Goal: Task Accomplishment & Management: Complete application form

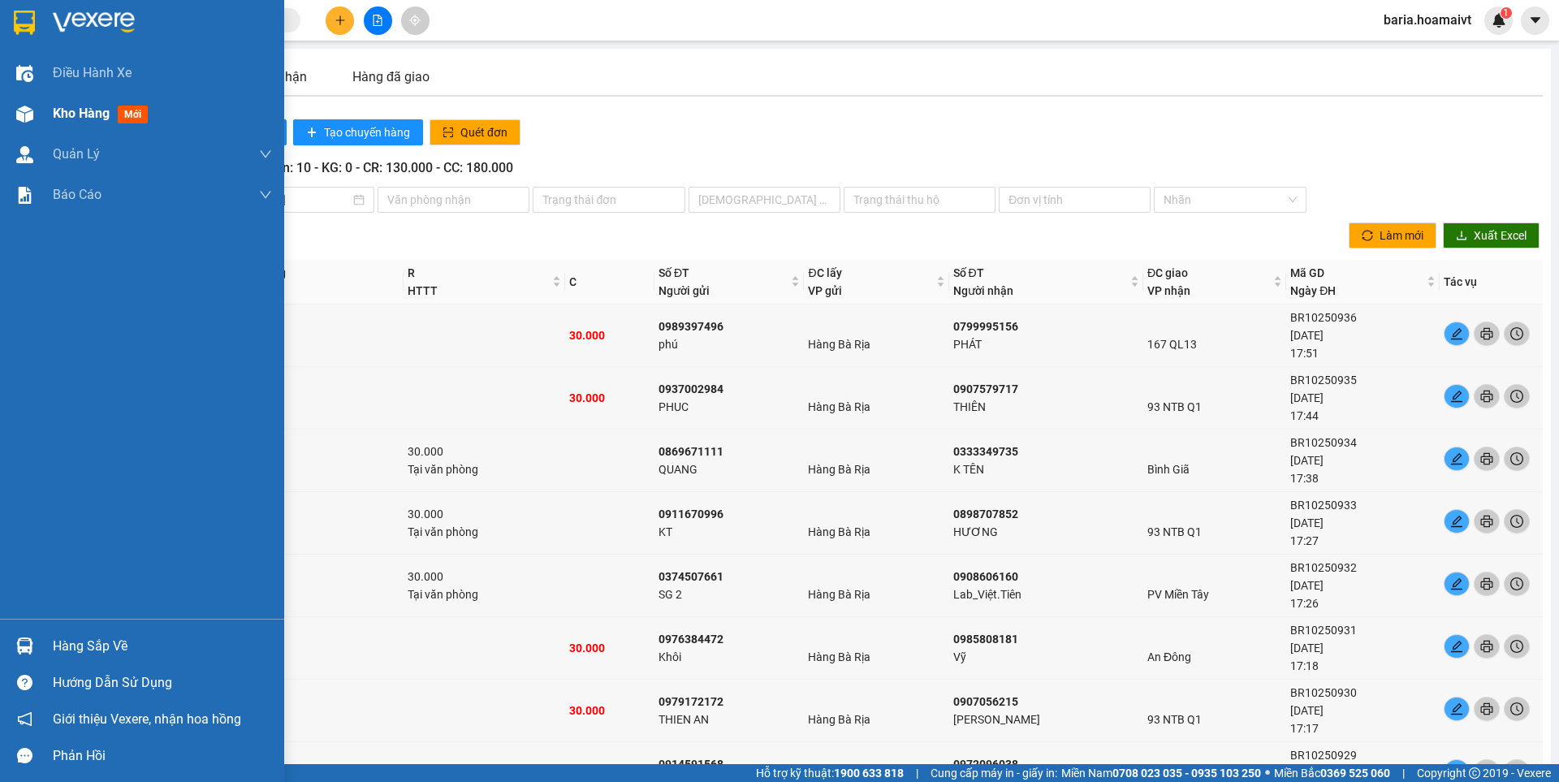
click at [67, 113] on span "Kho hàng" at bounding box center [81, 113] width 57 height 15
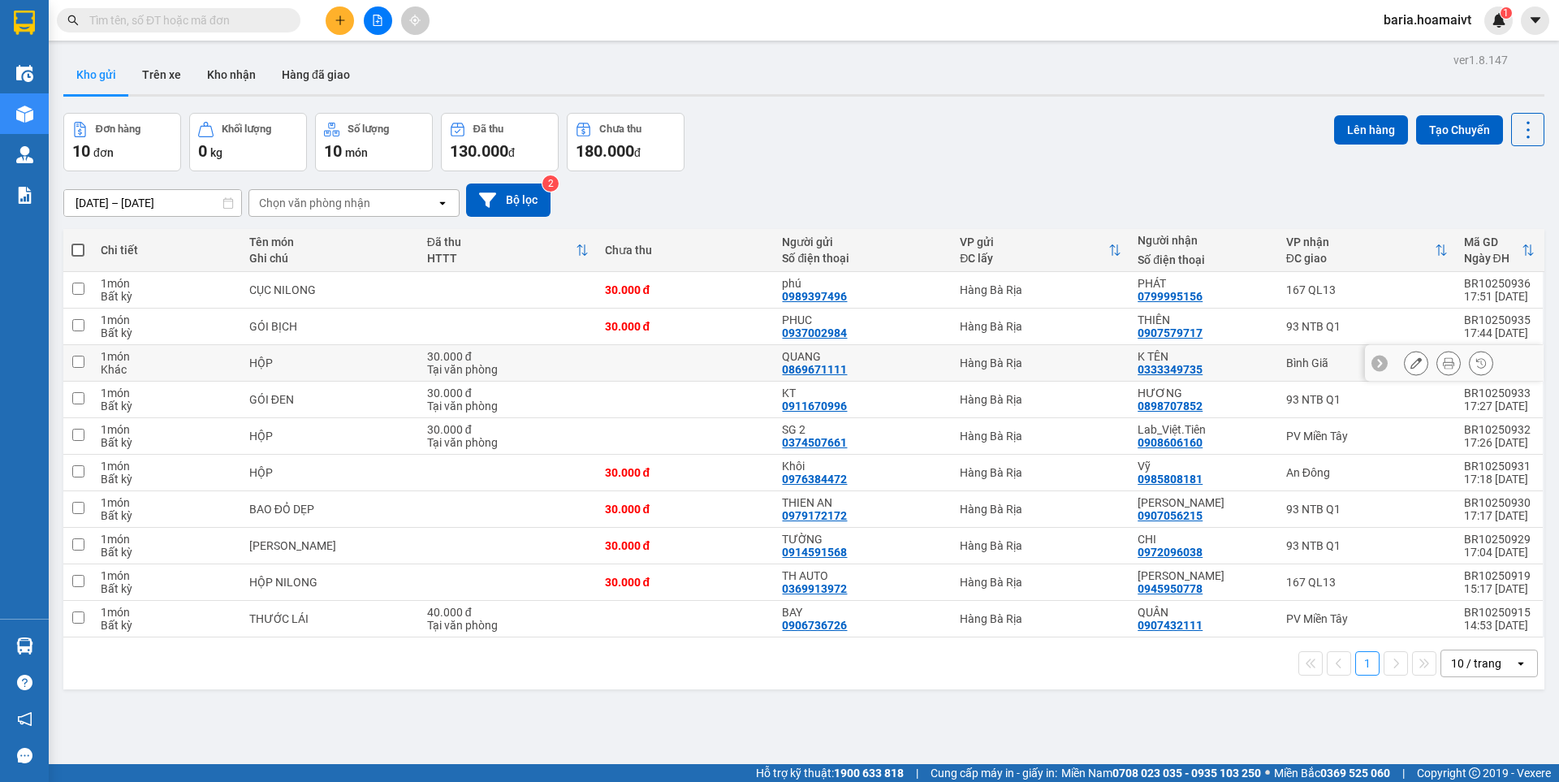
click at [1279, 354] on td "Bình Giã" at bounding box center [1367, 363] width 178 height 37
checkbox input "true"
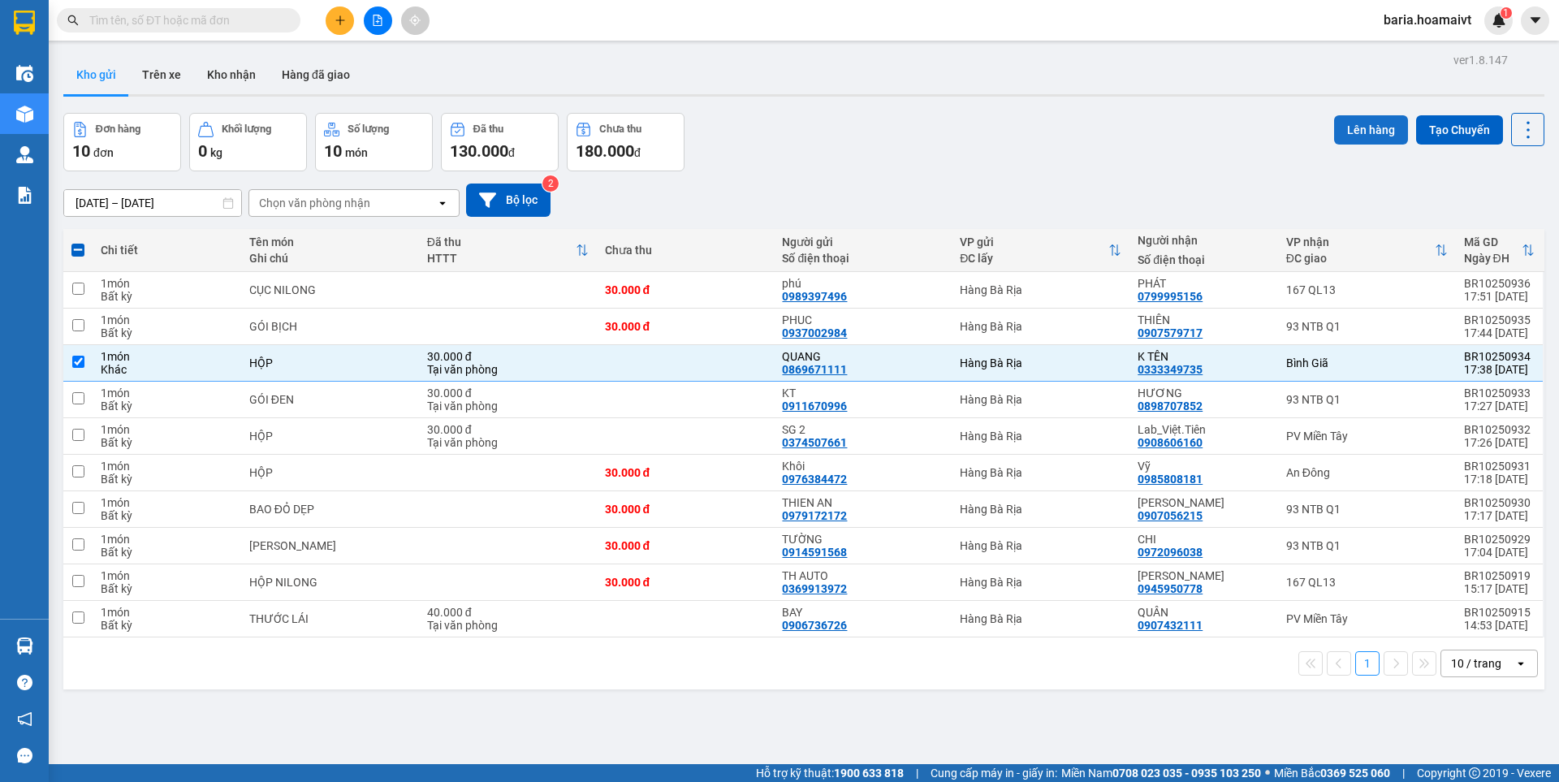
click at [1348, 127] on button "Lên hàng" at bounding box center [1371, 129] width 74 height 29
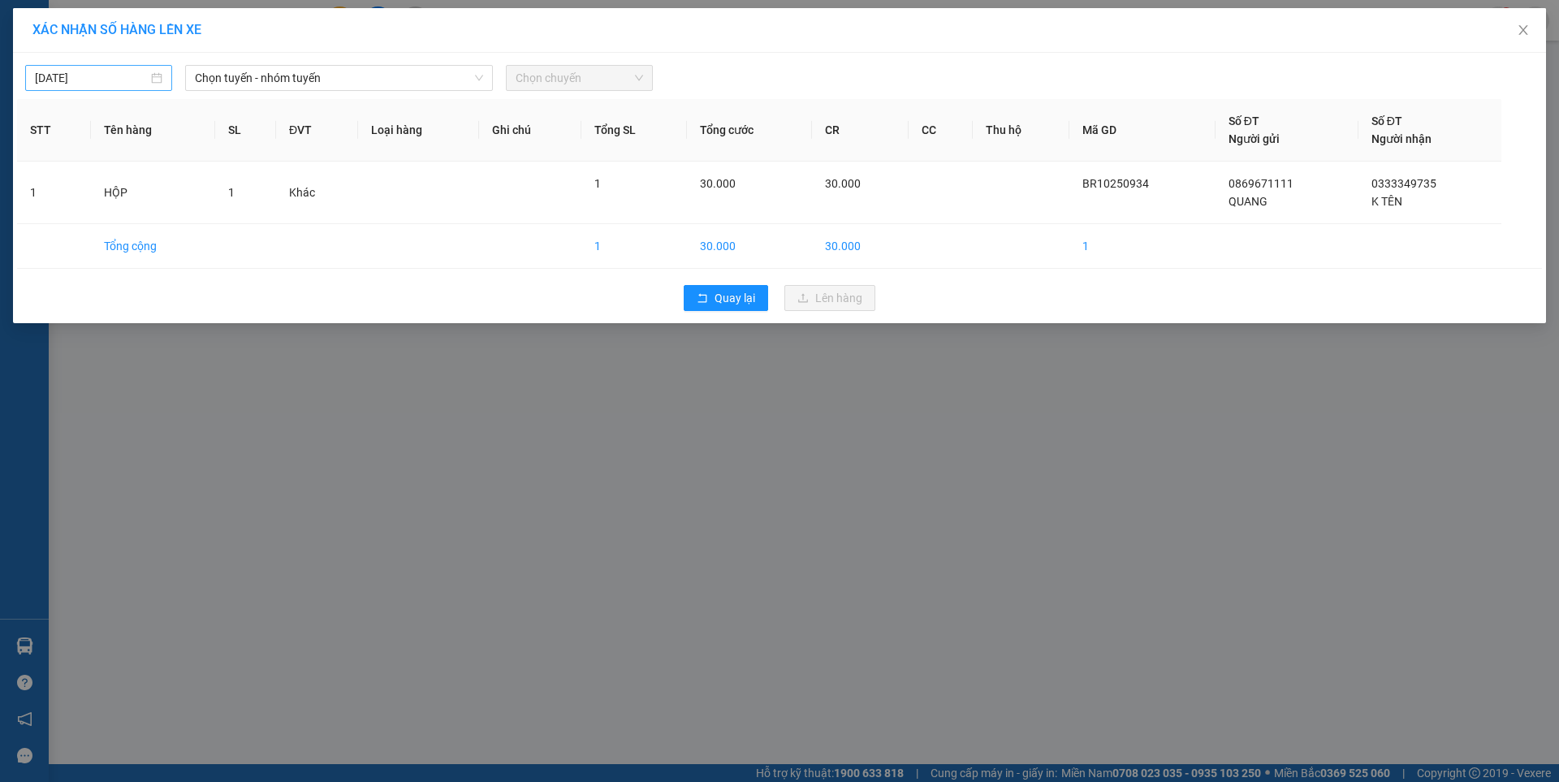
click at [127, 75] on body "Kết quả tìm kiếm ( 0 ) Bộ lọc No Data baria.hoamaivt 1 Điều hành xe Kho hàng mớ…" at bounding box center [779, 391] width 1559 height 782
click at [73, 221] on div "13" at bounding box center [78, 220] width 19 height 19
type input "[DATE]"
click at [351, 80] on span "Chọn tuyến - nhóm tuyến" at bounding box center [339, 78] width 288 height 24
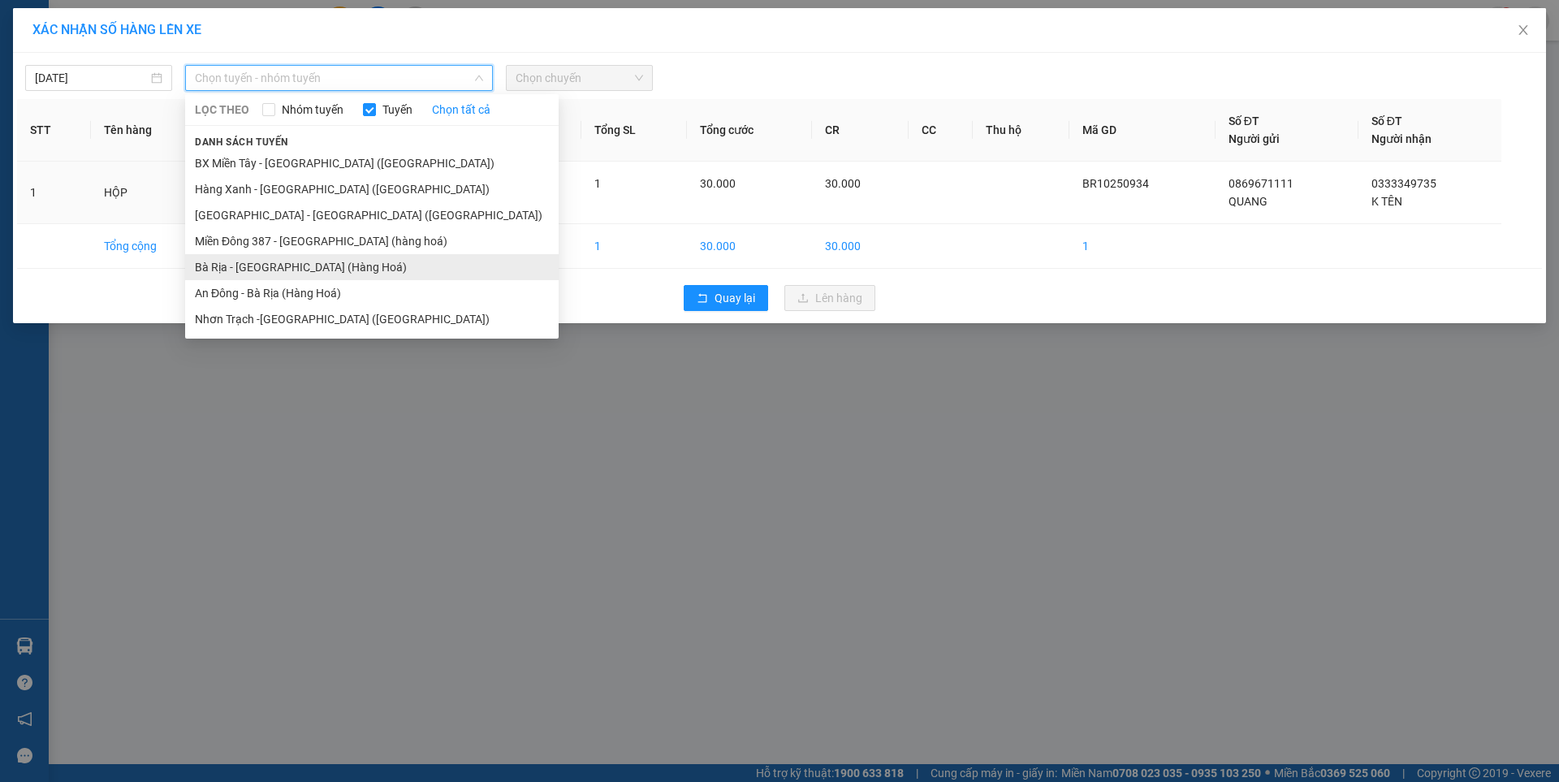
click at [305, 266] on li "Bà Rịa - [GEOGRAPHIC_DATA] (Hàng Hoá)" at bounding box center [371, 267] width 373 height 26
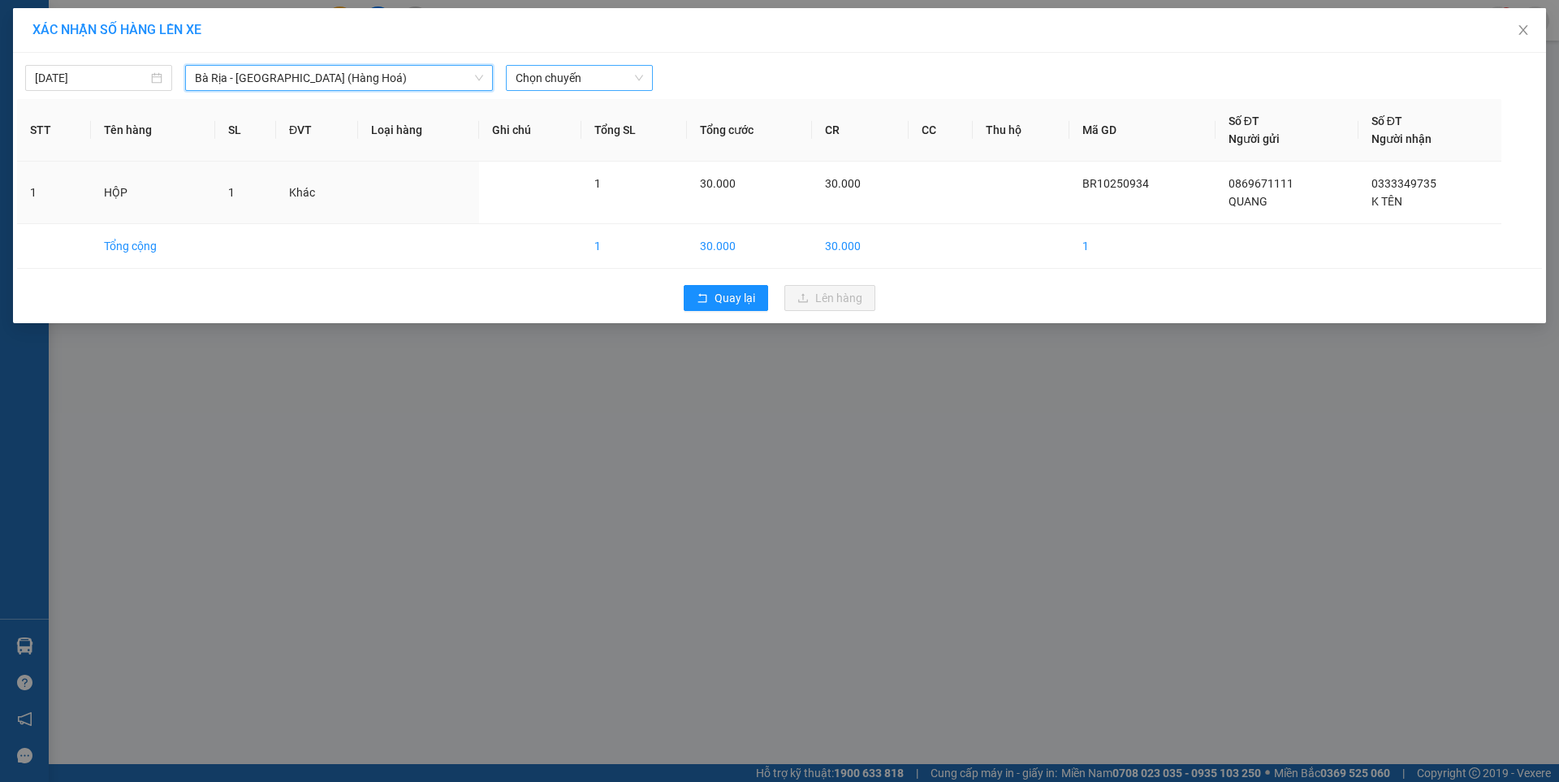
click at [578, 75] on span "Chọn chuyến" at bounding box center [578, 78] width 127 height 24
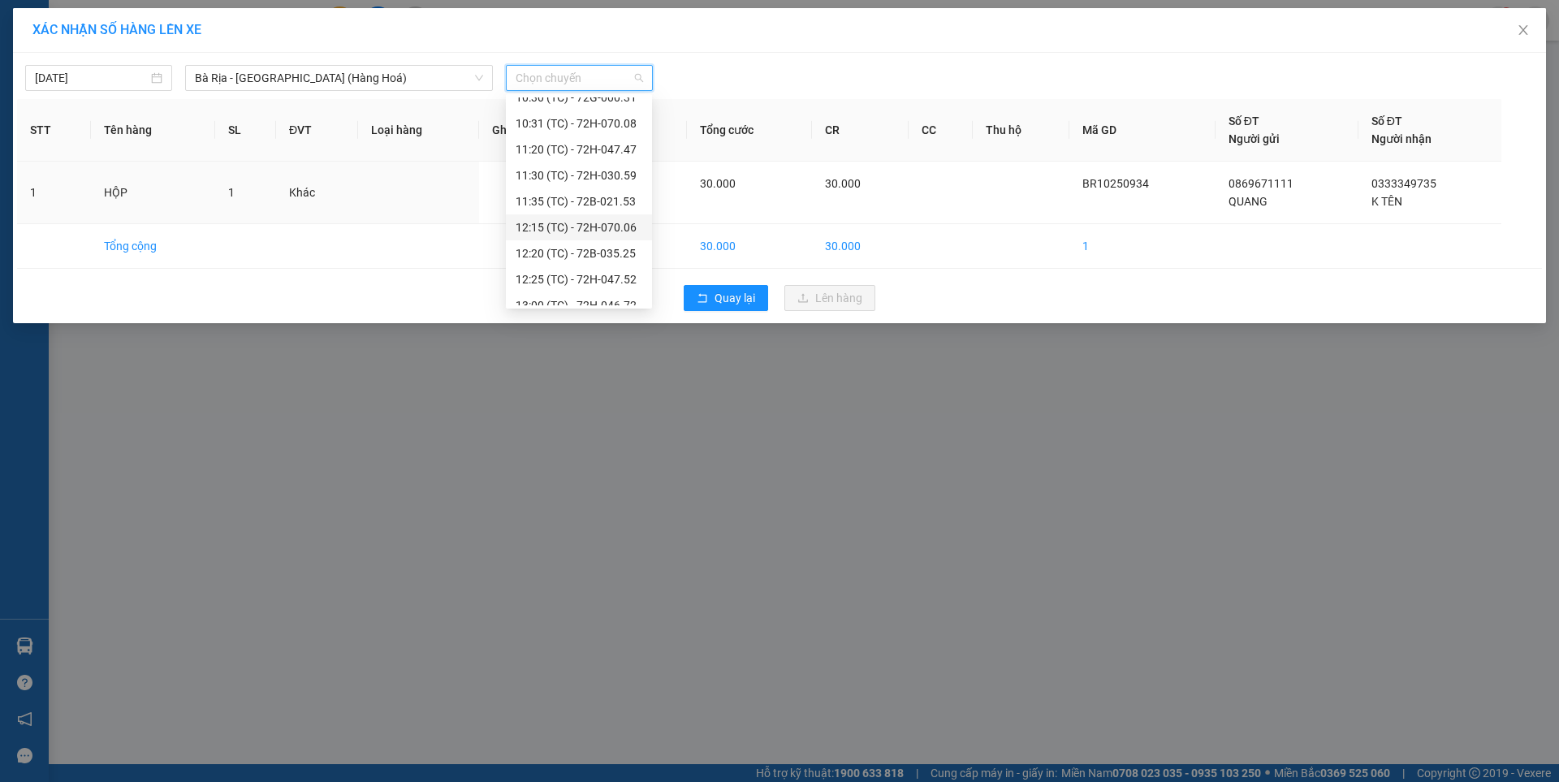
scroll to position [546, 0]
click at [622, 390] on div "XÁC NHẬN SỐ HÀNG LÊN XE [DATE] Bà Rịa - [GEOGRAPHIC_DATA] ([GEOGRAPHIC_DATA] …" at bounding box center [779, 391] width 1559 height 782
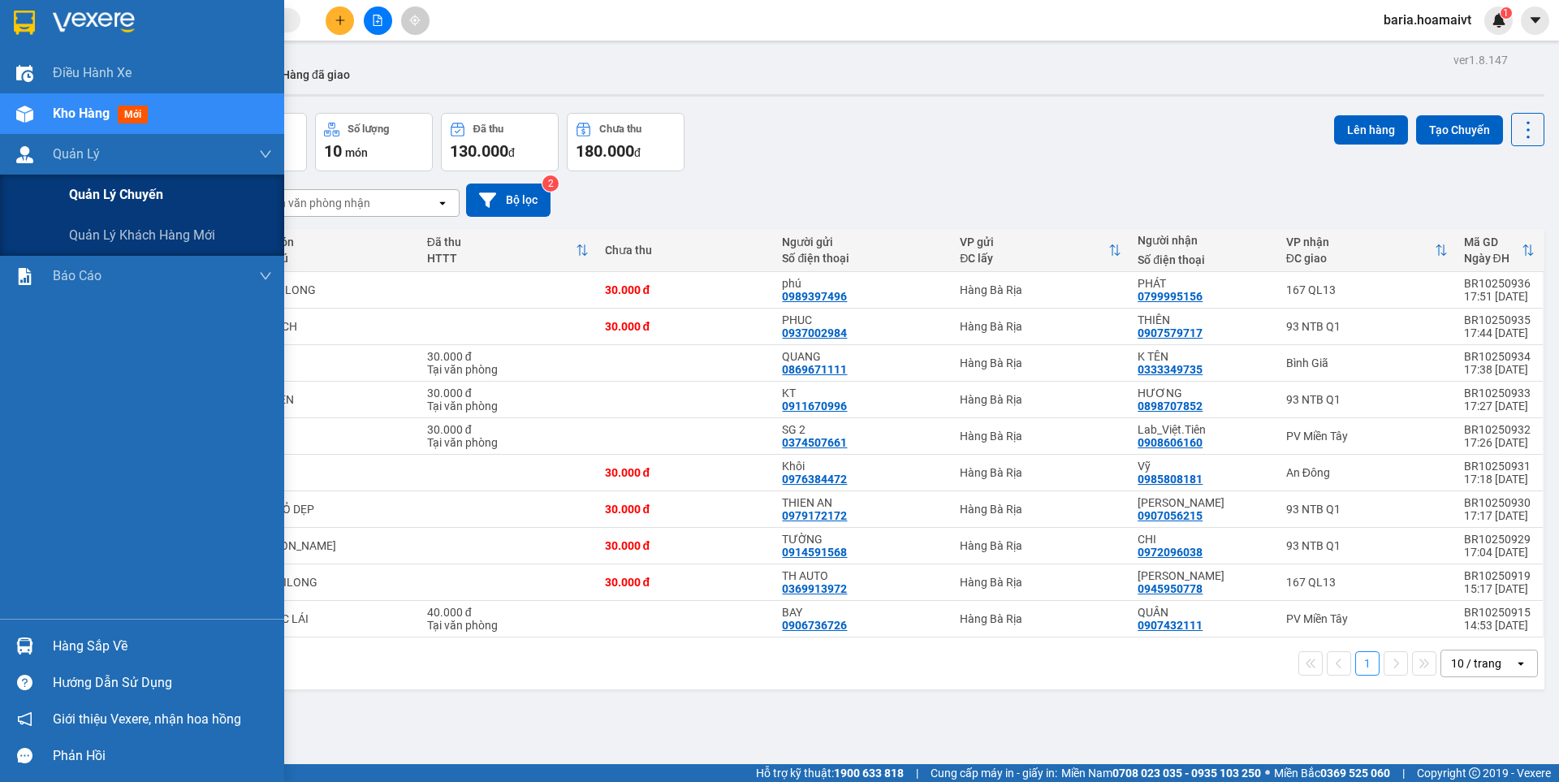
click at [97, 202] on span "Quản lý chuyến" at bounding box center [116, 194] width 94 height 20
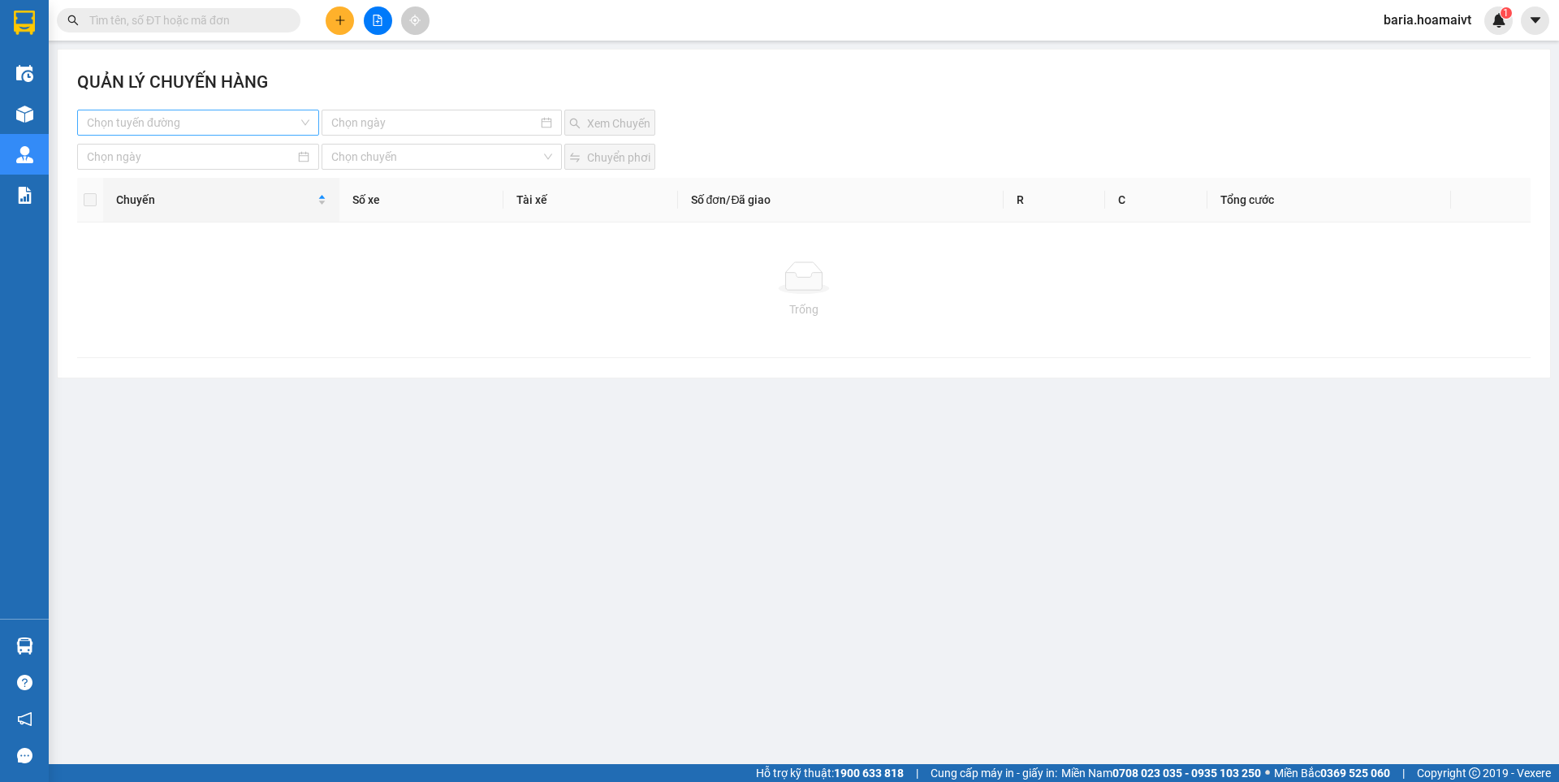
click at [222, 114] on input "search" at bounding box center [192, 122] width 211 height 24
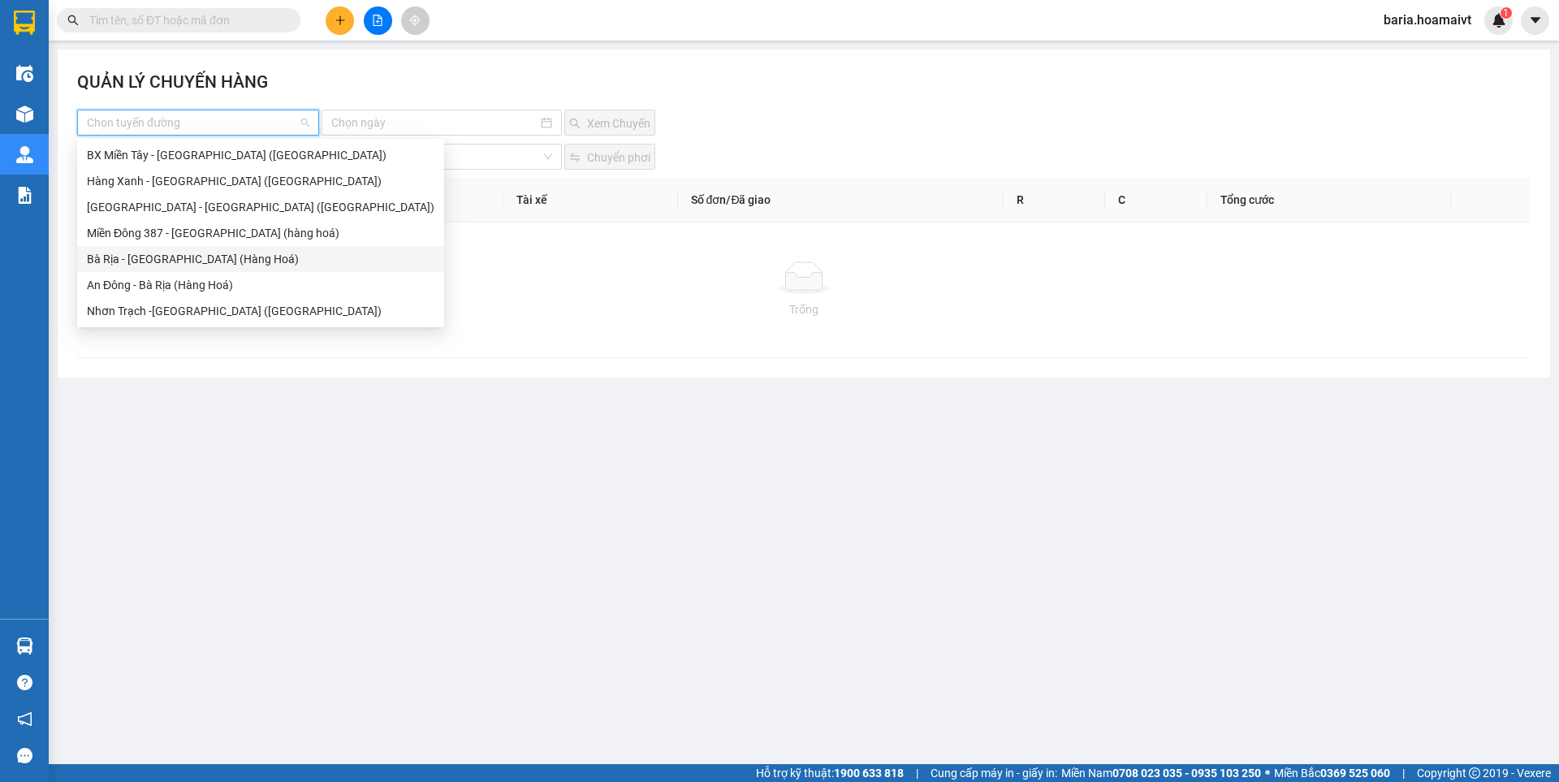
click at [196, 269] on div "Bà Rịa - [GEOGRAPHIC_DATA] (Hàng Hoá)" at bounding box center [260, 259] width 367 height 26
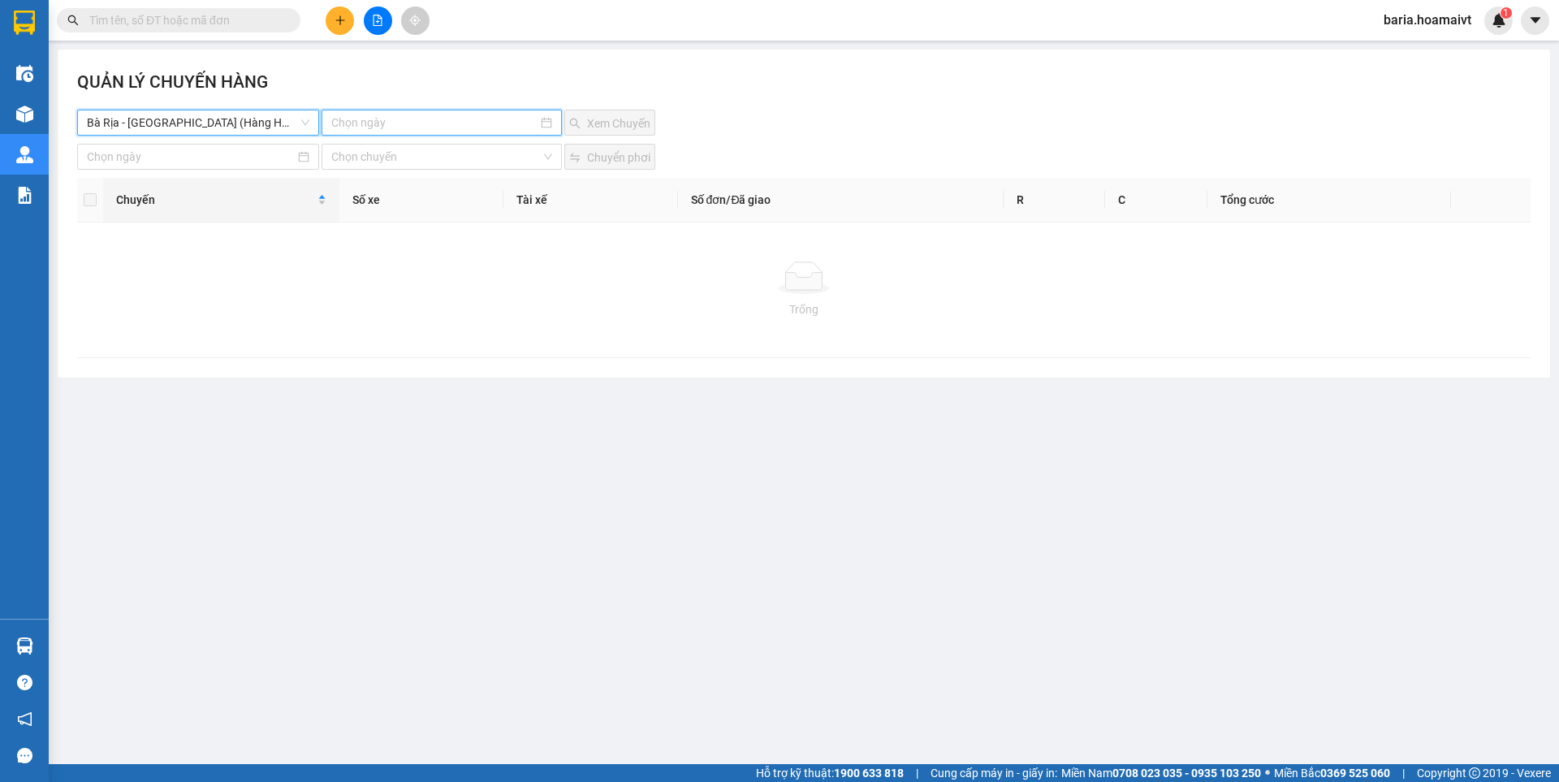
click at [418, 120] on input at bounding box center [433, 123] width 205 height 18
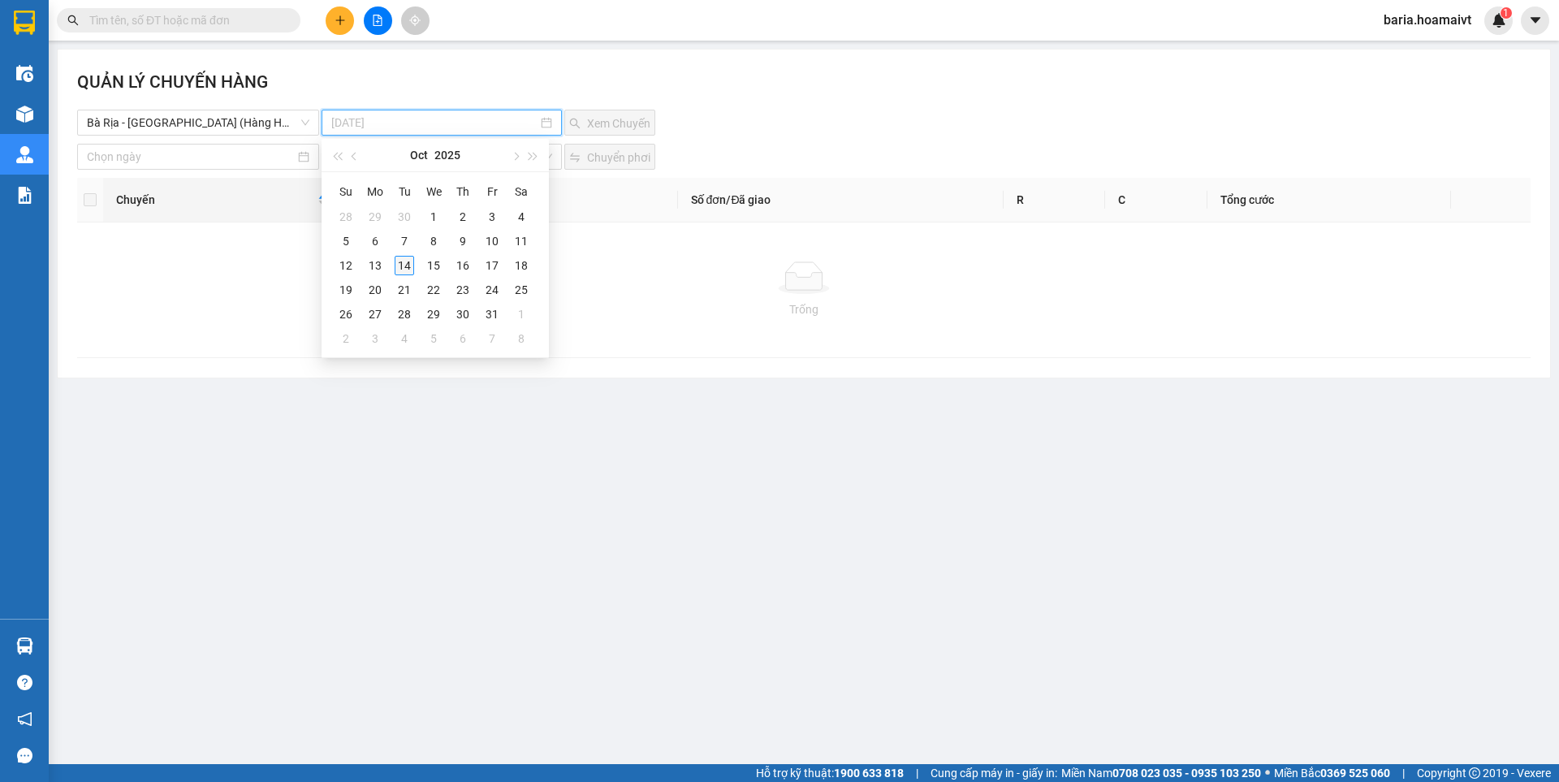
click at [405, 265] on div "14" at bounding box center [404, 265] width 19 height 19
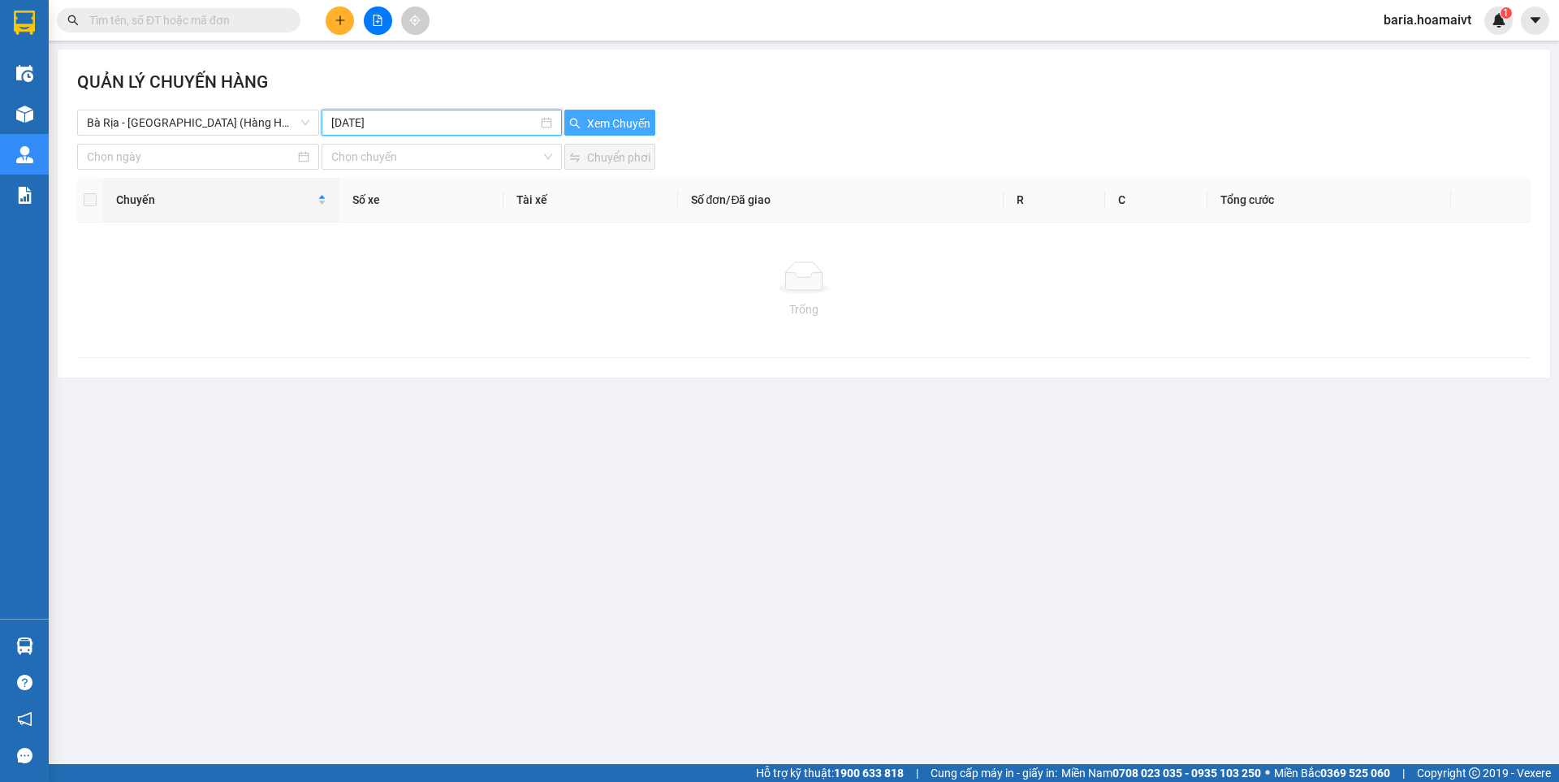
click at [615, 114] on span "Xem Chuyến" at bounding box center [618, 123] width 63 height 18
click at [387, 122] on input "[DATE]" at bounding box center [433, 123] width 205 height 18
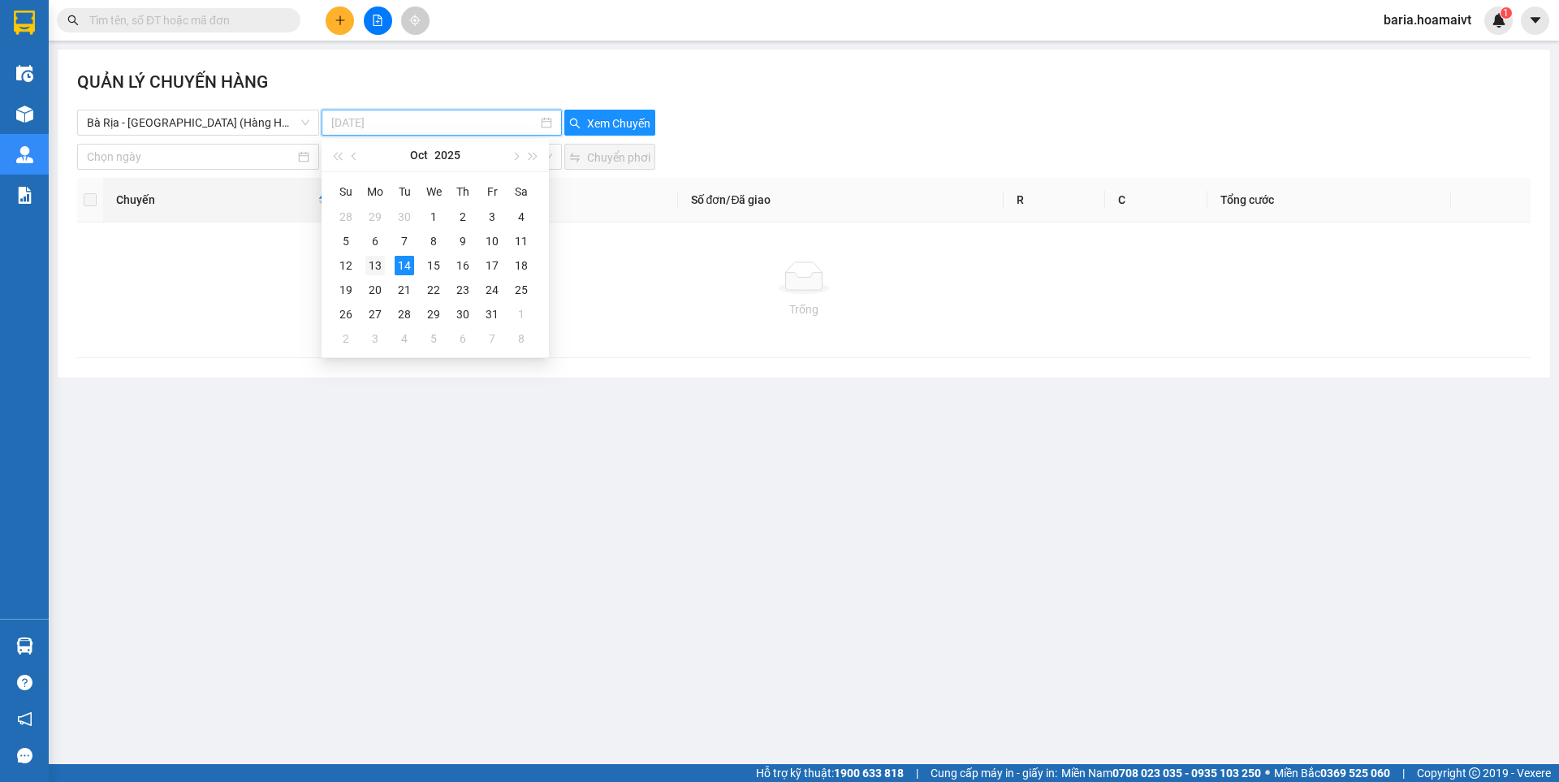
type input "[DATE]"
click at [369, 261] on div "13" at bounding box center [374, 265] width 19 height 19
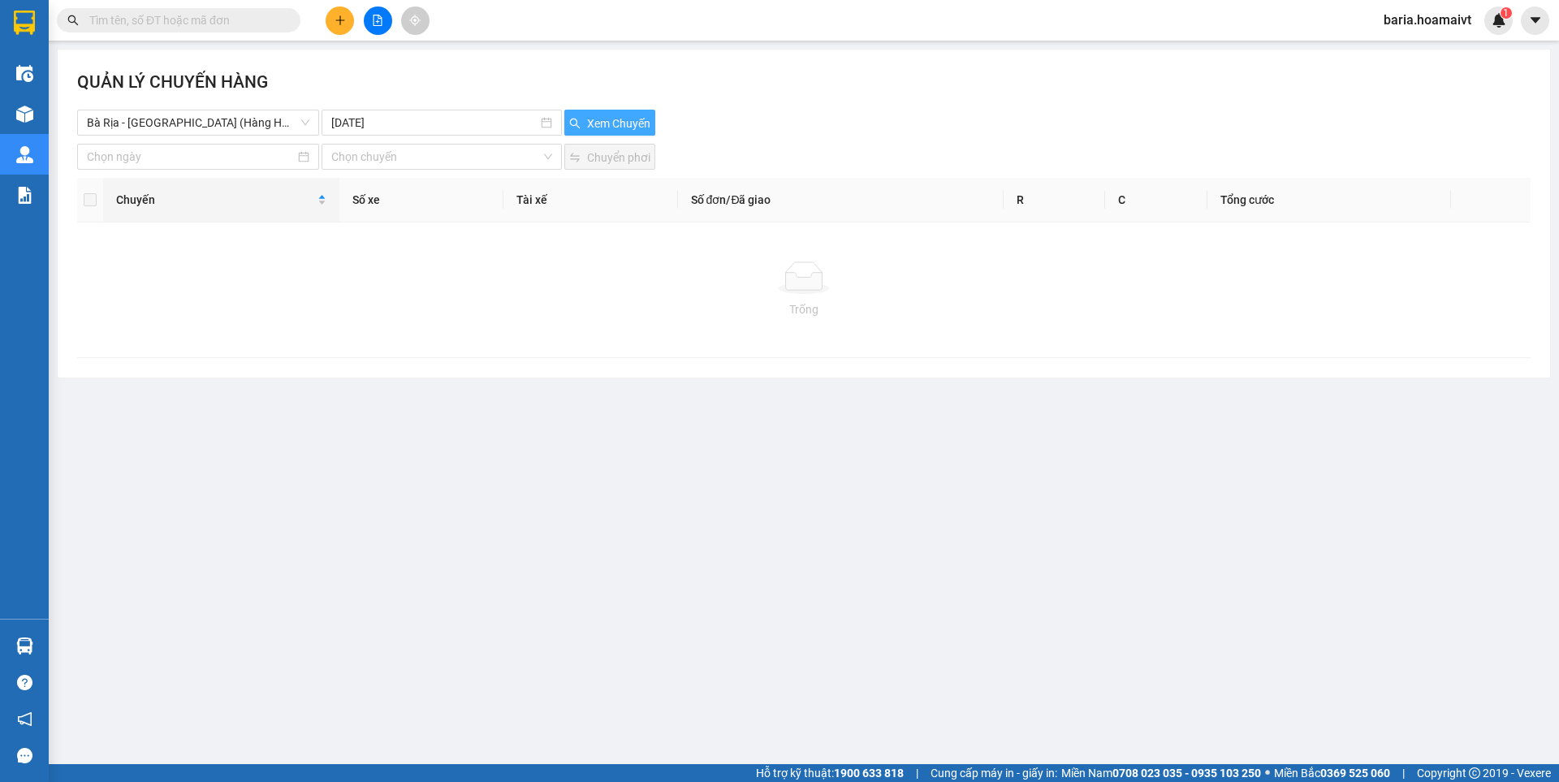
click at [606, 122] on span "Xem Chuyến" at bounding box center [618, 123] width 63 height 18
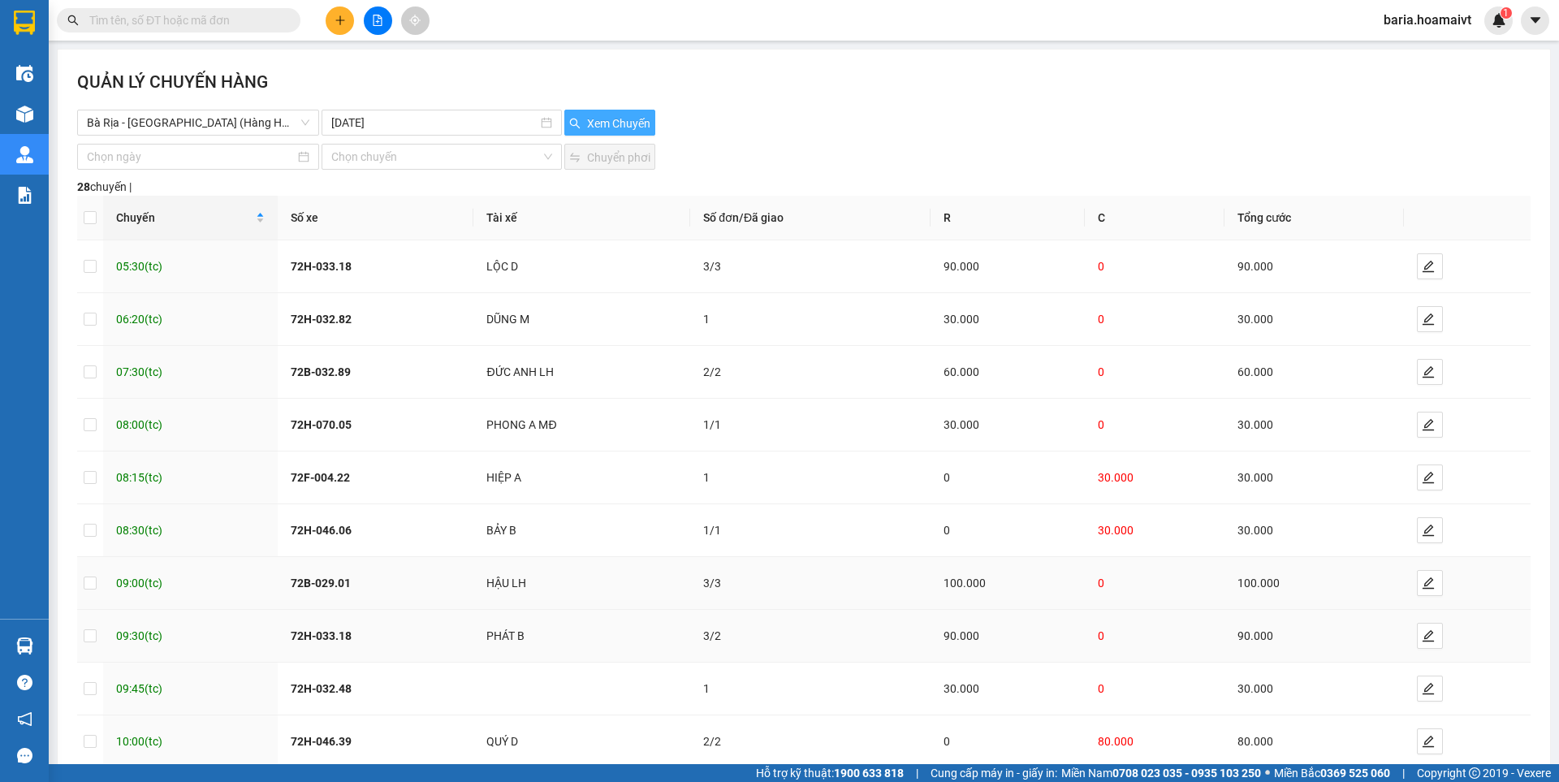
scroll to position [91, 0]
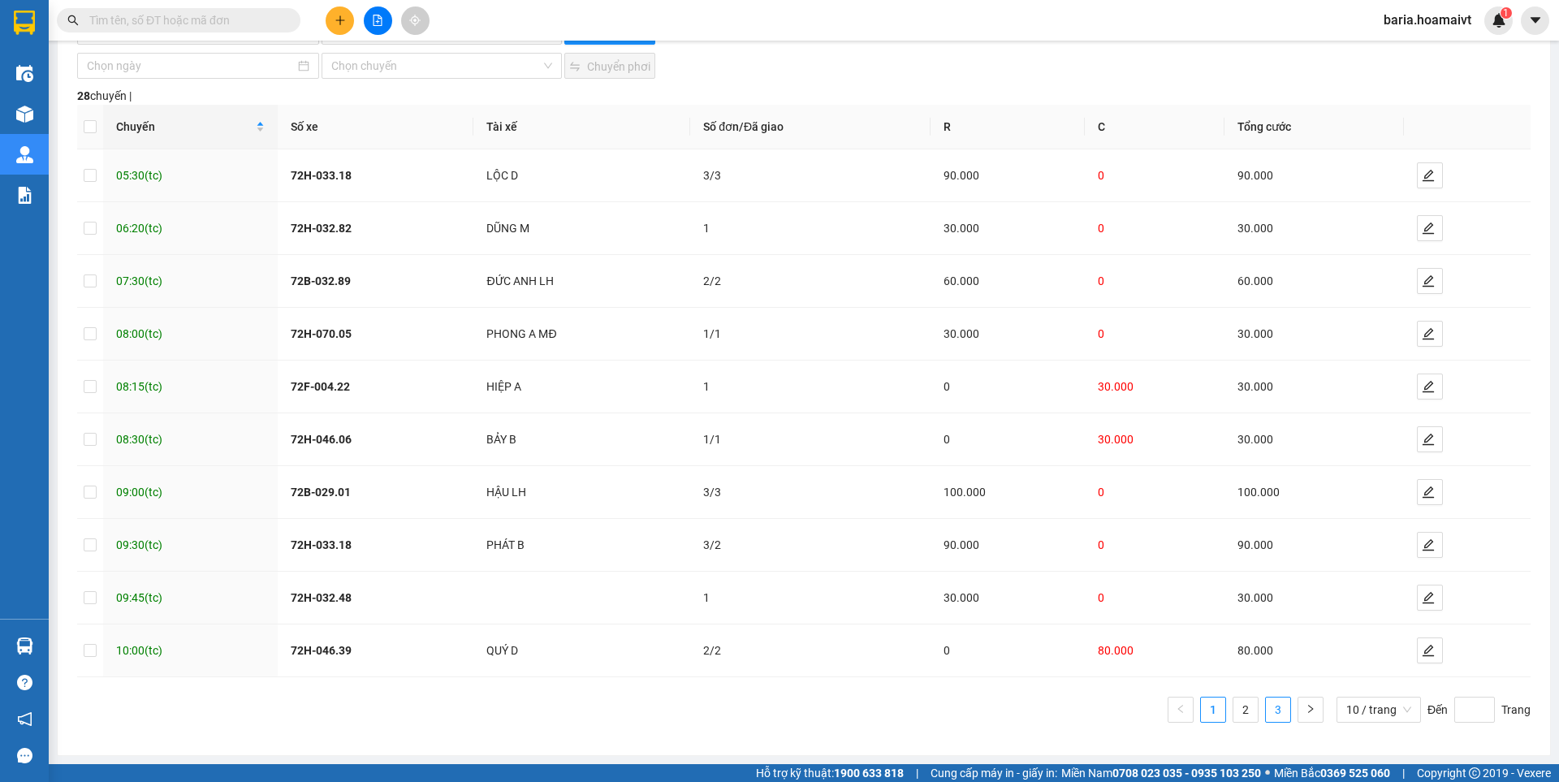
click at [1266, 704] on link "3" at bounding box center [1278, 709] width 24 height 24
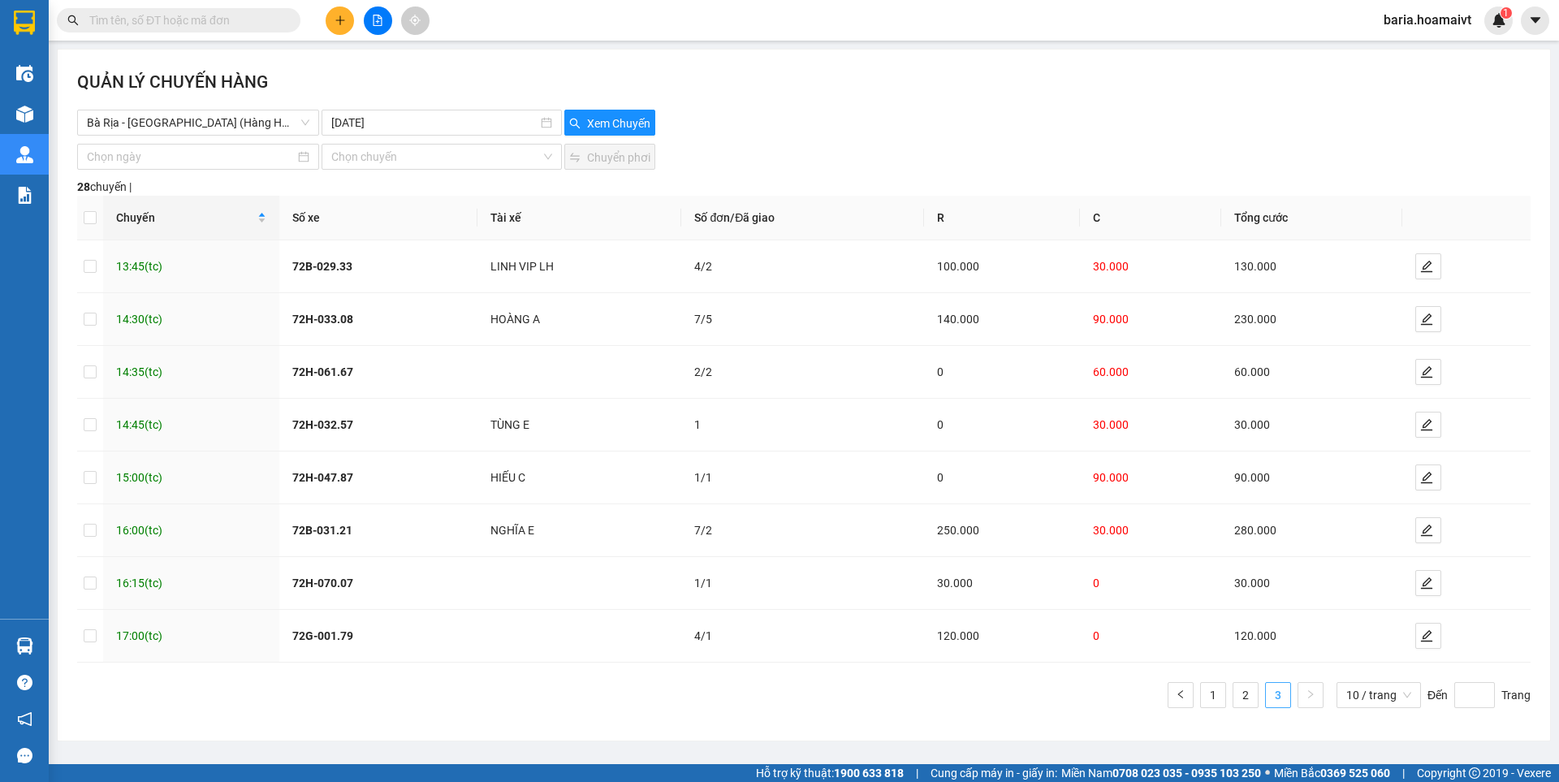
scroll to position [0, 0]
click at [1430, 579] on icon "edit" at bounding box center [1426, 582] width 13 height 13
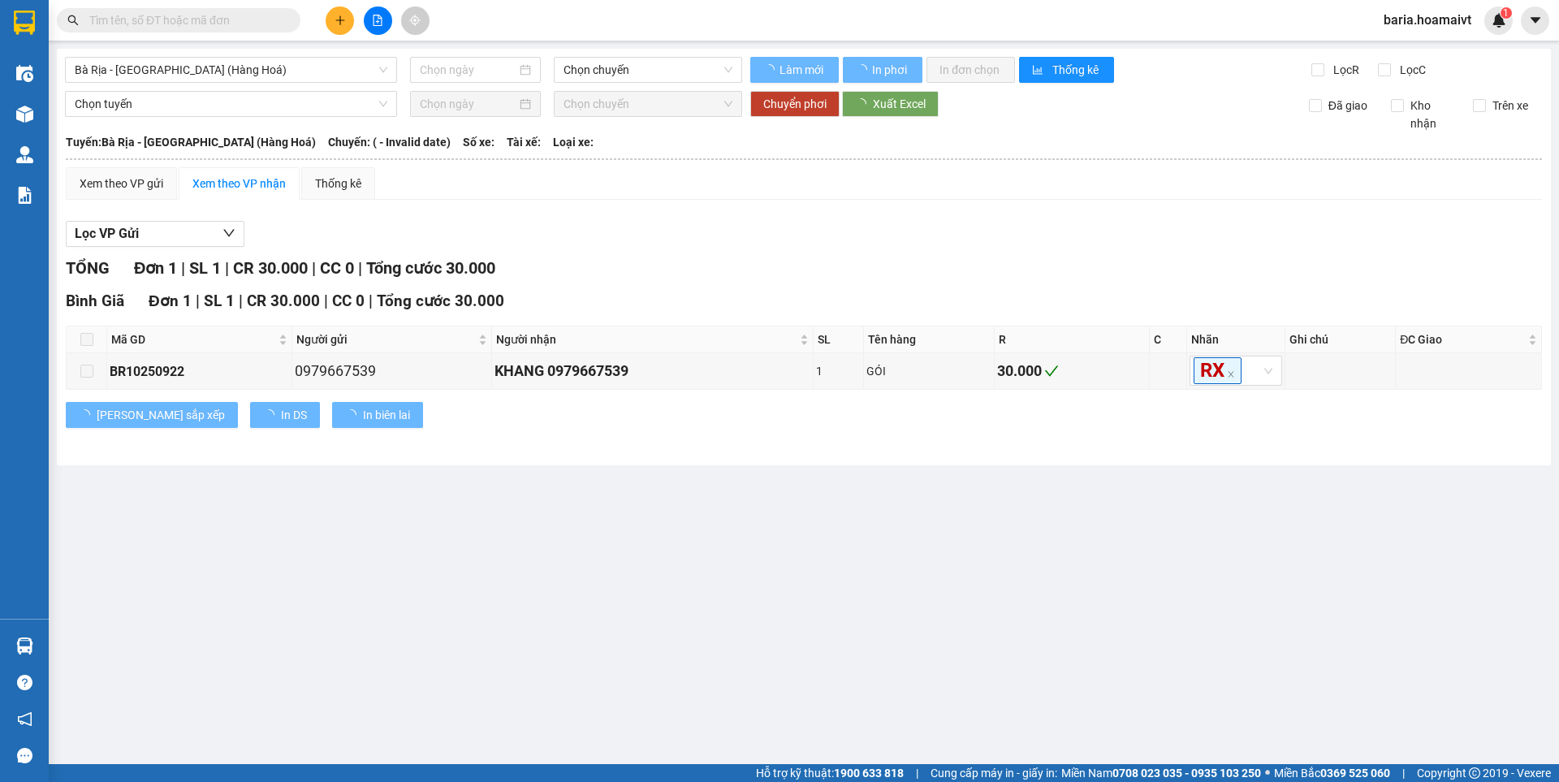
type input "[DATE]"
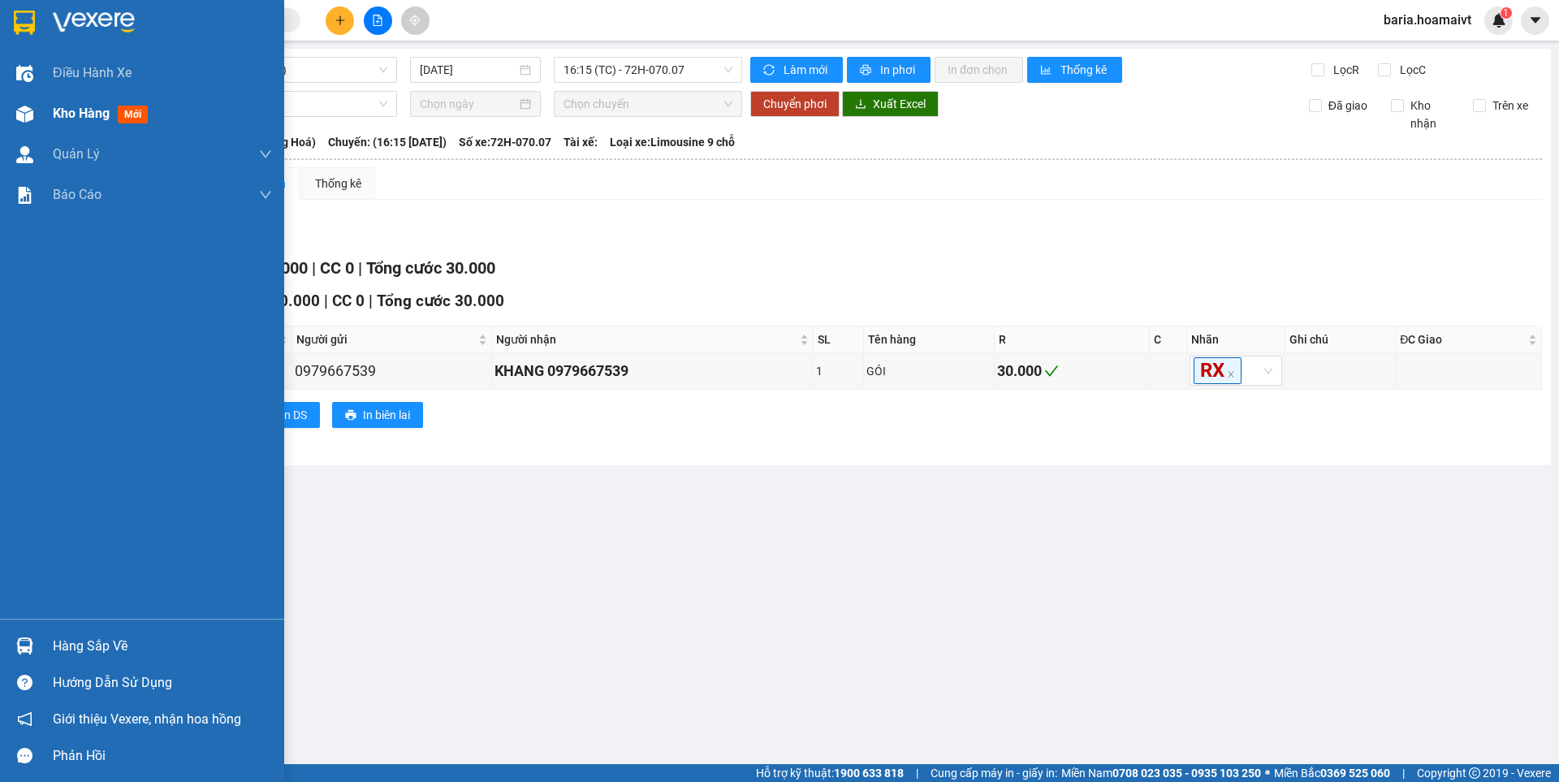
click at [69, 113] on span "Kho hàng" at bounding box center [81, 113] width 57 height 15
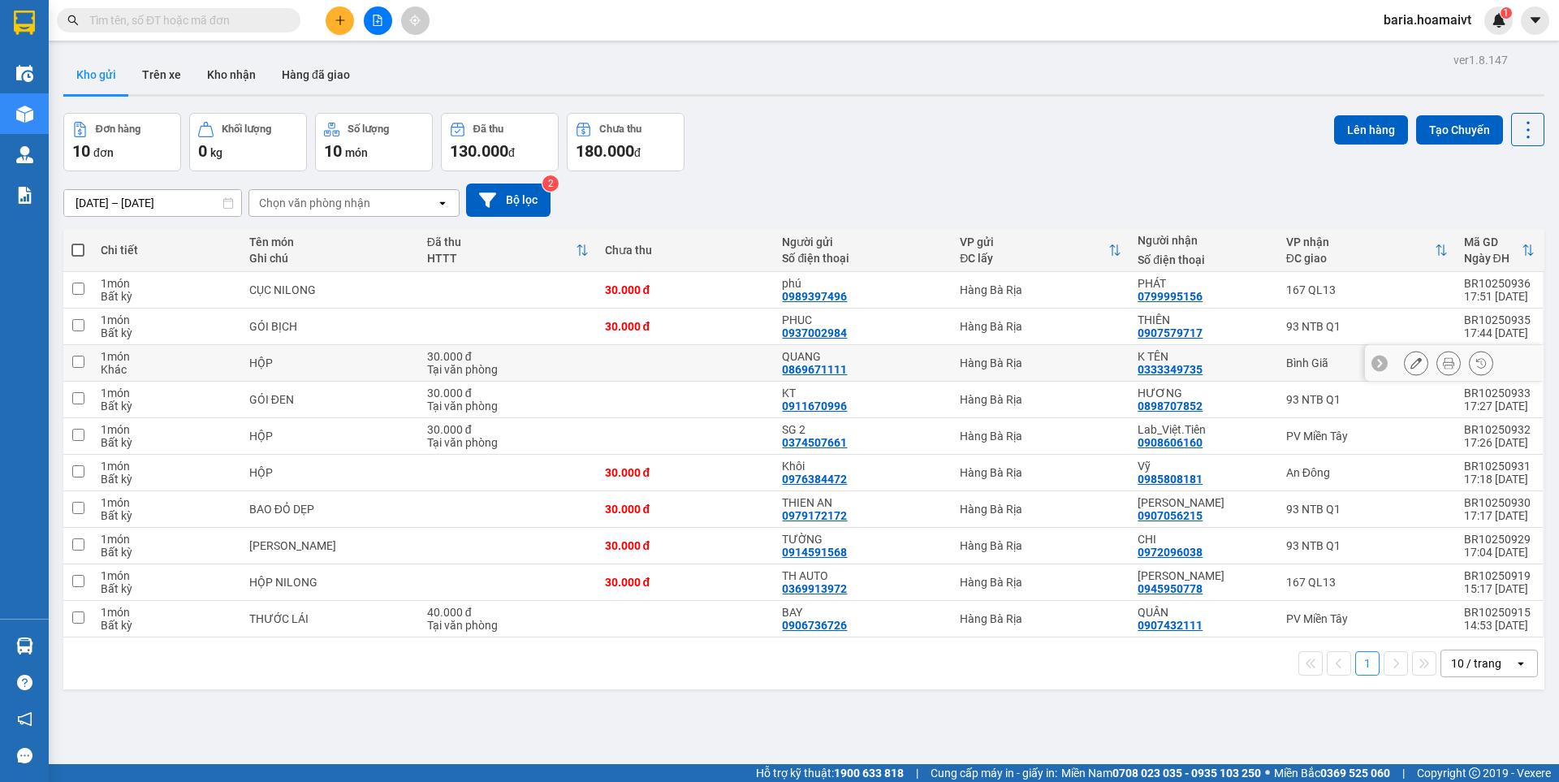
click at [1288, 365] on div "Bình Giã" at bounding box center [1367, 362] width 162 height 13
checkbox input "true"
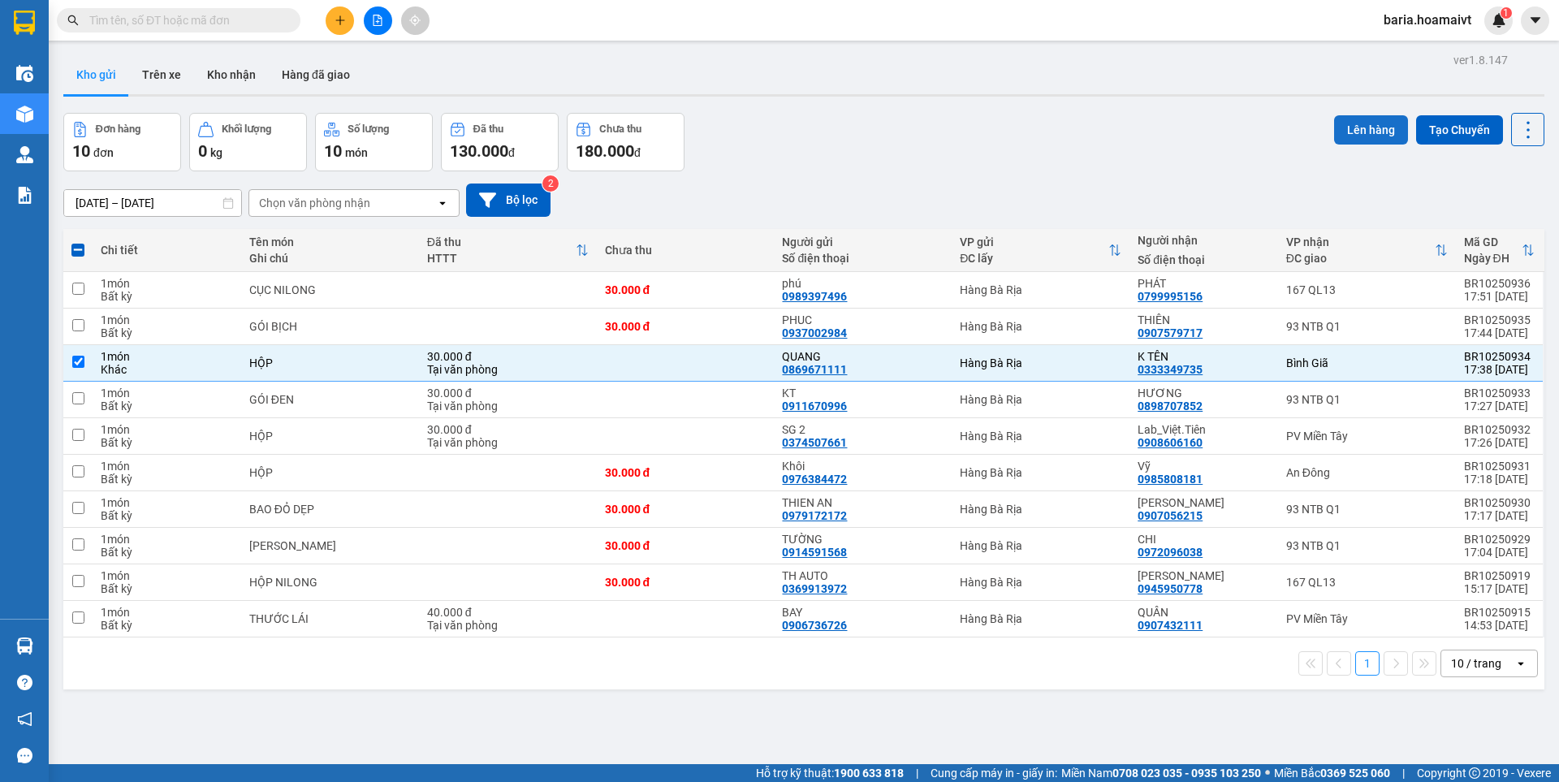
click at [1362, 130] on button "Lên hàng" at bounding box center [1371, 129] width 74 height 29
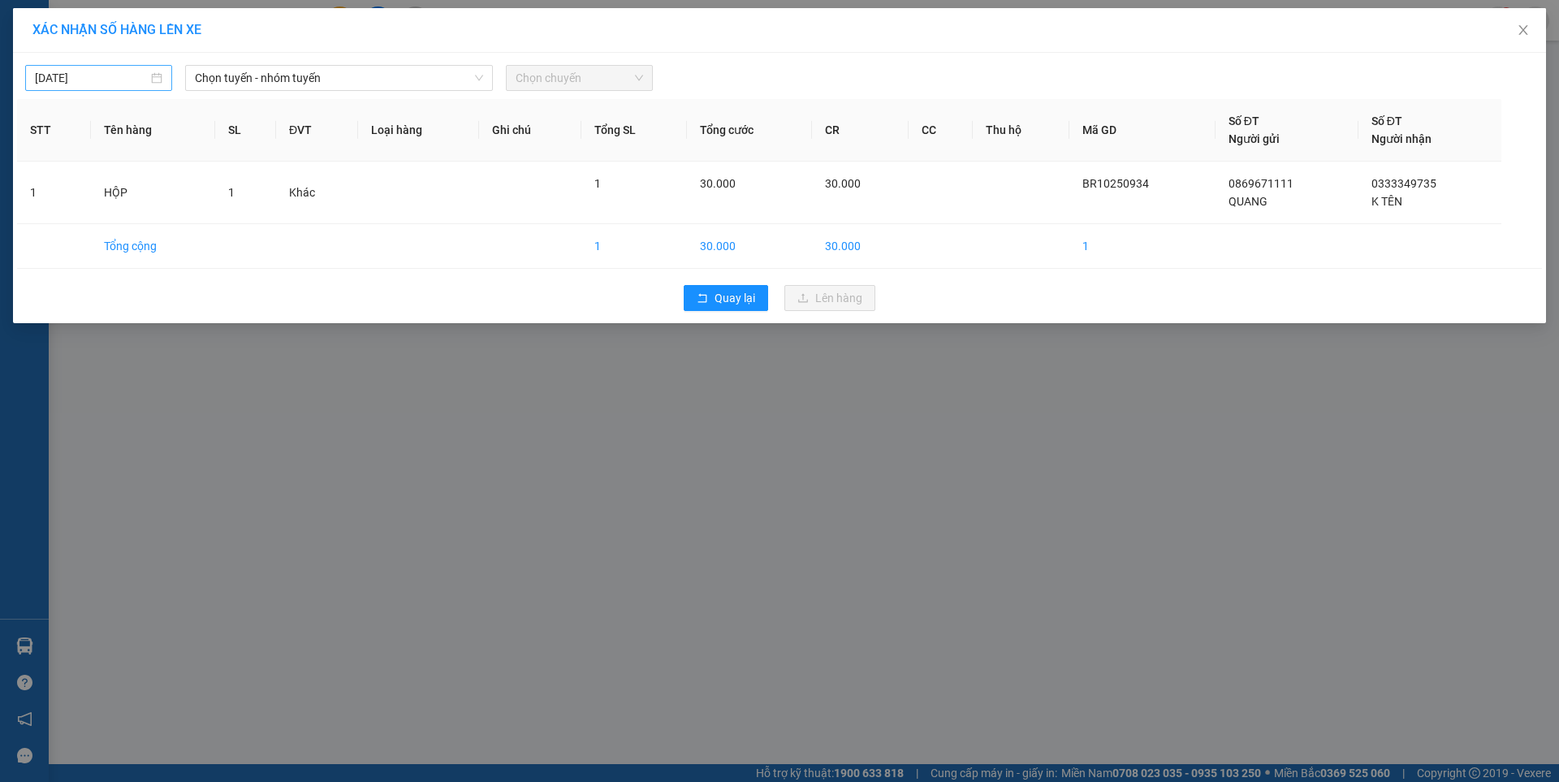
click at [117, 72] on input "[DATE]" at bounding box center [91, 78] width 113 height 18
type input "[DATE]"
click at [394, 81] on span "Chọn tuyến - nhóm tuyến" at bounding box center [339, 78] width 288 height 24
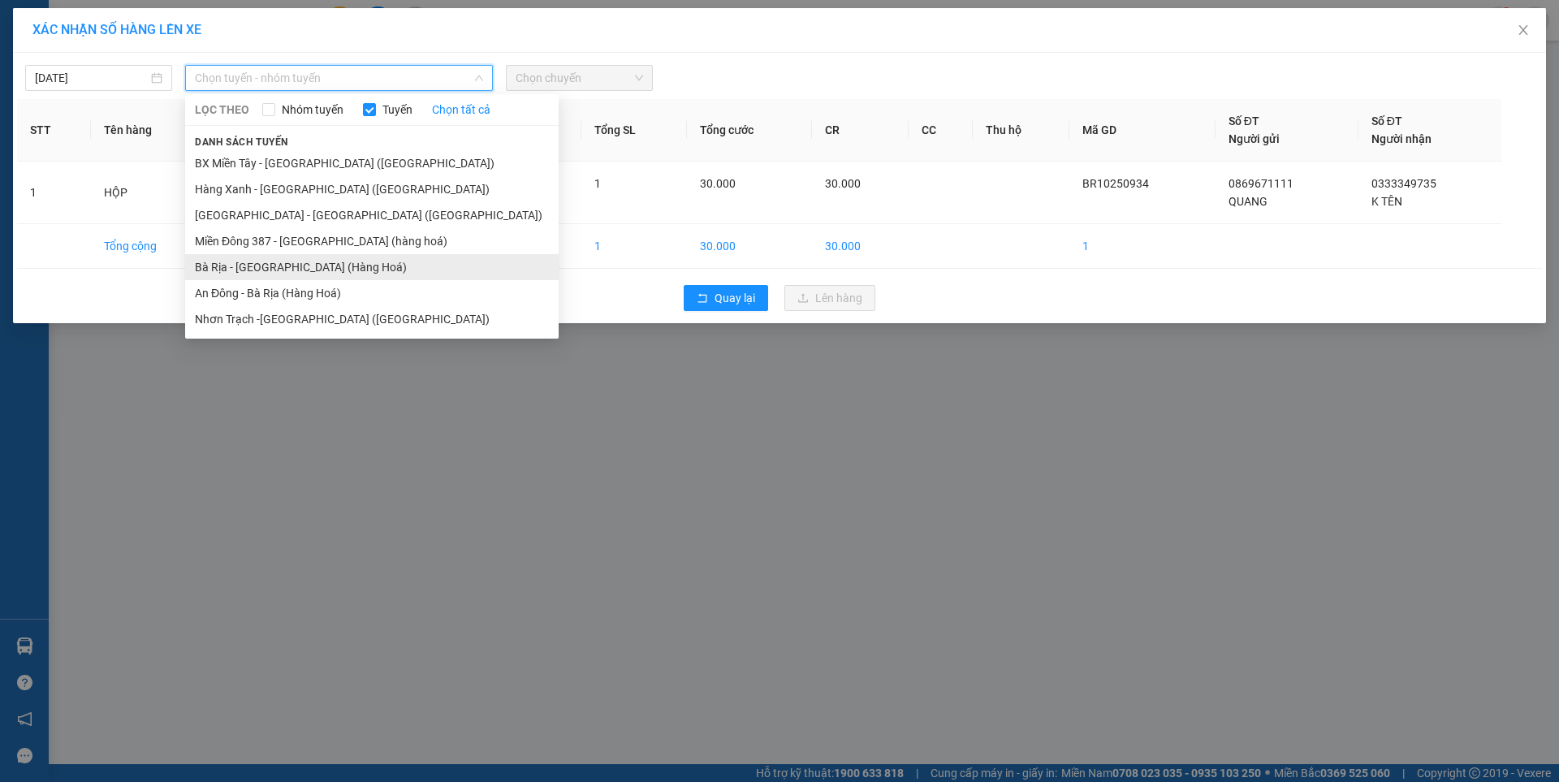
click at [300, 273] on li "Bà Rịa - [GEOGRAPHIC_DATA] (Hàng Hoá)" at bounding box center [371, 267] width 373 height 26
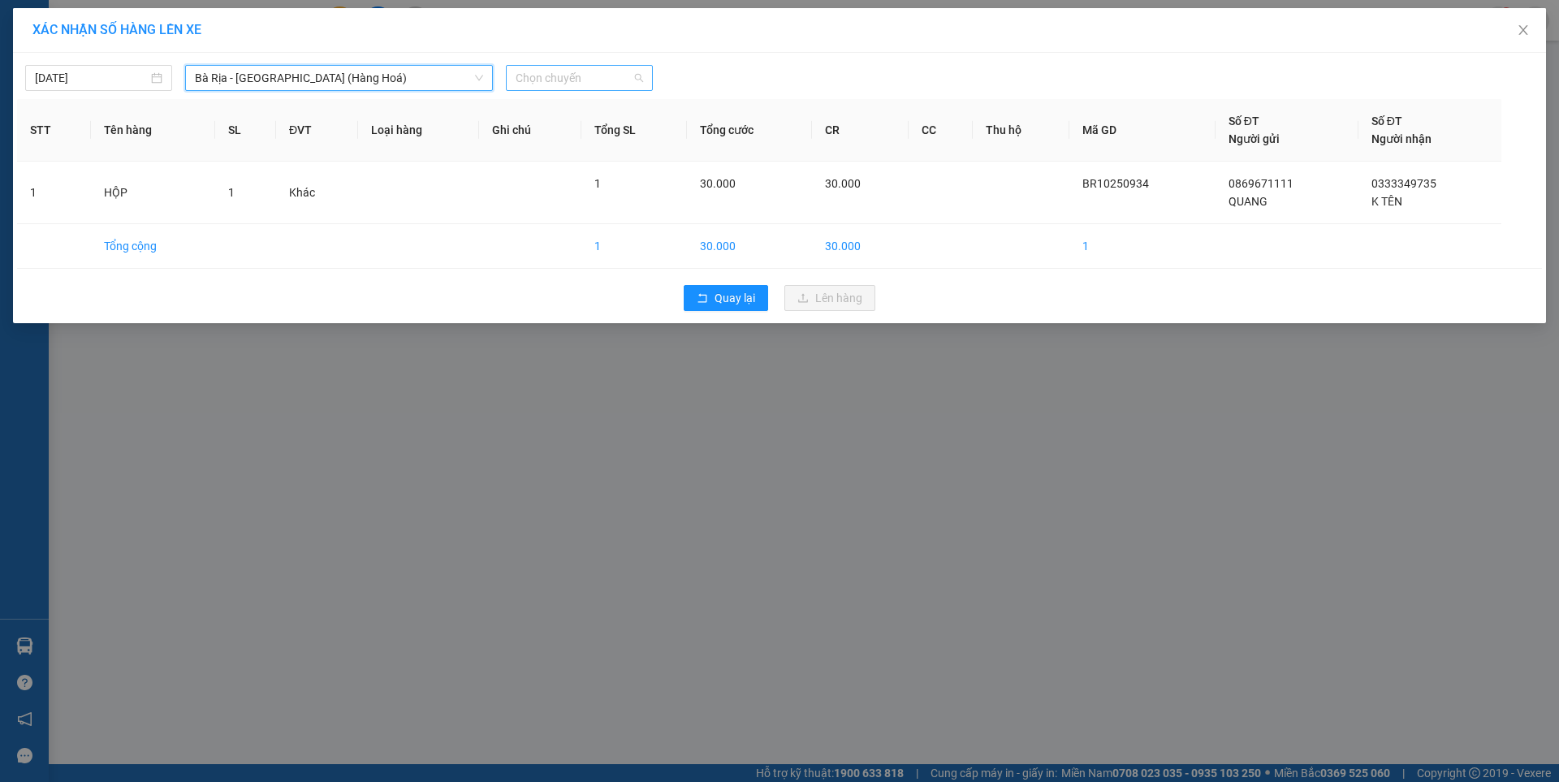
click at [606, 81] on span "Chọn chuyến" at bounding box center [578, 78] width 127 height 24
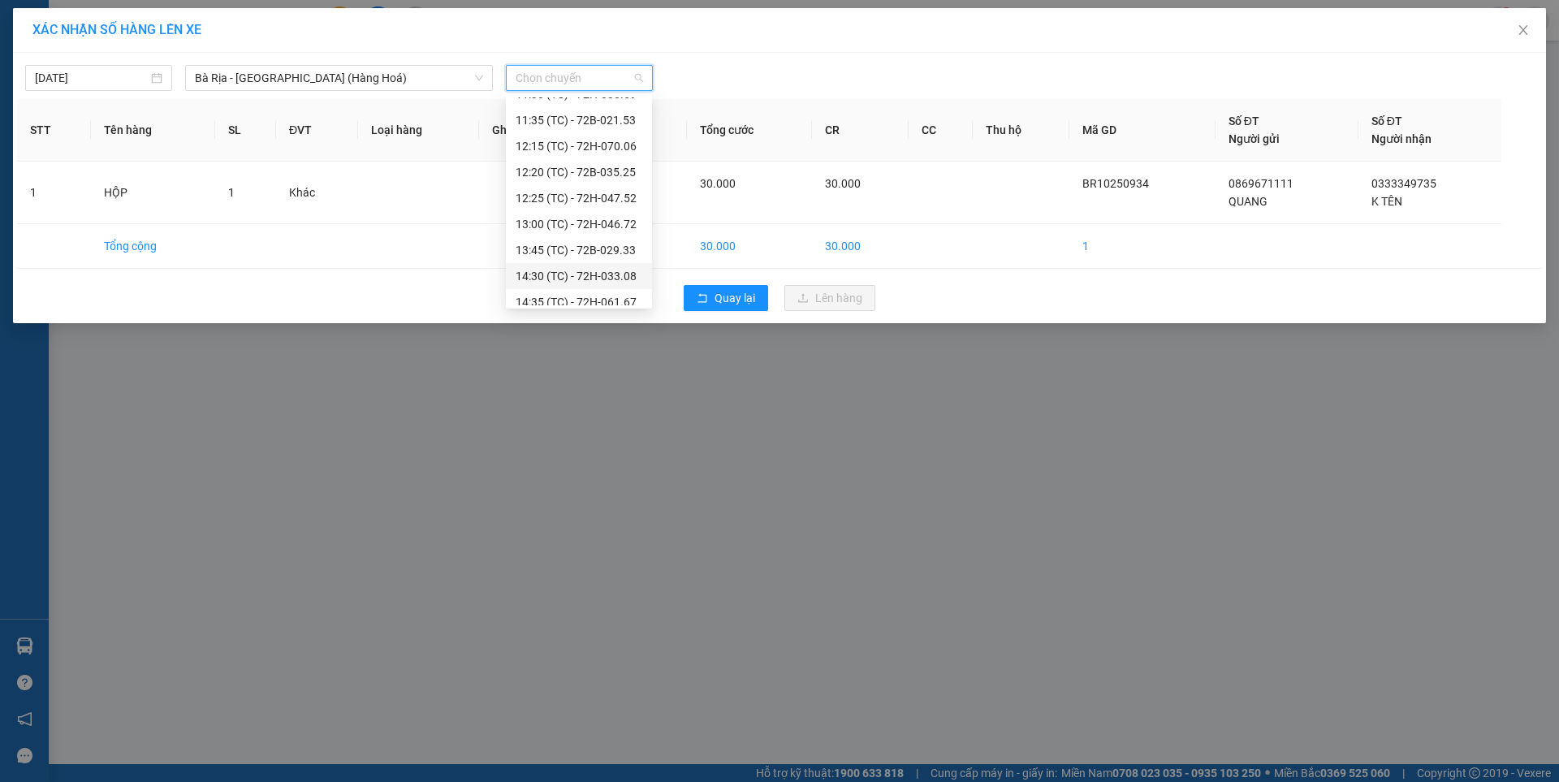
scroll to position [546, 0]
click at [605, 266] on div "16:15 (TC) - 72H-070.07" at bounding box center [578, 266] width 127 height 18
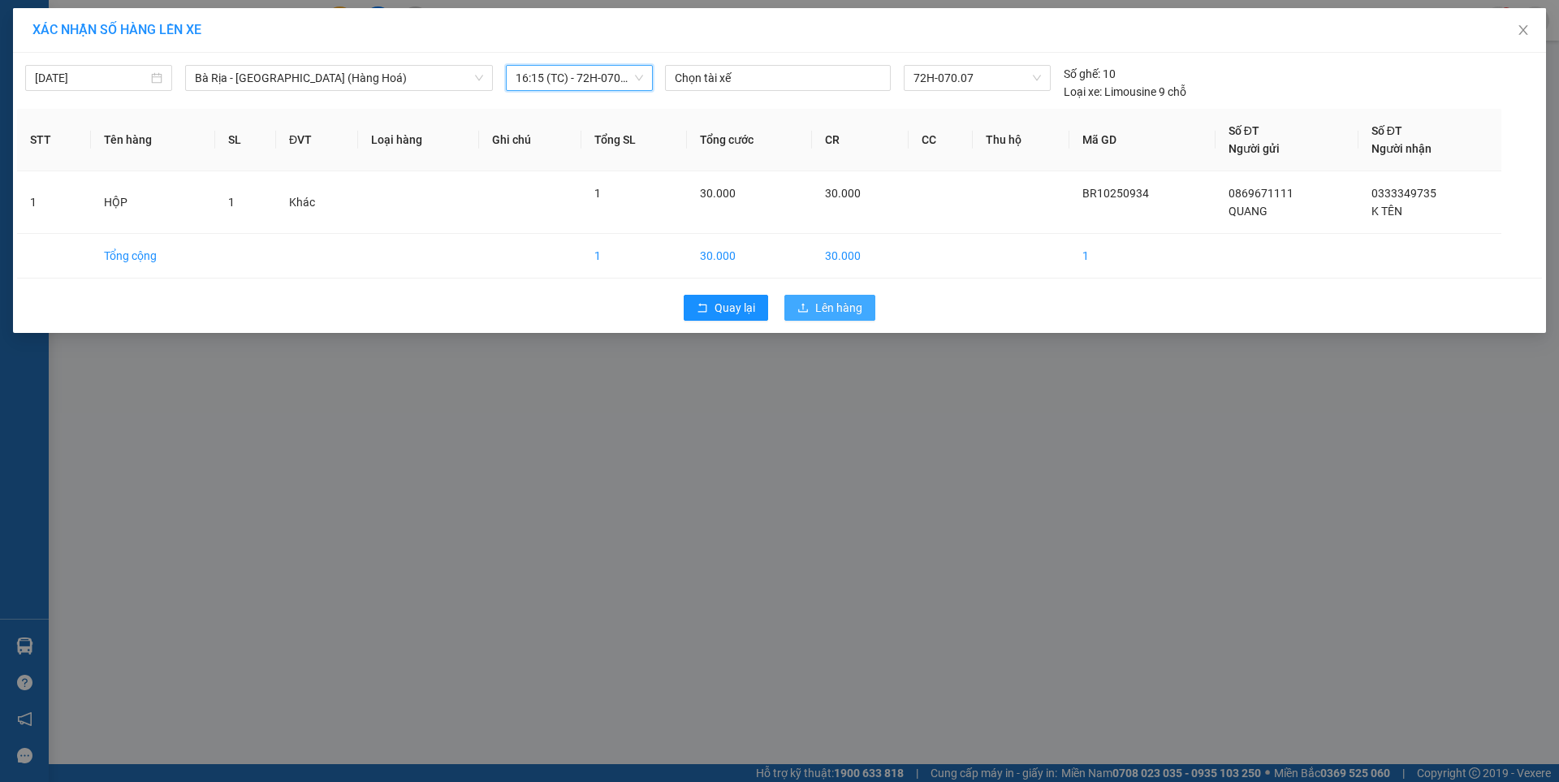
click at [837, 308] on span "Lên hàng" at bounding box center [838, 308] width 47 height 18
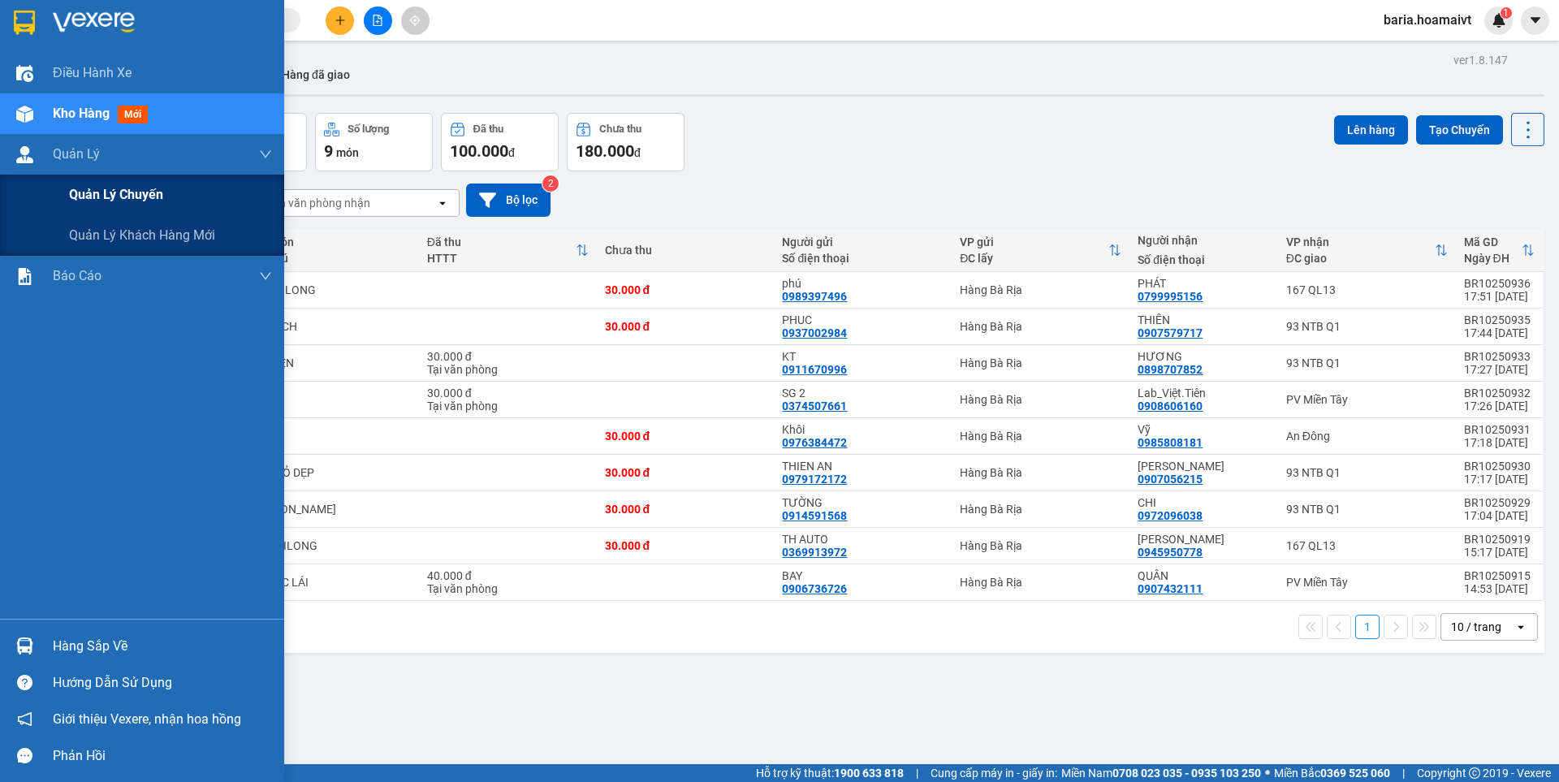
click at [99, 204] on span "Quản lý chuyến" at bounding box center [116, 194] width 94 height 20
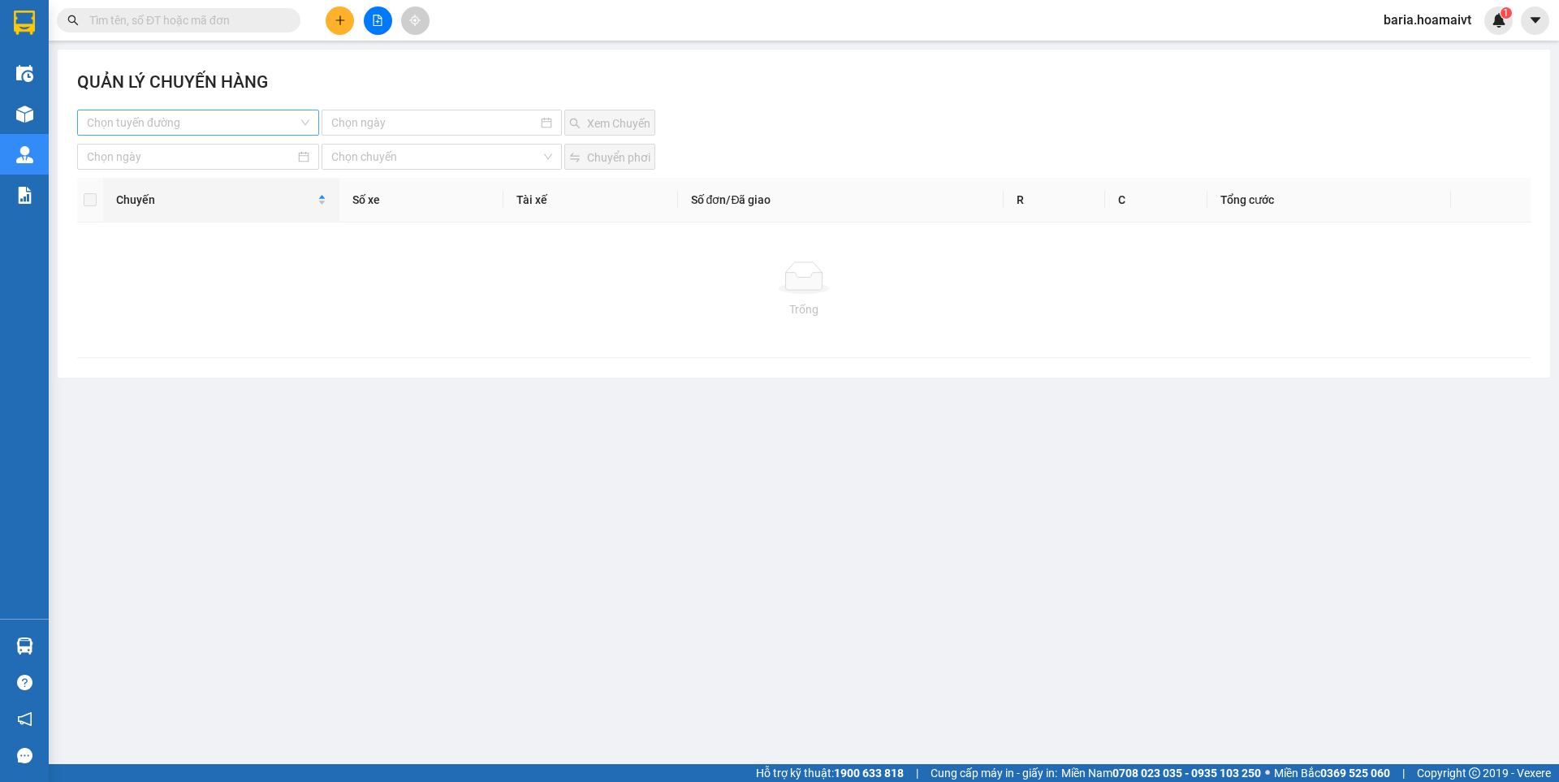
click at [242, 119] on input "search" at bounding box center [192, 122] width 211 height 24
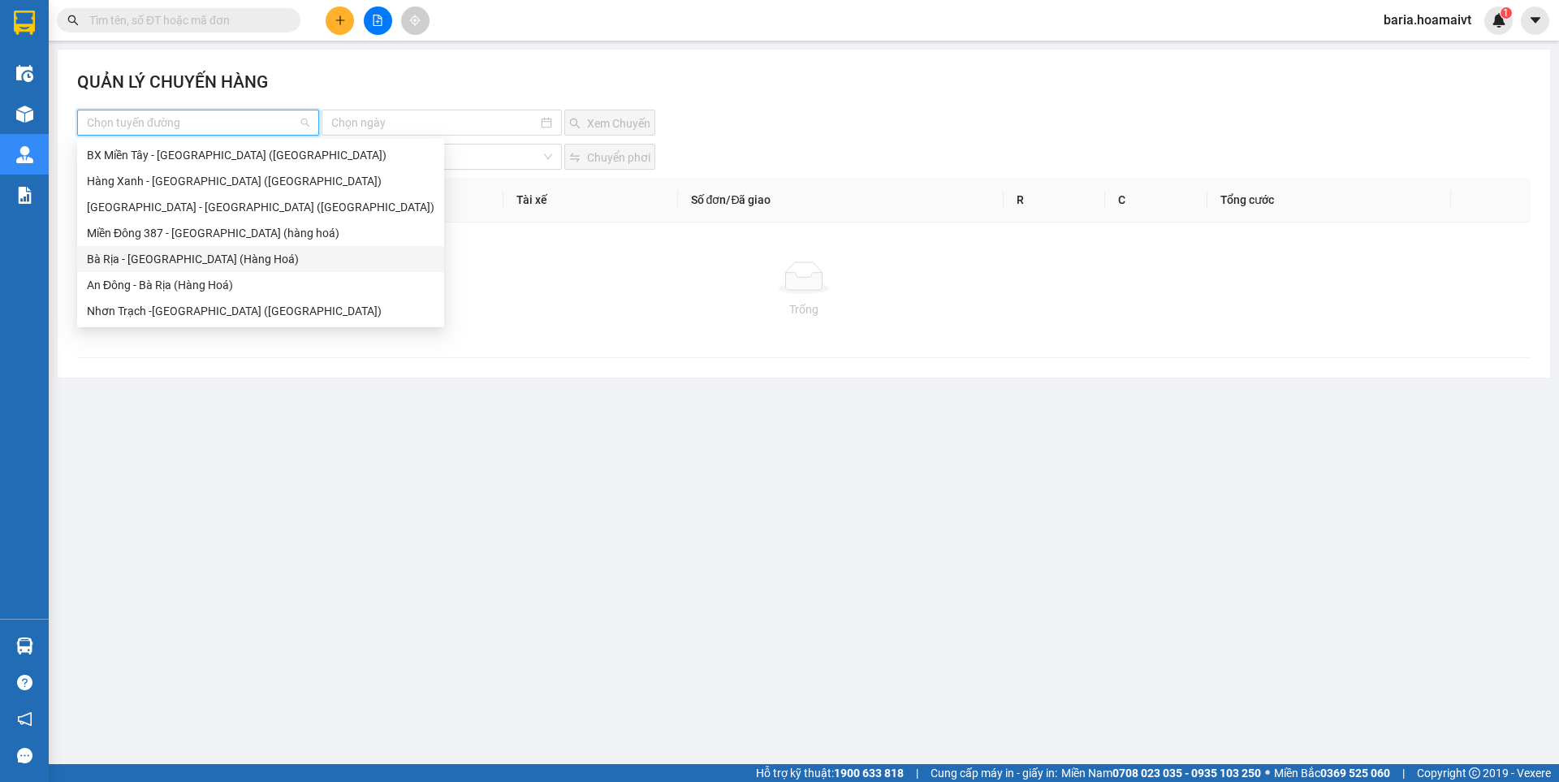
click at [127, 257] on div "Bà Rịa - [GEOGRAPHIC_DATA] (Hàng Hoá)" at bounding box center [260, 259] width 347 height 18
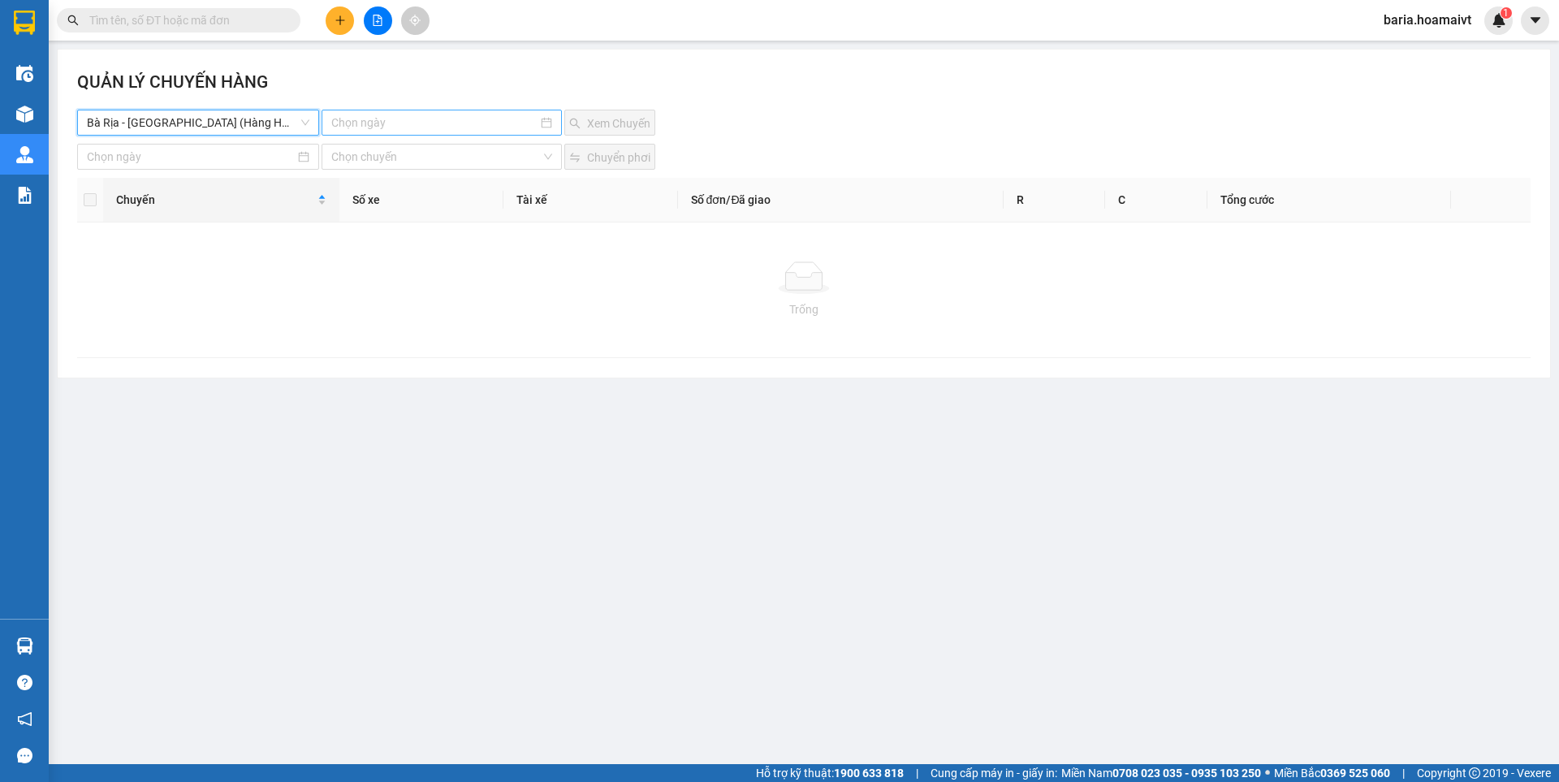
click at [456, 123] on input at bounding box center [433, 123] width 205 height 18
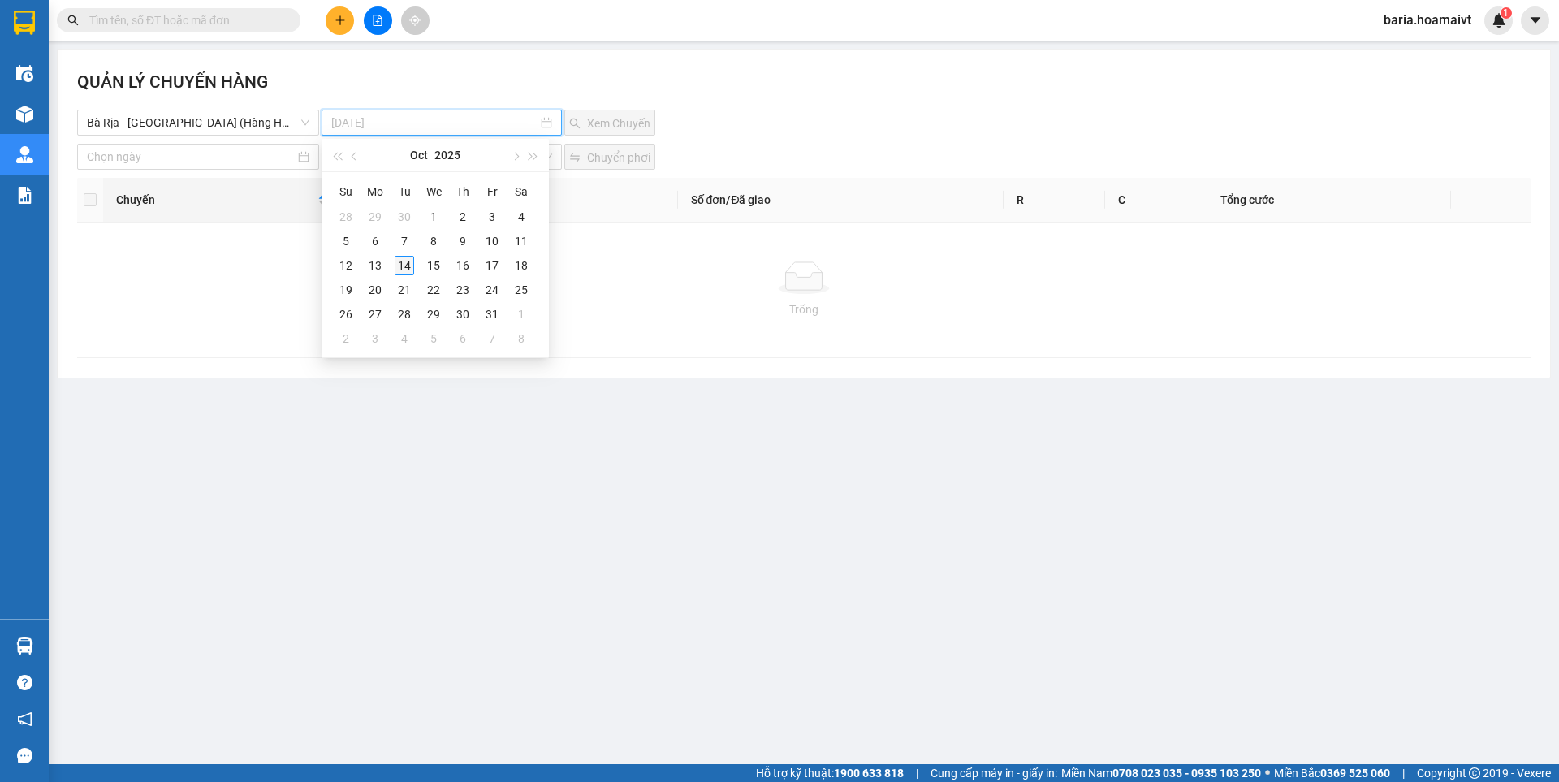
click at [399, 263] on div "14" at bounding box center [404, 265] width 19 height 19
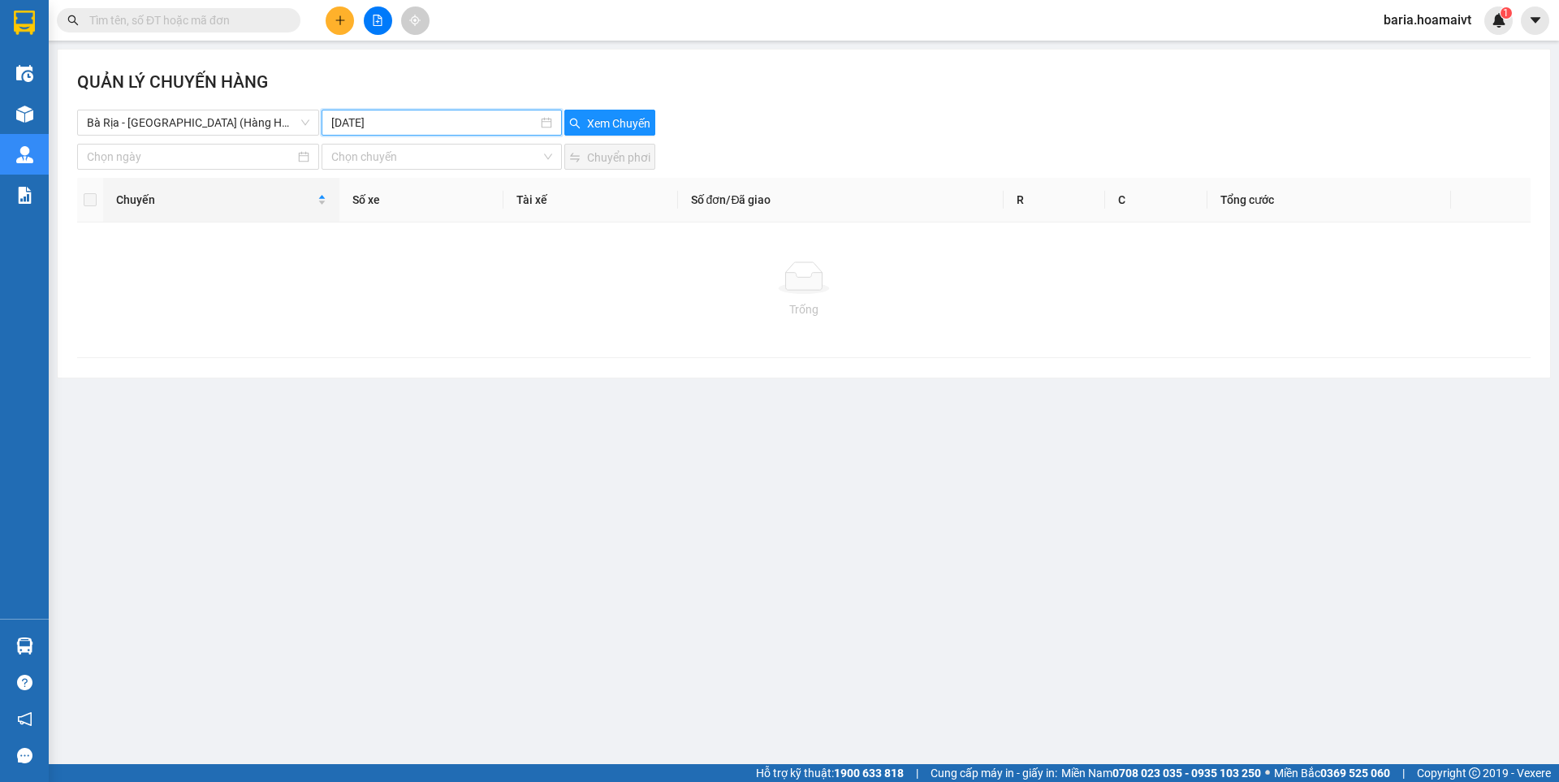
click at [515, 119] on input "[DATE]" at bounding box center [433, 123] width 205 height 18
type input "[DATE]"
click at [376, 268] on div "13" at bounding box center [374, 265] width 19 height 19
click at [634, 119] on span "Xem Chuyến" at bounding box center [618, 123] width 63 height 18
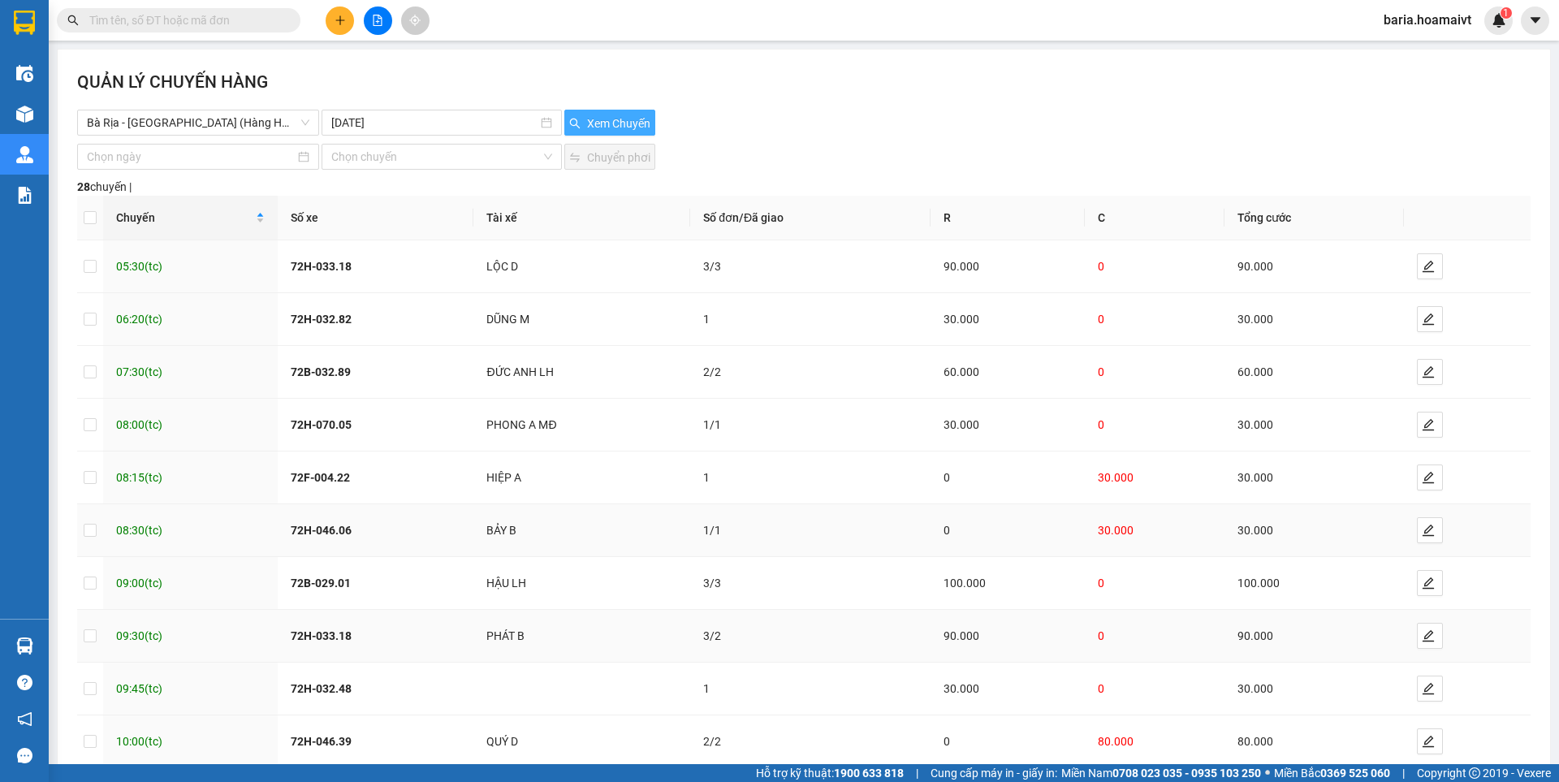
scroll to position [91, 0]
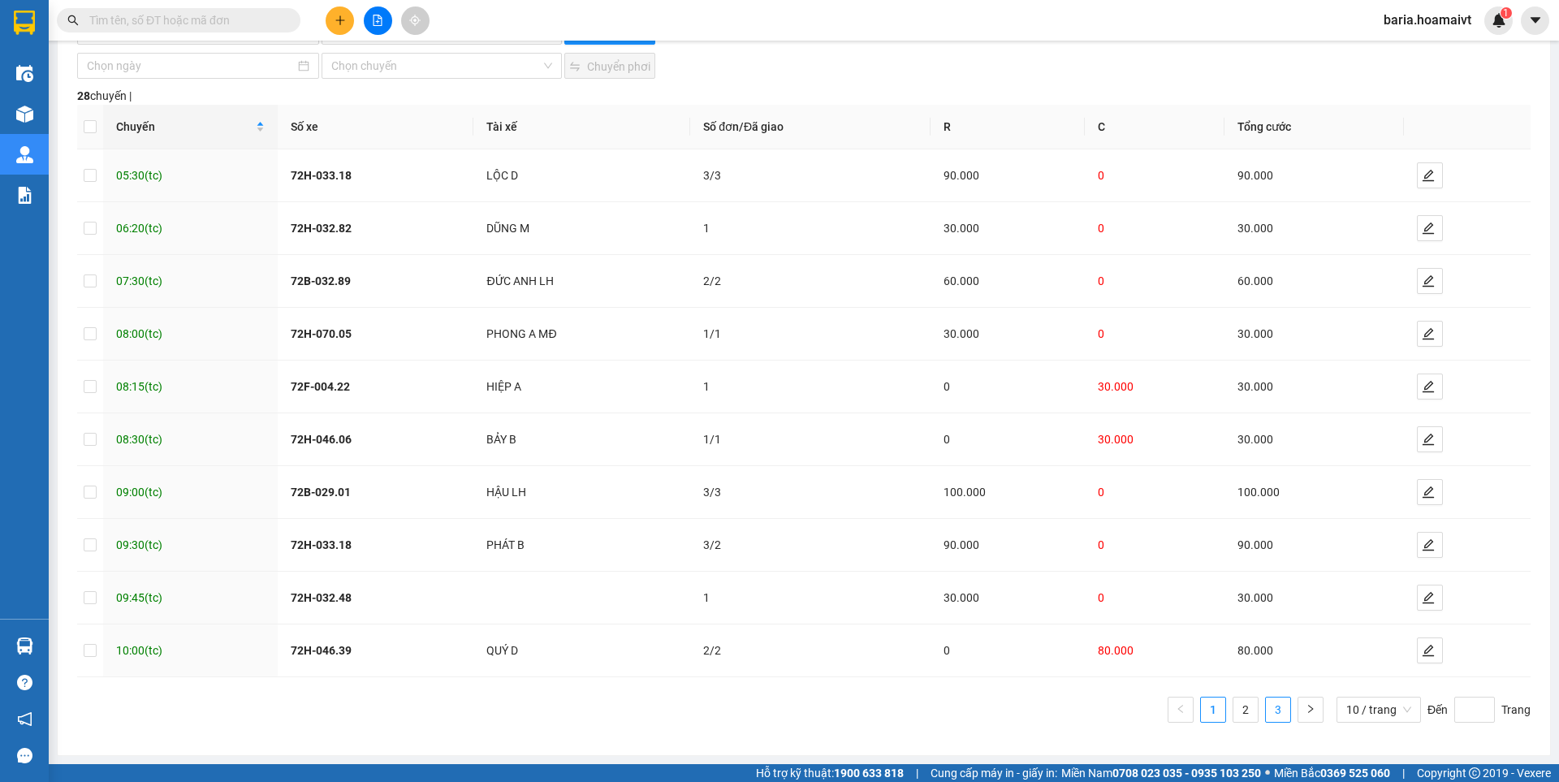
click at [1270, 705] on link "3" at bounding box center [1278, 709] width 24 height 24
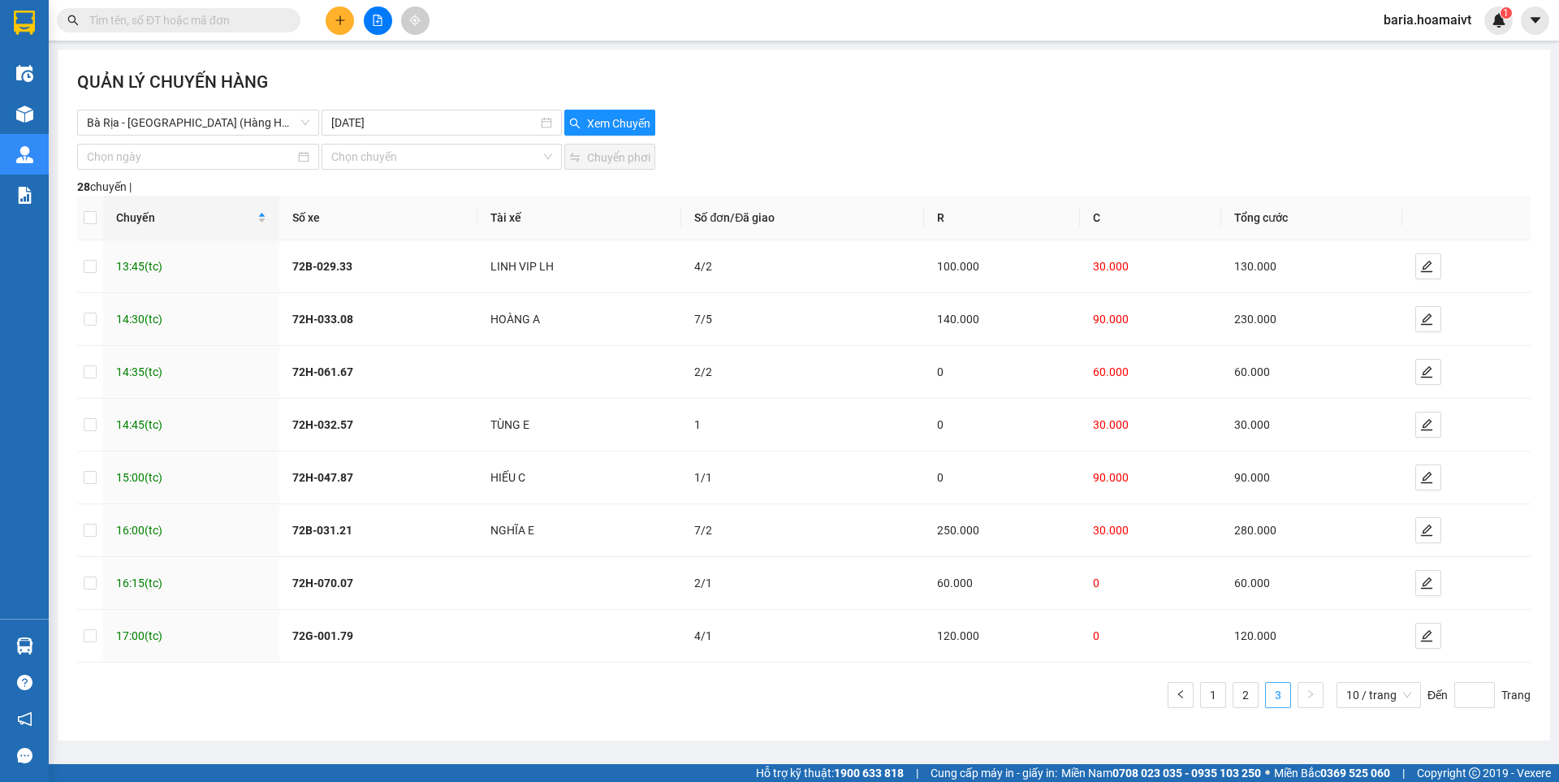
scroll to position [0, 0]
click at [1426, 578] on icon "edit" at bounding box center [1426, 582] width 13 height 13
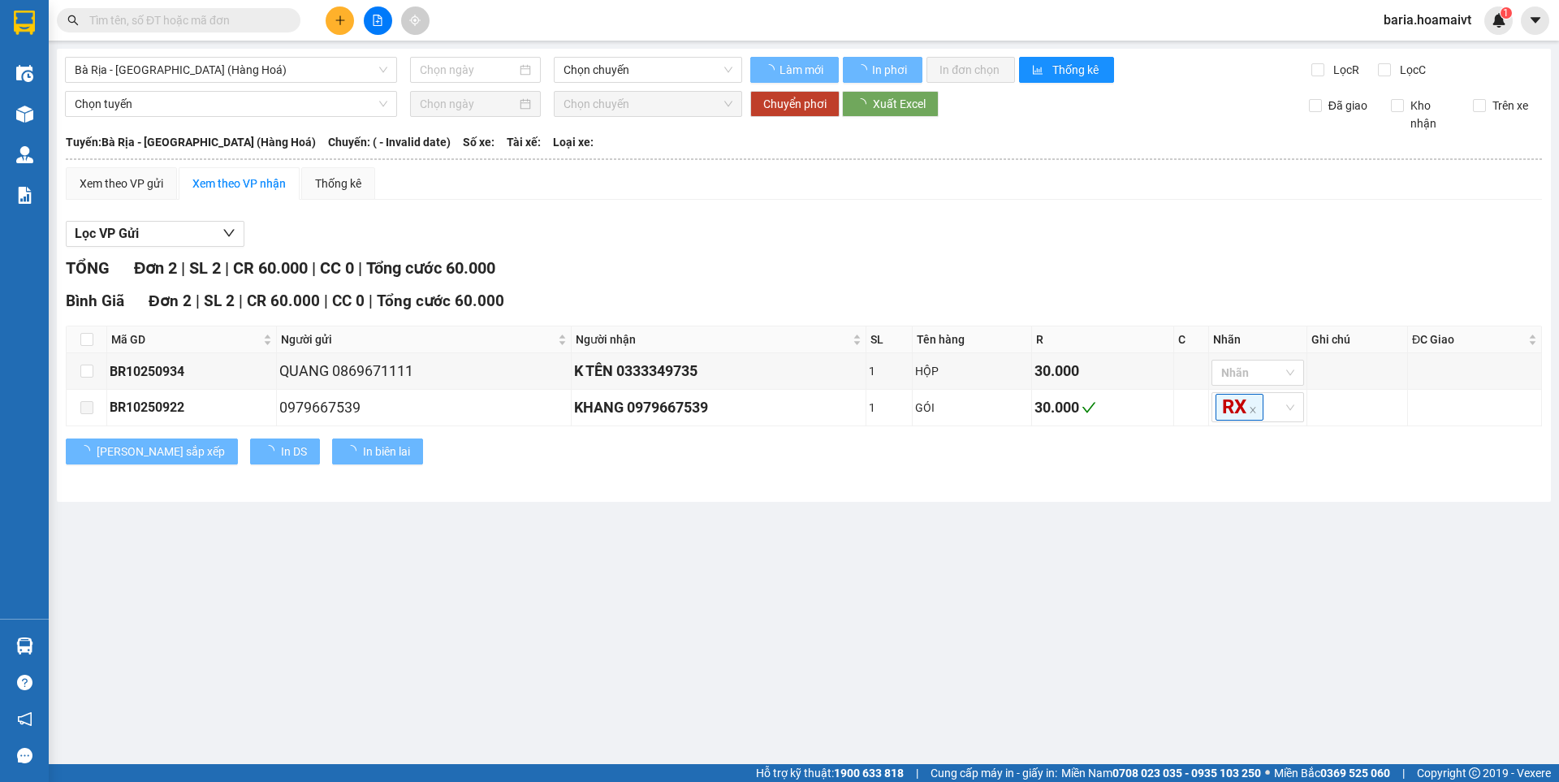
type input "[DATE]"
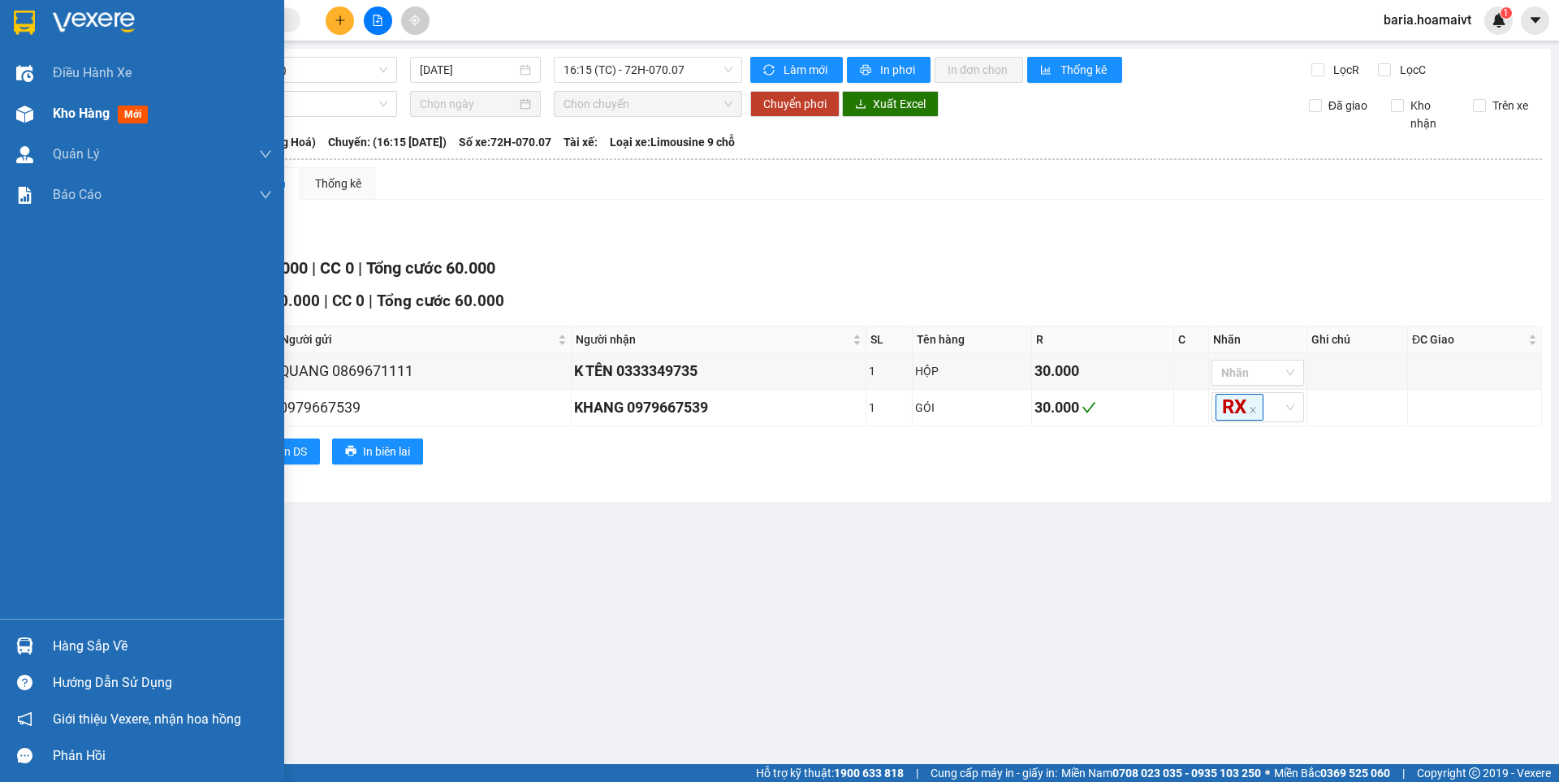
click at [58, 119] on span "Kho hàng" at bounding box center [81, 113] width 57 height 15
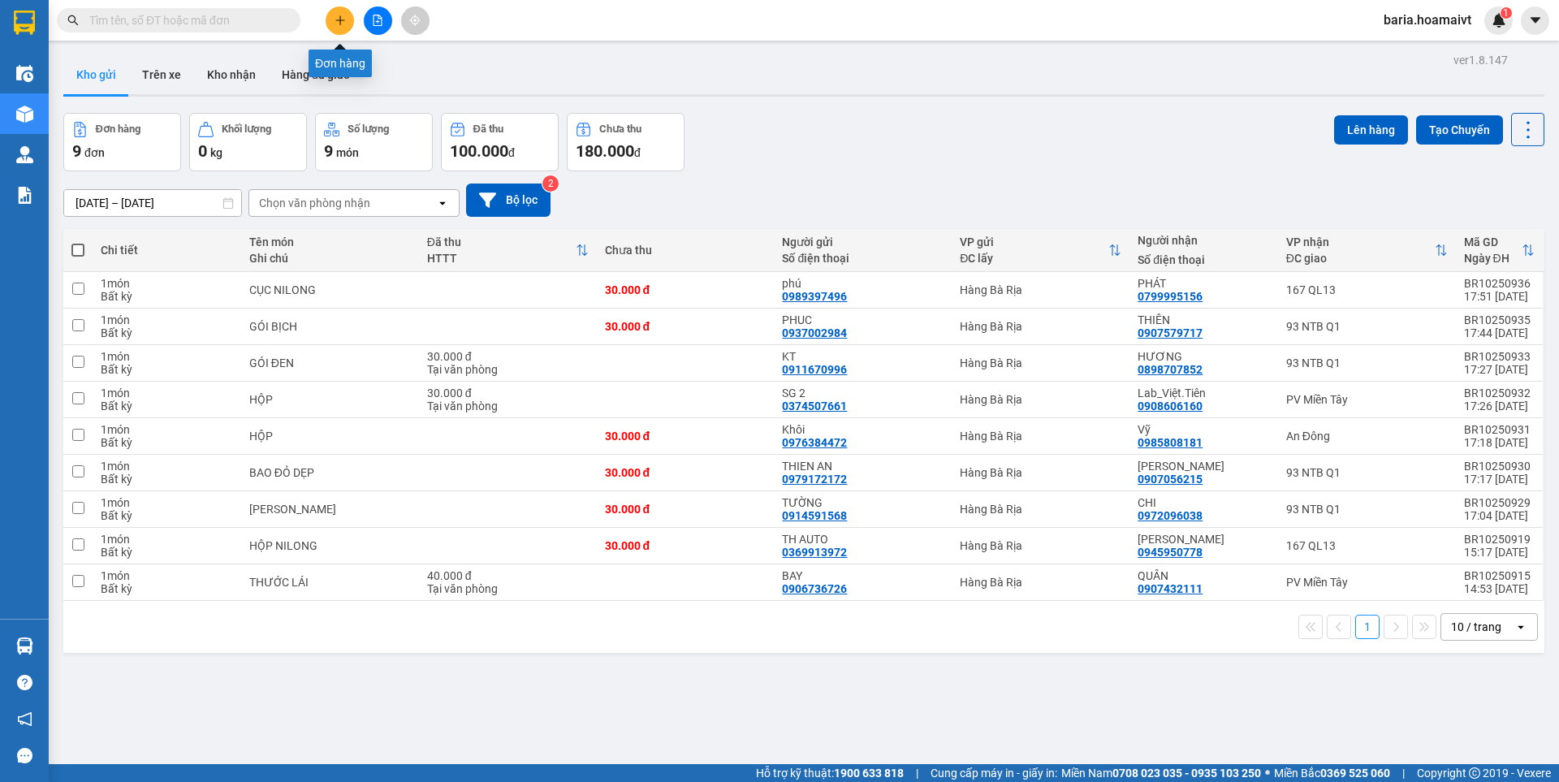
click at [343, 21] on icon "plus" at bounding box center [339, 20] width 11 height 11
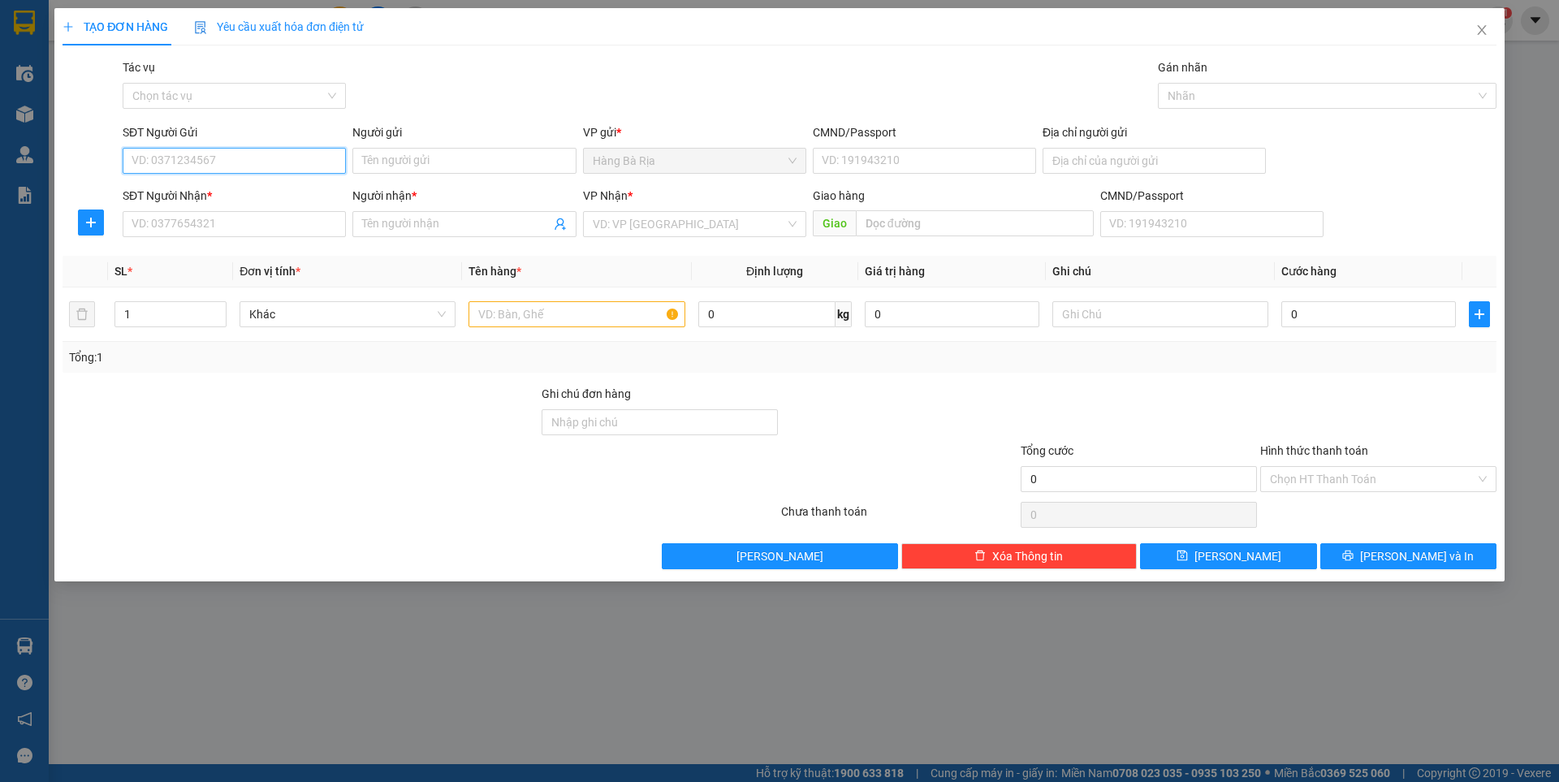
click at [261, 165] on input "SĐT Người Gửi" at bounding box center [234, 161] width 223 height 26
type input "0982398073"
click at [208, 192] on div "0982398073 - TÌNH" at bounding box center [234, 193] width 204 height 18
type input "TÌNH"
type input "052099014851"
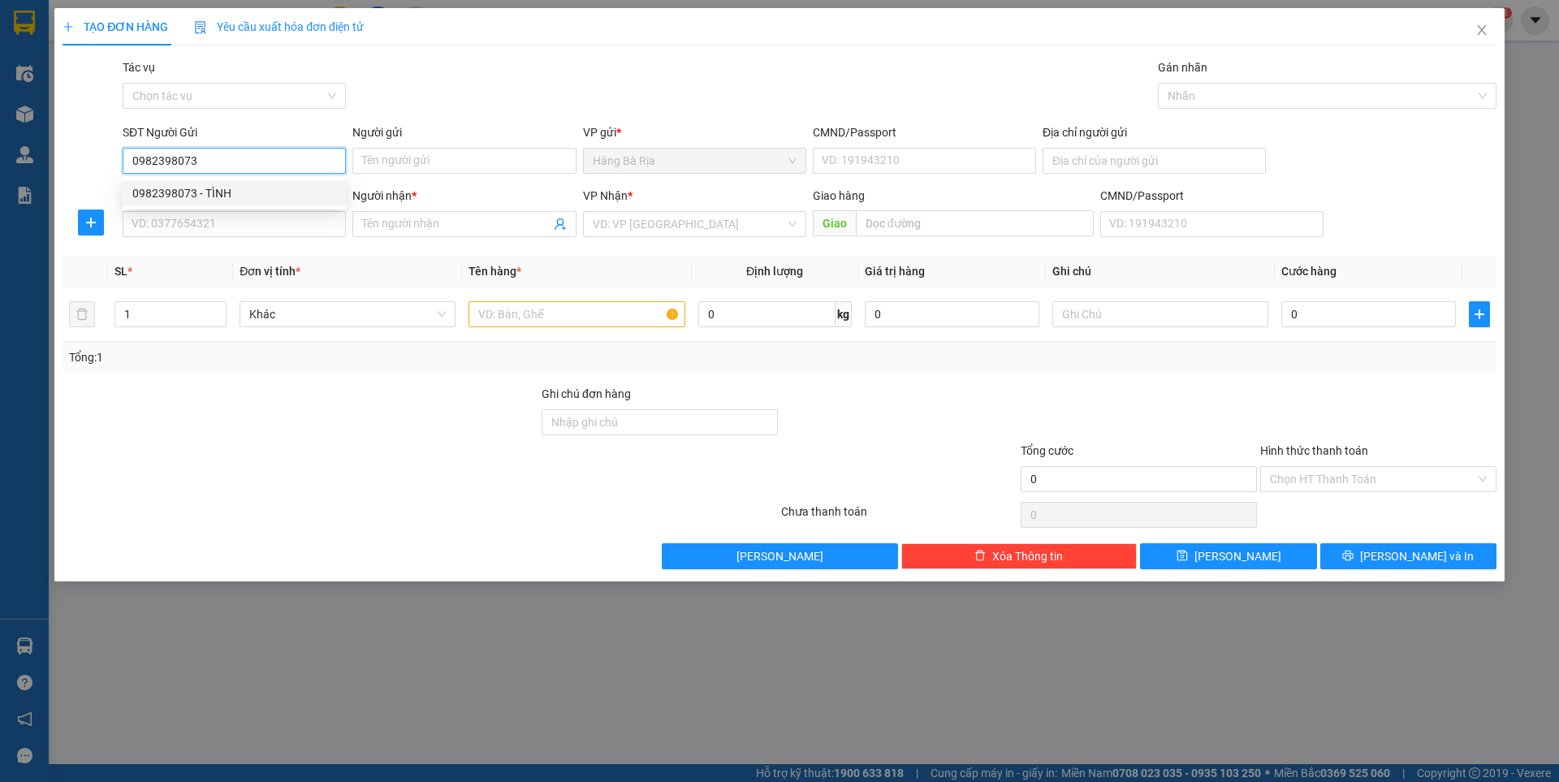
type input "0975351571"
type input "LINH"
type input "0982398073"
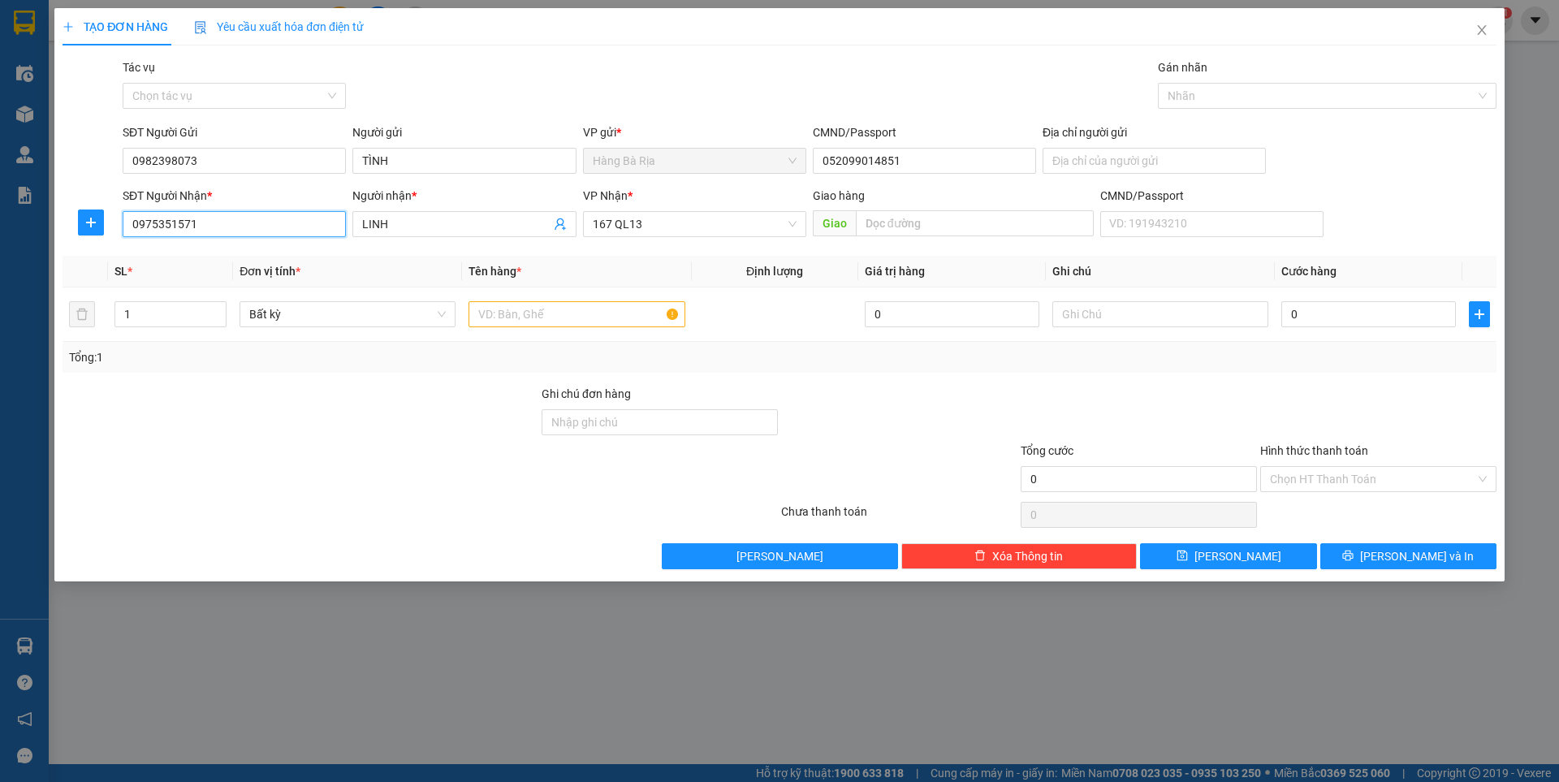
click at [224, 229] on input "0975351571" at bounding box center [234, 224] width 223 height 26
type input "0348658968"
click at [446, 230] on input "LINH" at bounding box center [456, 224] width 188 height 18
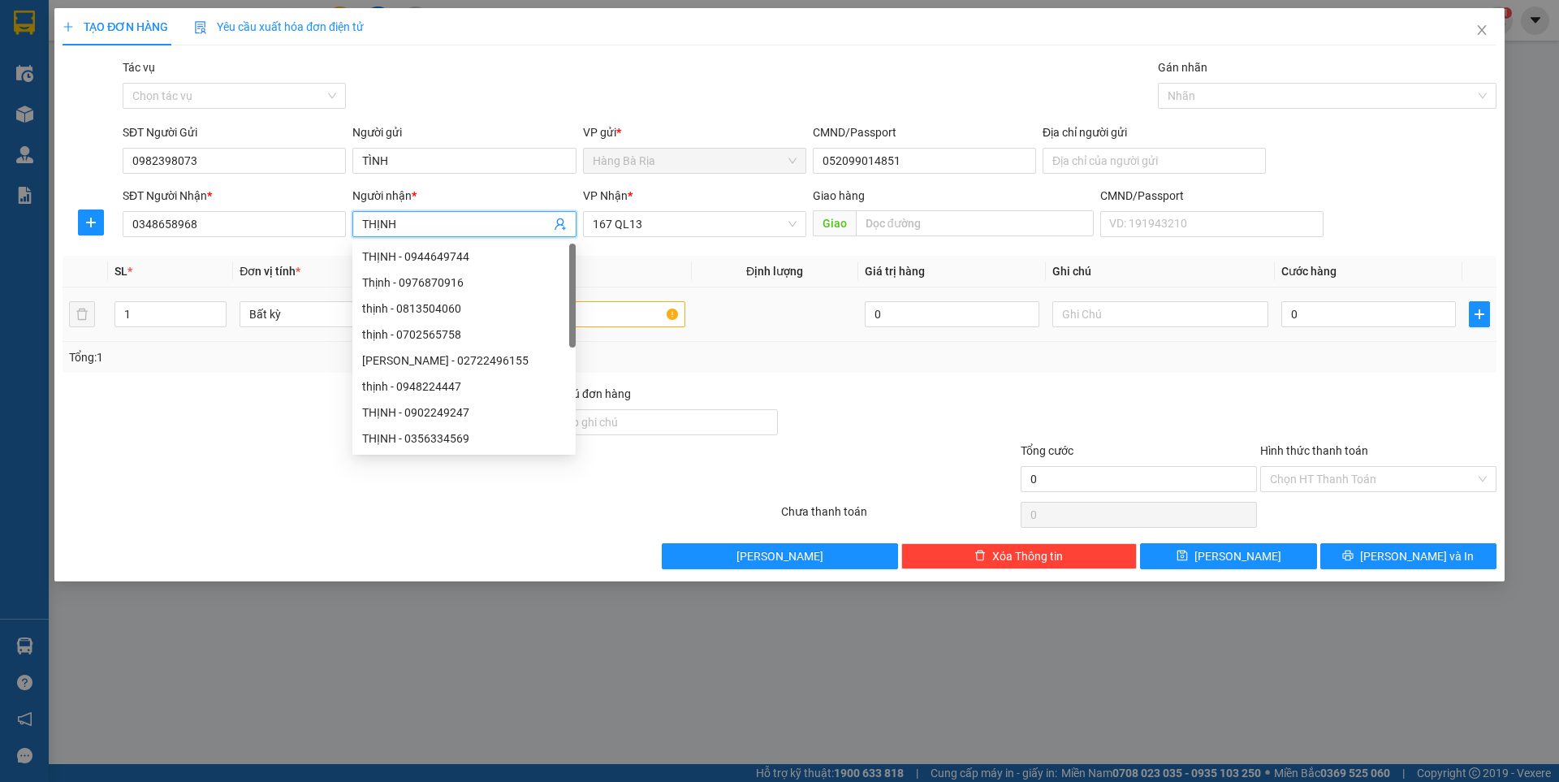
type input "THỊNH"
click at [631, 314] on input "text" at bounding box center [576, 314] width 216 height 26
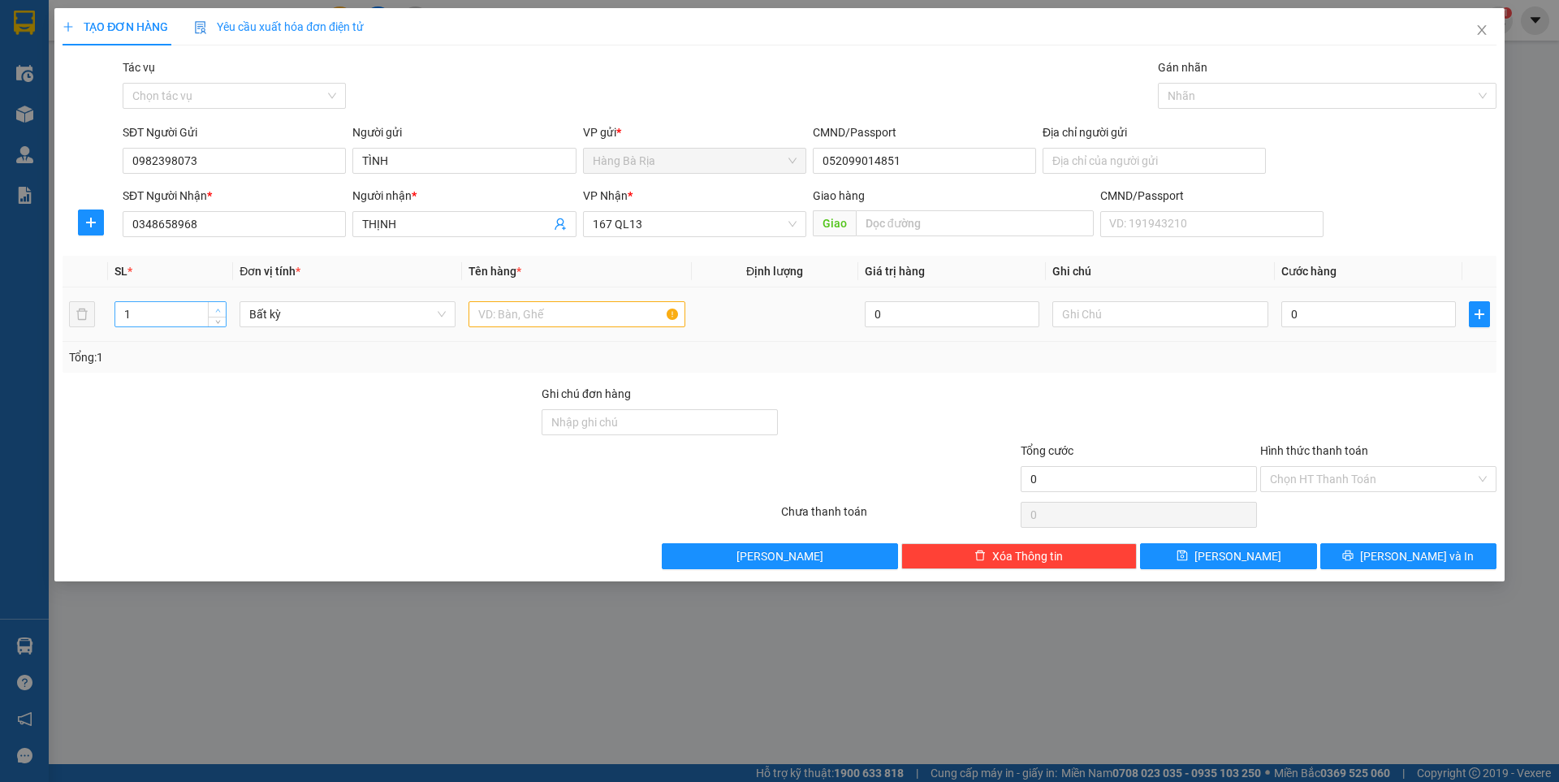
click at [219, 308] on icon "up" at bounding box center [218, 311] width 6 height 6
type input "2"
click at [504, 317] on input "text" at bounding box center [576, 314] width 216 height 26
type input "XỐP + THÙNG"
click at [1122, 307] on input "text" at bounding box center [1160, 314] width 216 height 26
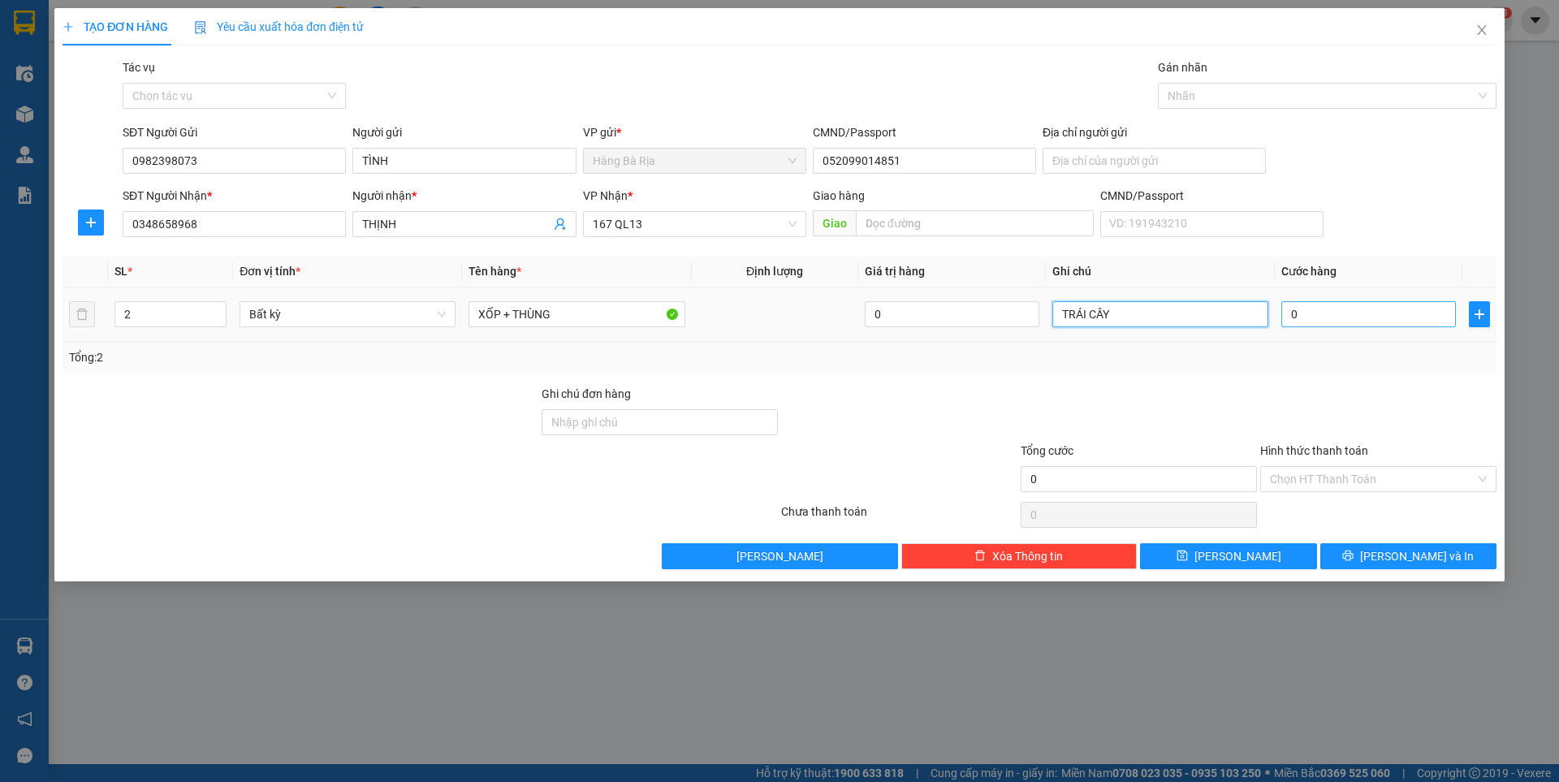
type input "TRÁI CÂY"
click at [1421, 326] on input "0" at bounding box center [1368, 314] width 175 height 26
type input "1"
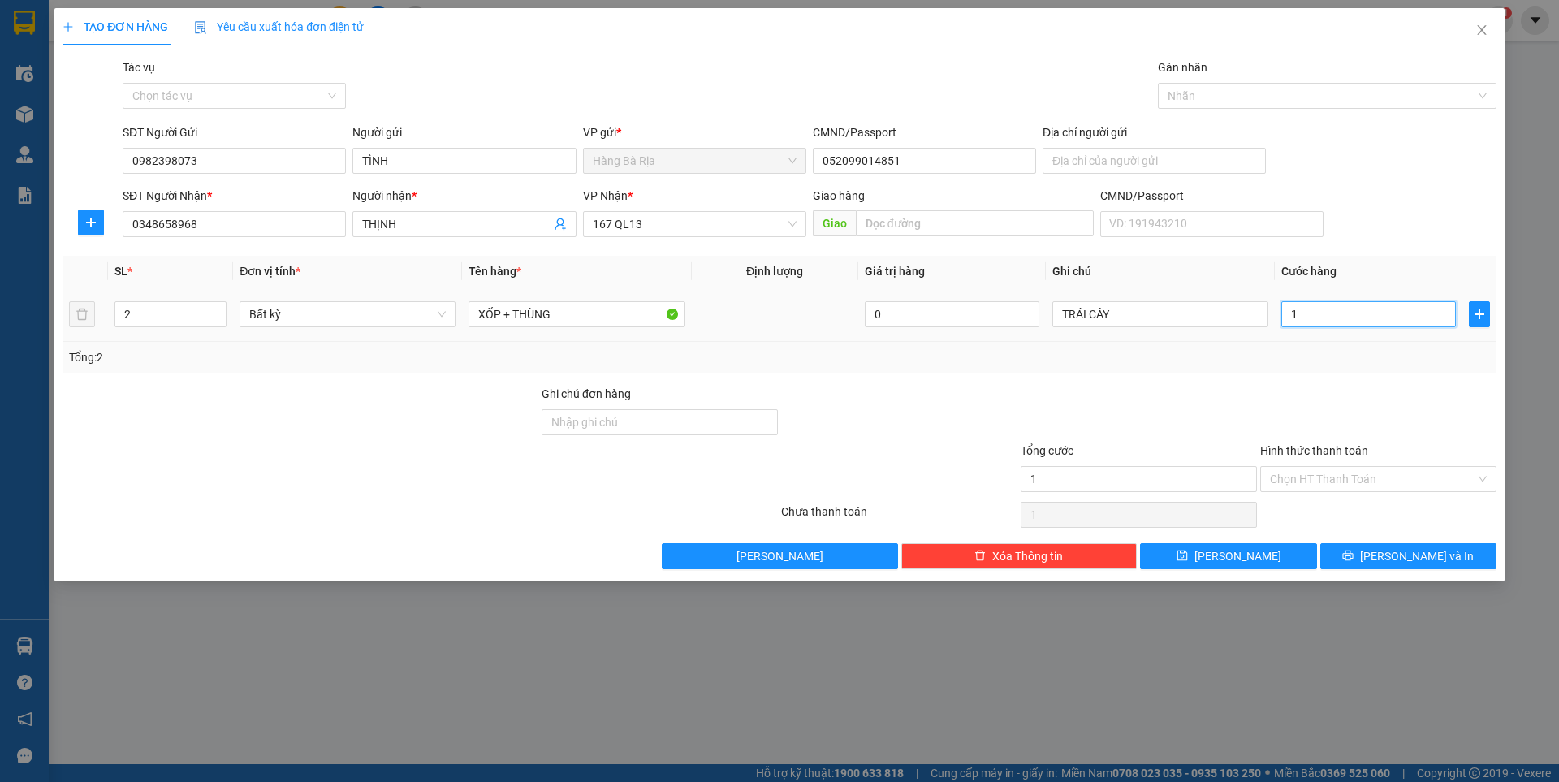
type input "10"
type input "100"
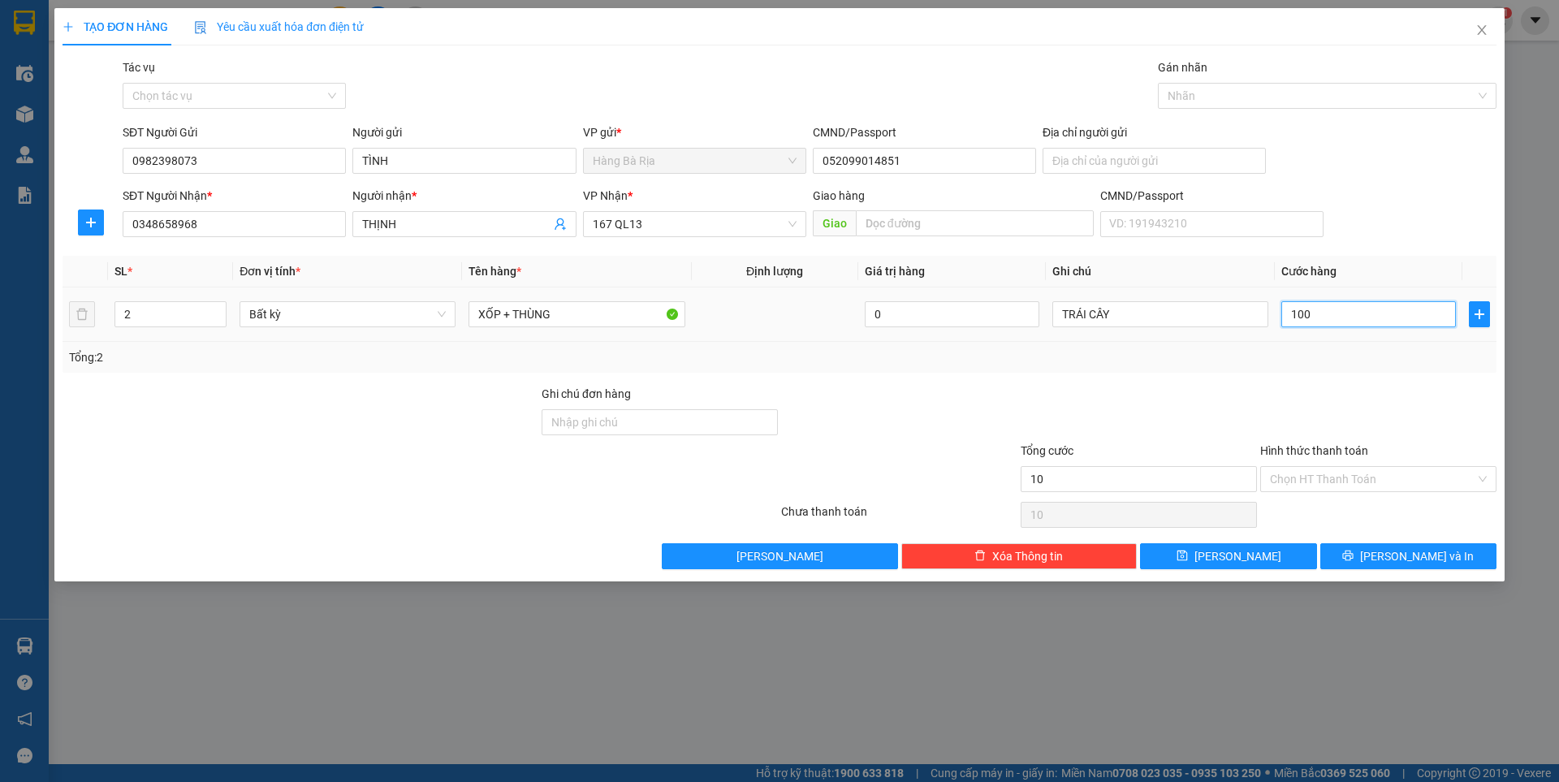
type input "100"
click at [1373, 477] on input "Hình thức thanh toán" at bounding box center [1372, 479] width 205 height 24
type input "100.000"
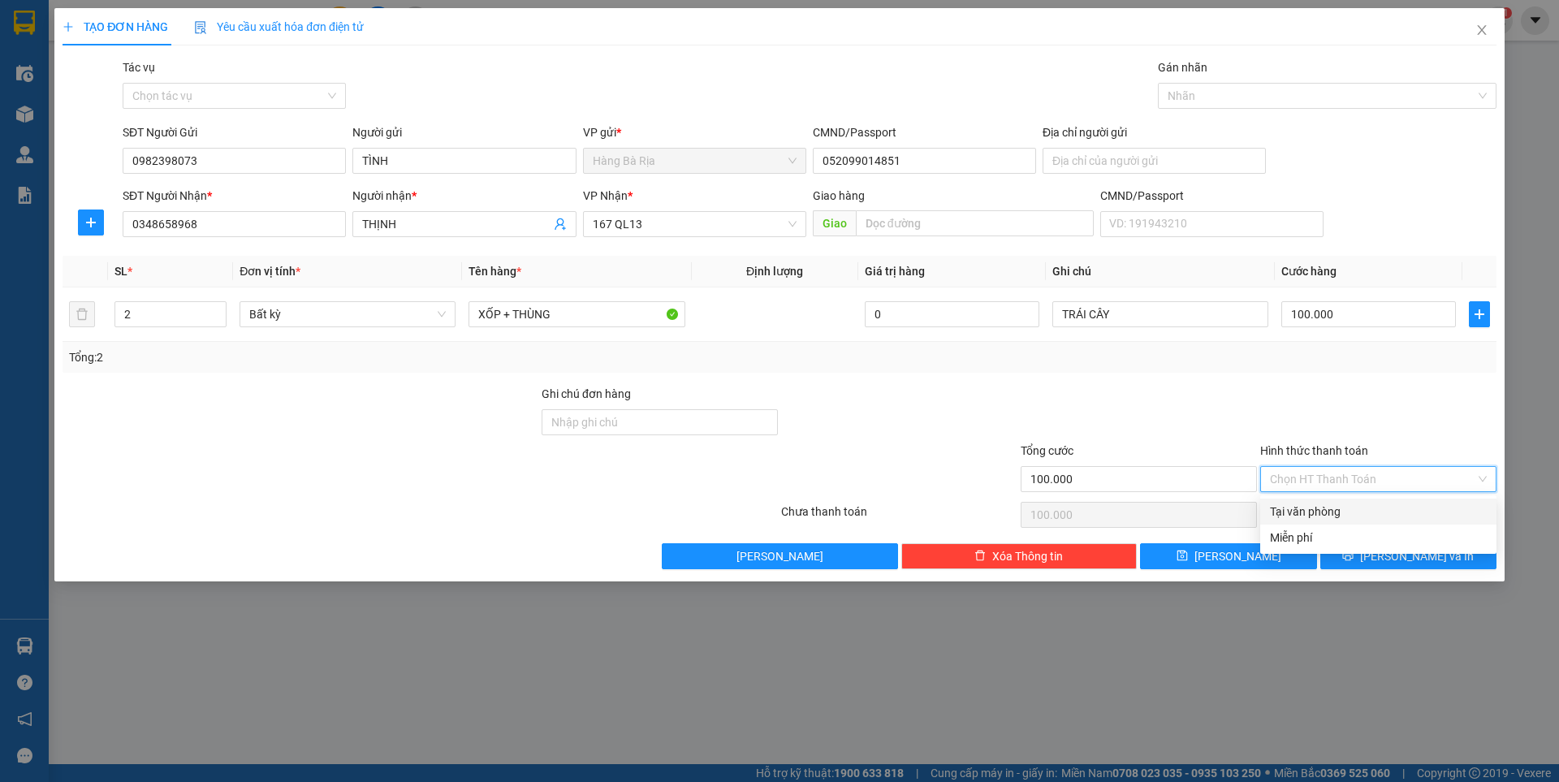
click at [1330, 509] on div "Tại văn phòng" at bounding box center [1378, 512] width 217 height 18
type input "0"
click at [1391, 548] on button "[PERSON_NAME] và In" at bounding box center [1408, 556] width 176 height 26
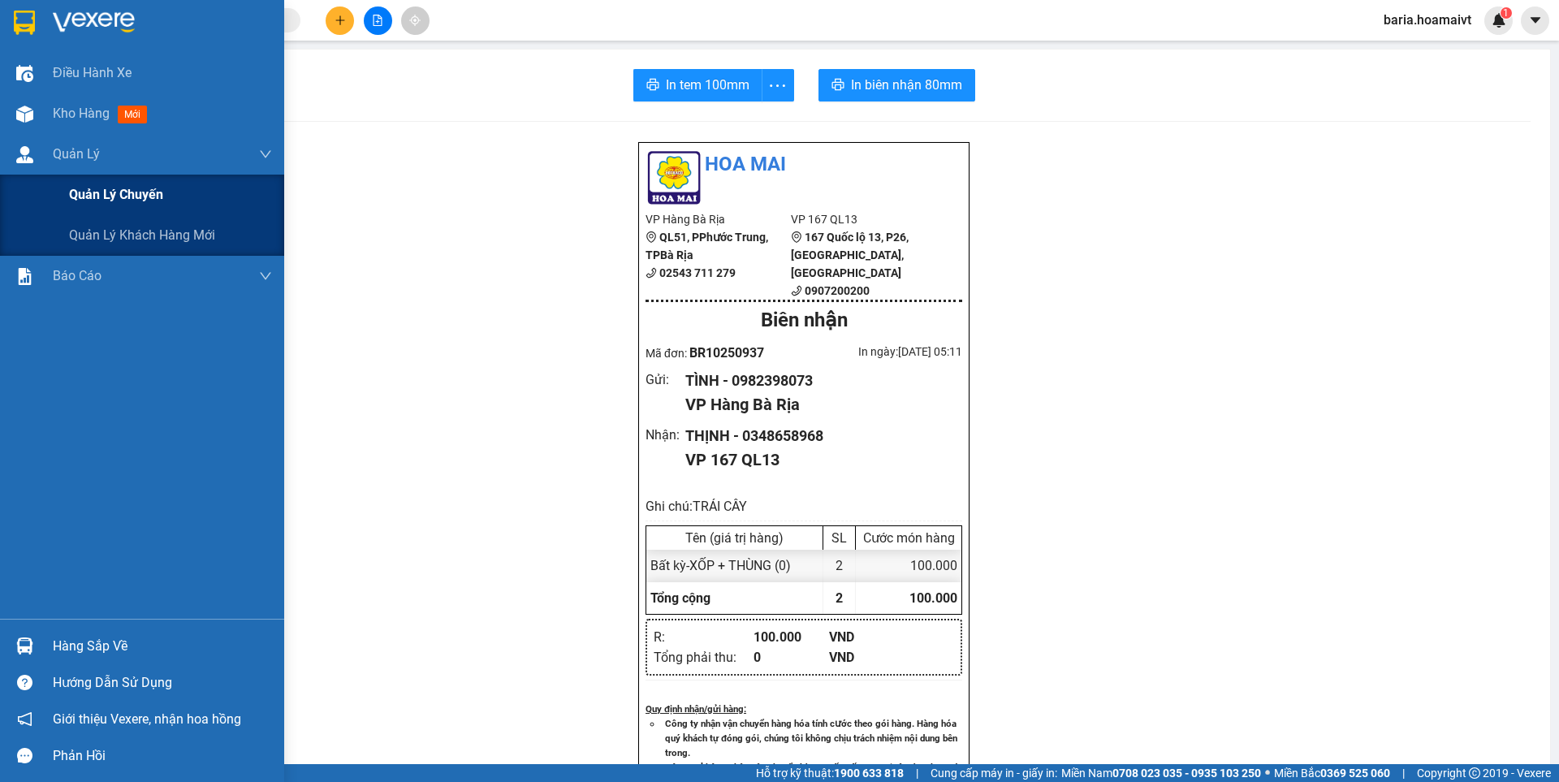
drag, startPoint x: 104, startPoint y: 204, endPoint x: 148, endPoint y: 198, distance: 44.2
click at [148, 198] on span "Quản lý chuyến" at bounding box center [116, 194] width 94 height 20
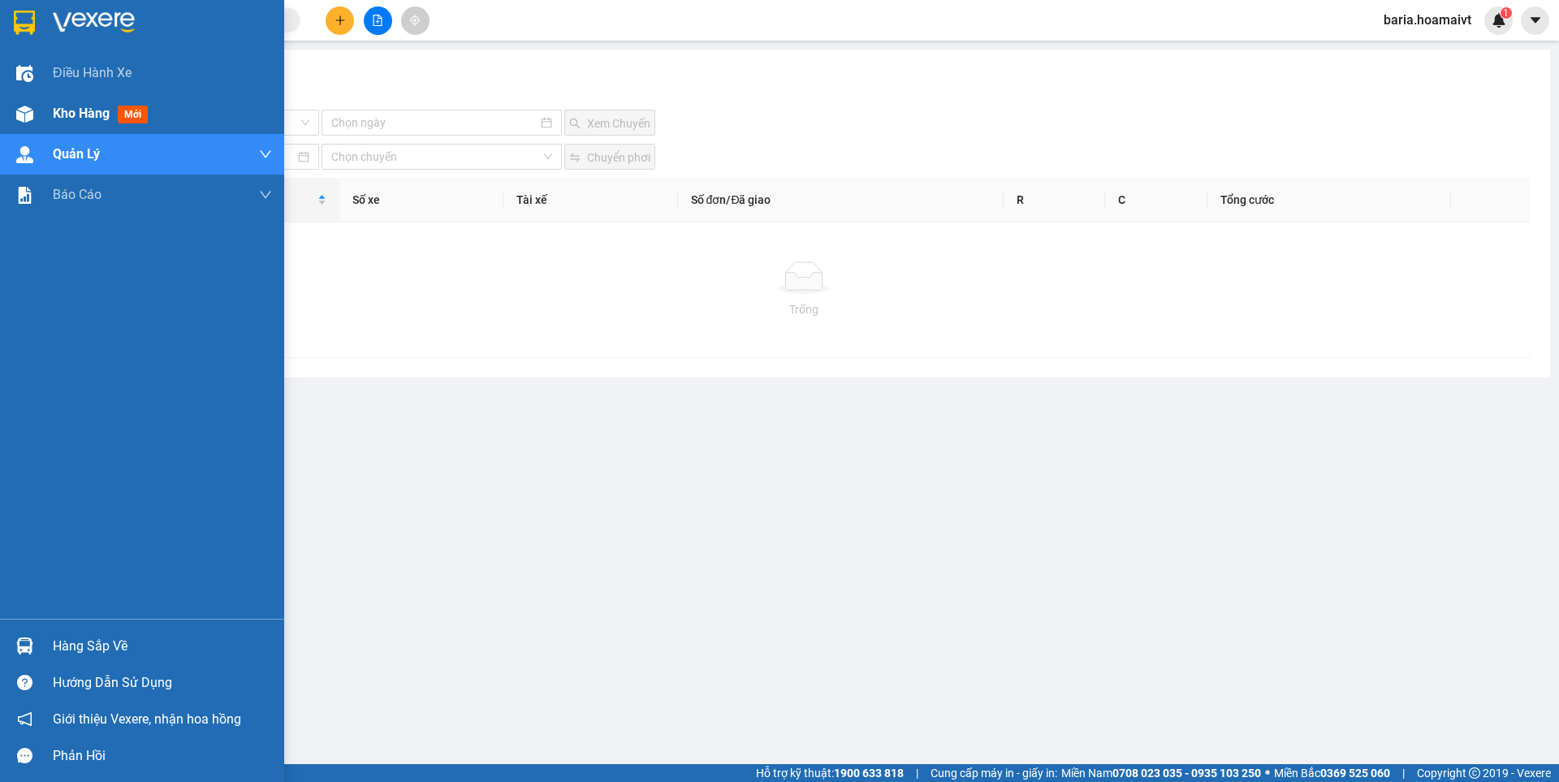
click at [72, 114] on span "Kho hàng" at bounding box center [81, 113] width 57 height 15
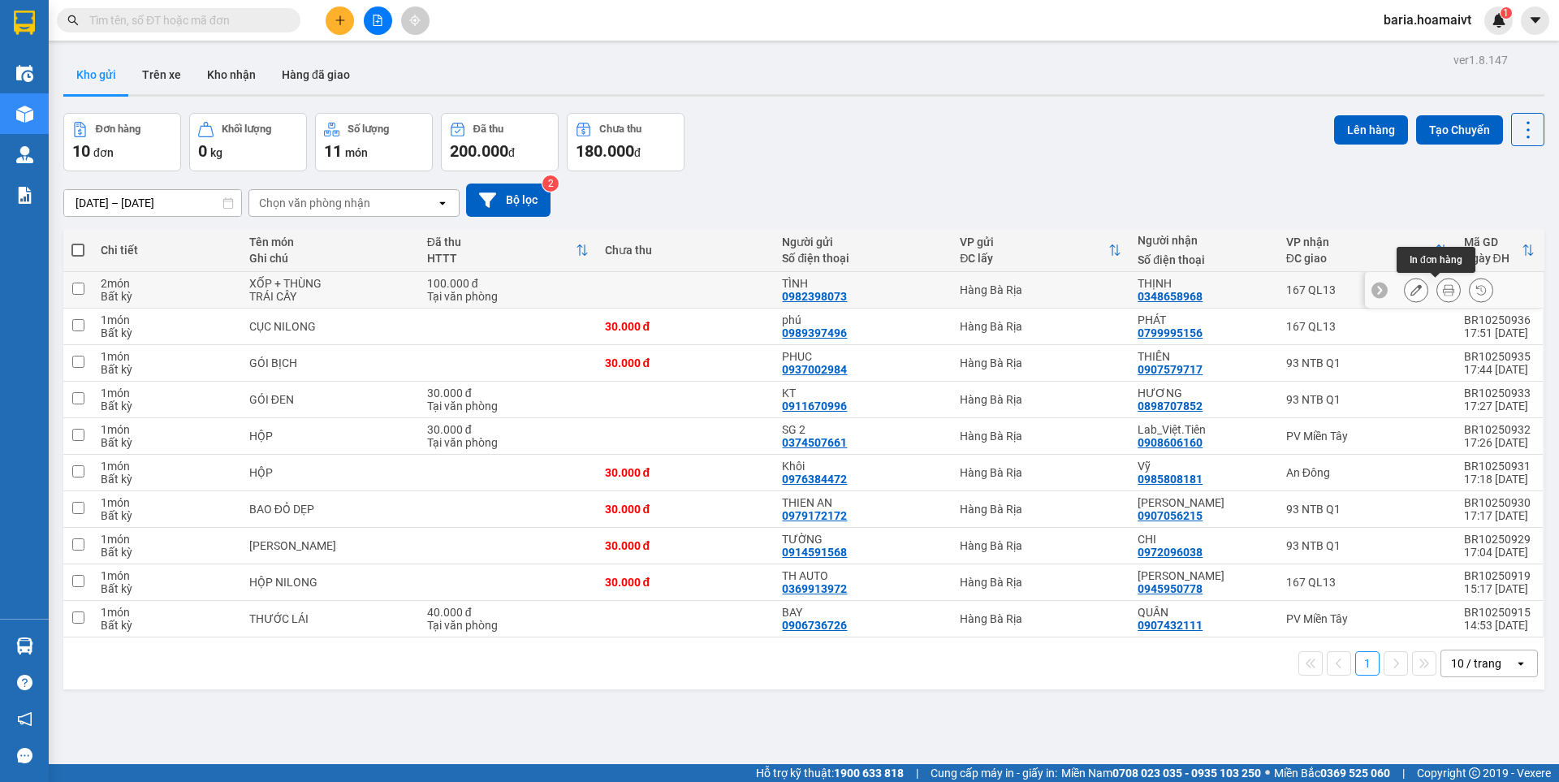
click at [1443, 291] on icon at bounding box center [1448, 289] width 11 height 11
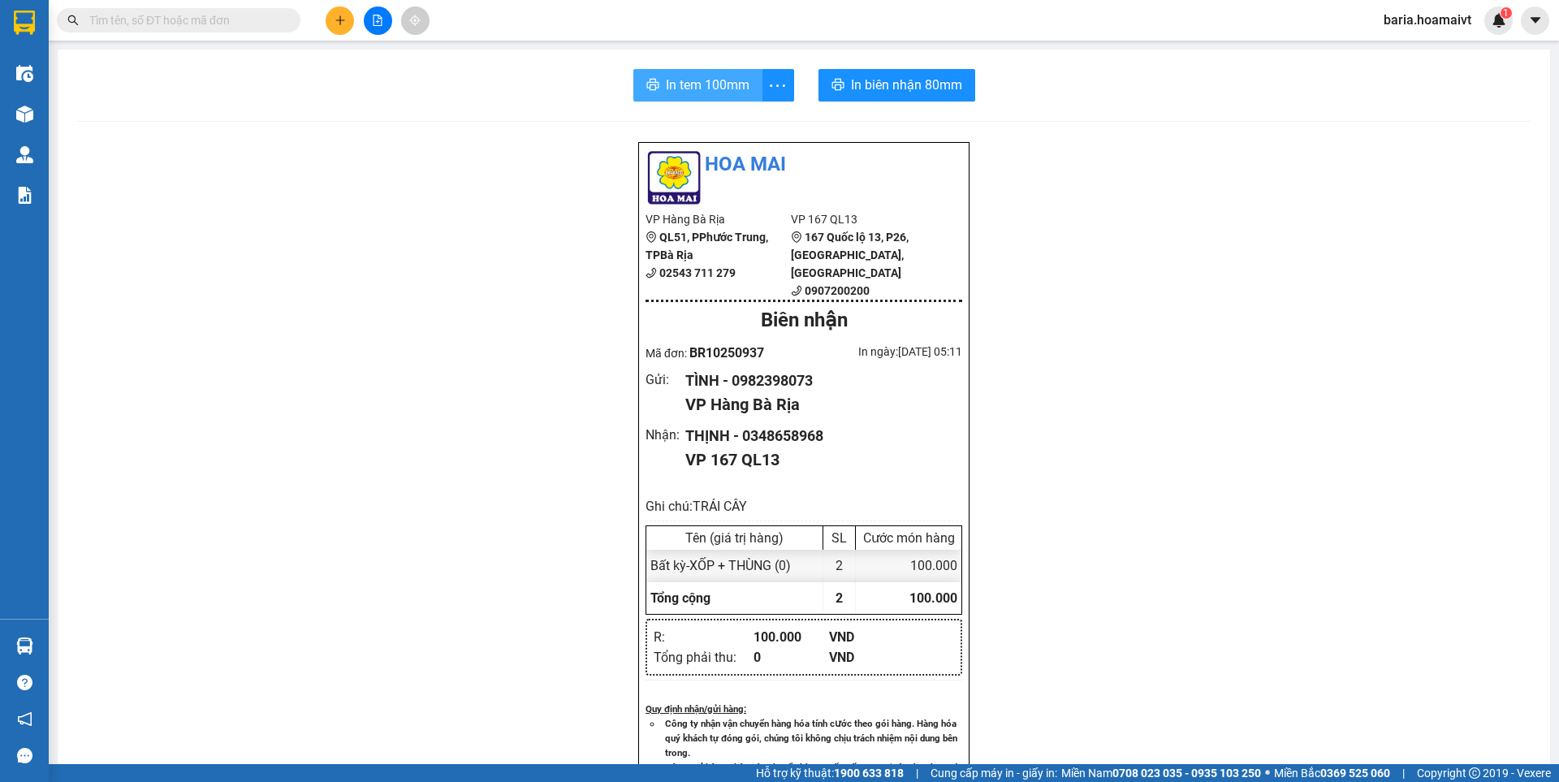
click at [715, 75] on span "In tem 100mm" at bounding box center [708, 85] width 84 height 20
click at [903, 78] on span "In biên nhận 80mm" at bounding box center [906, 85] width 111 height 20
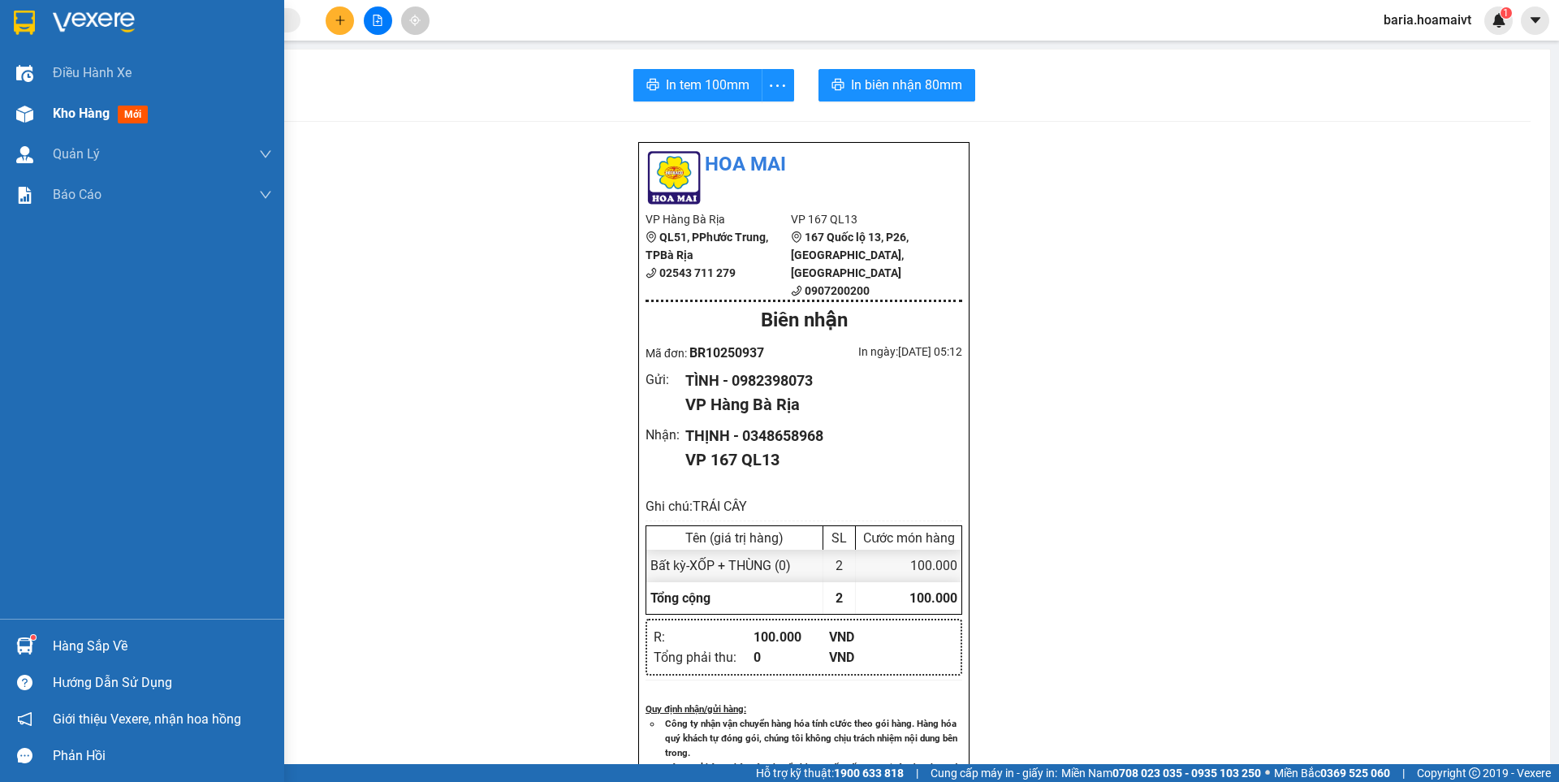
click at [67, 110] on span "Kho hàng" at bounding box center [81, 113] width 57 height 15
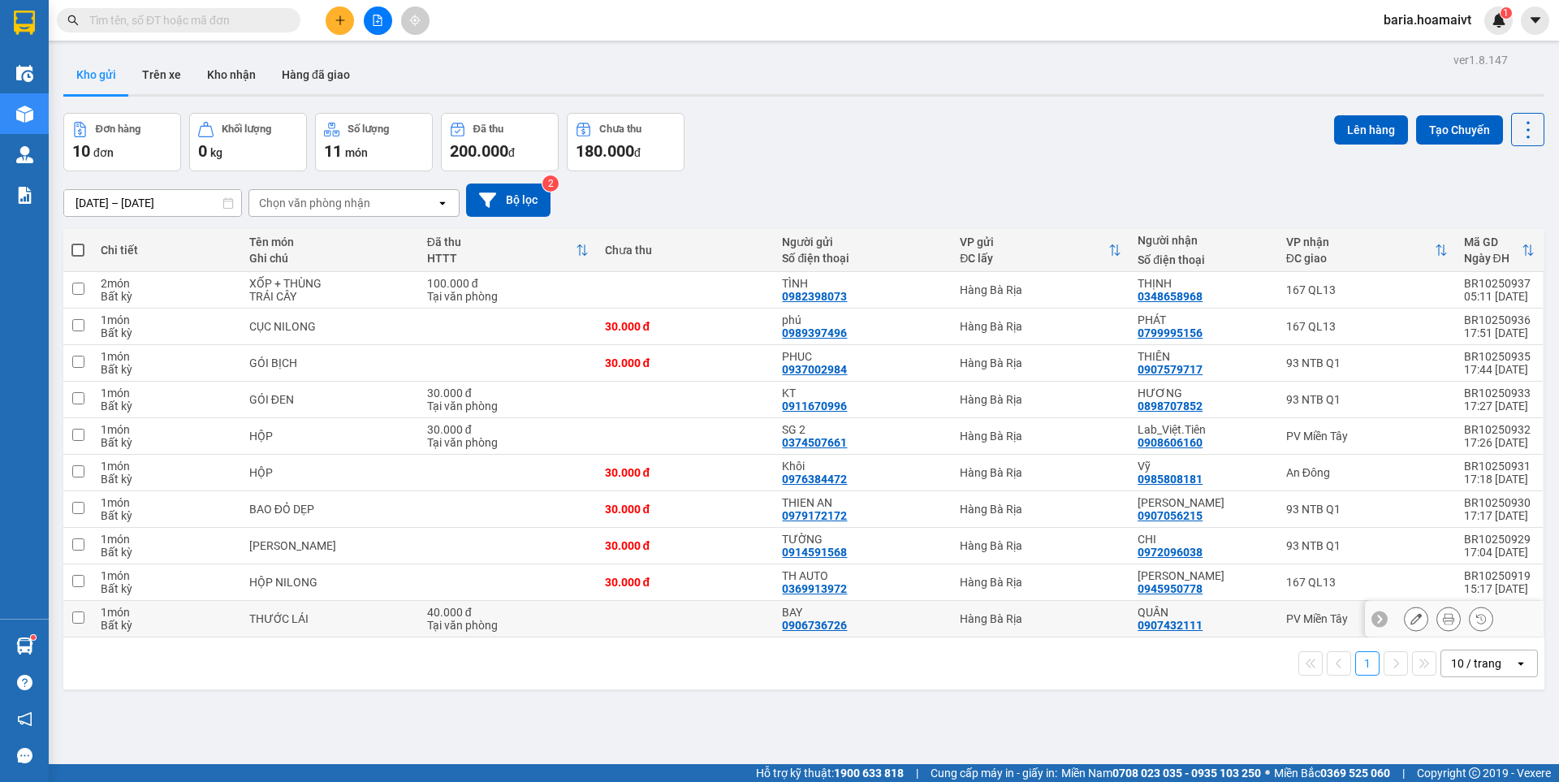
click at [1288, 612] on div "PV Miền Tây" at bounding box center [1367, 618] width 162 height 13
checkbox input "true"
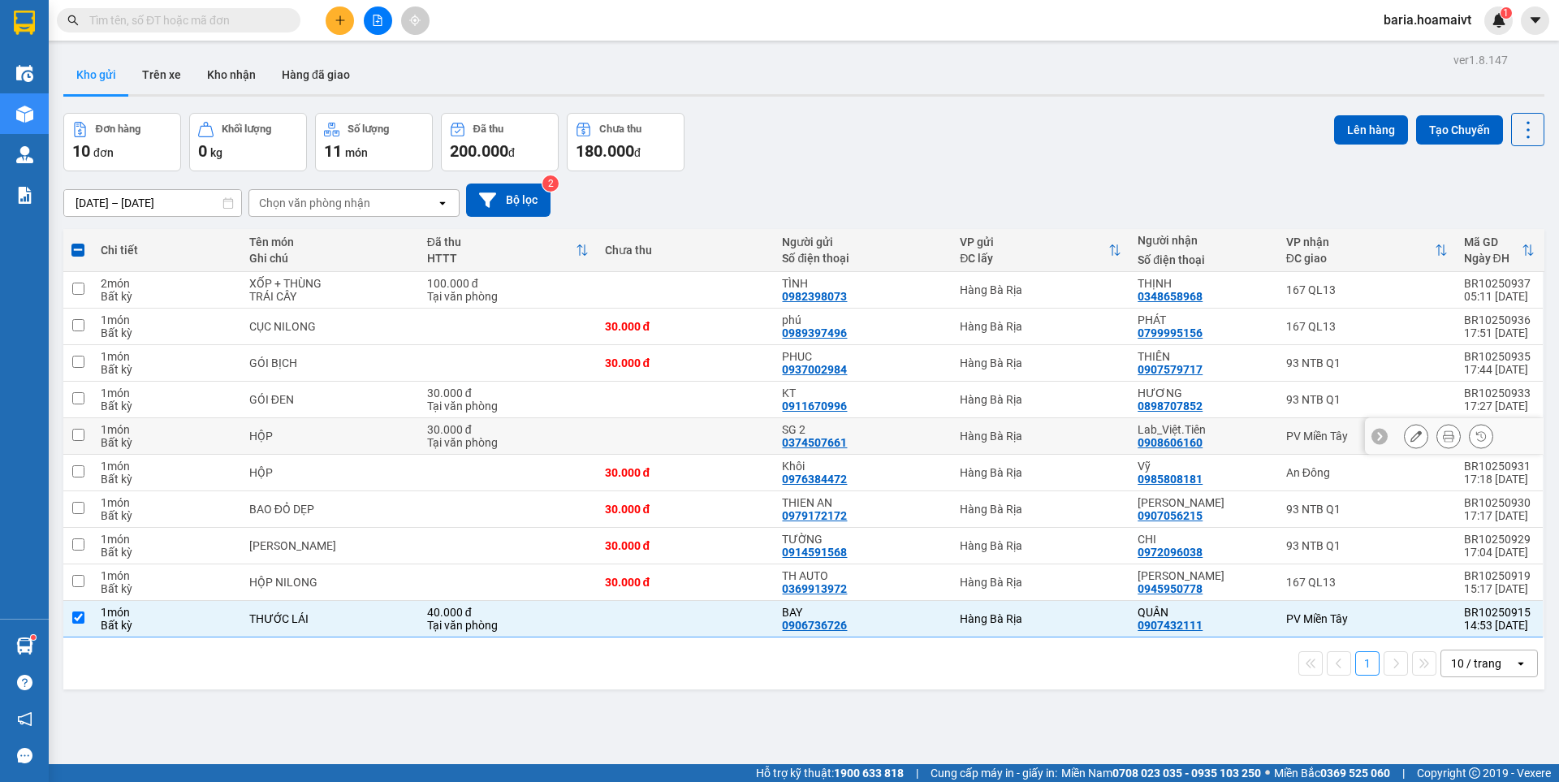
click at [1307, 439] on div "PV Miền Tây" at bounding box center [1367, 435] width 162 height 13
checkbox input "true"
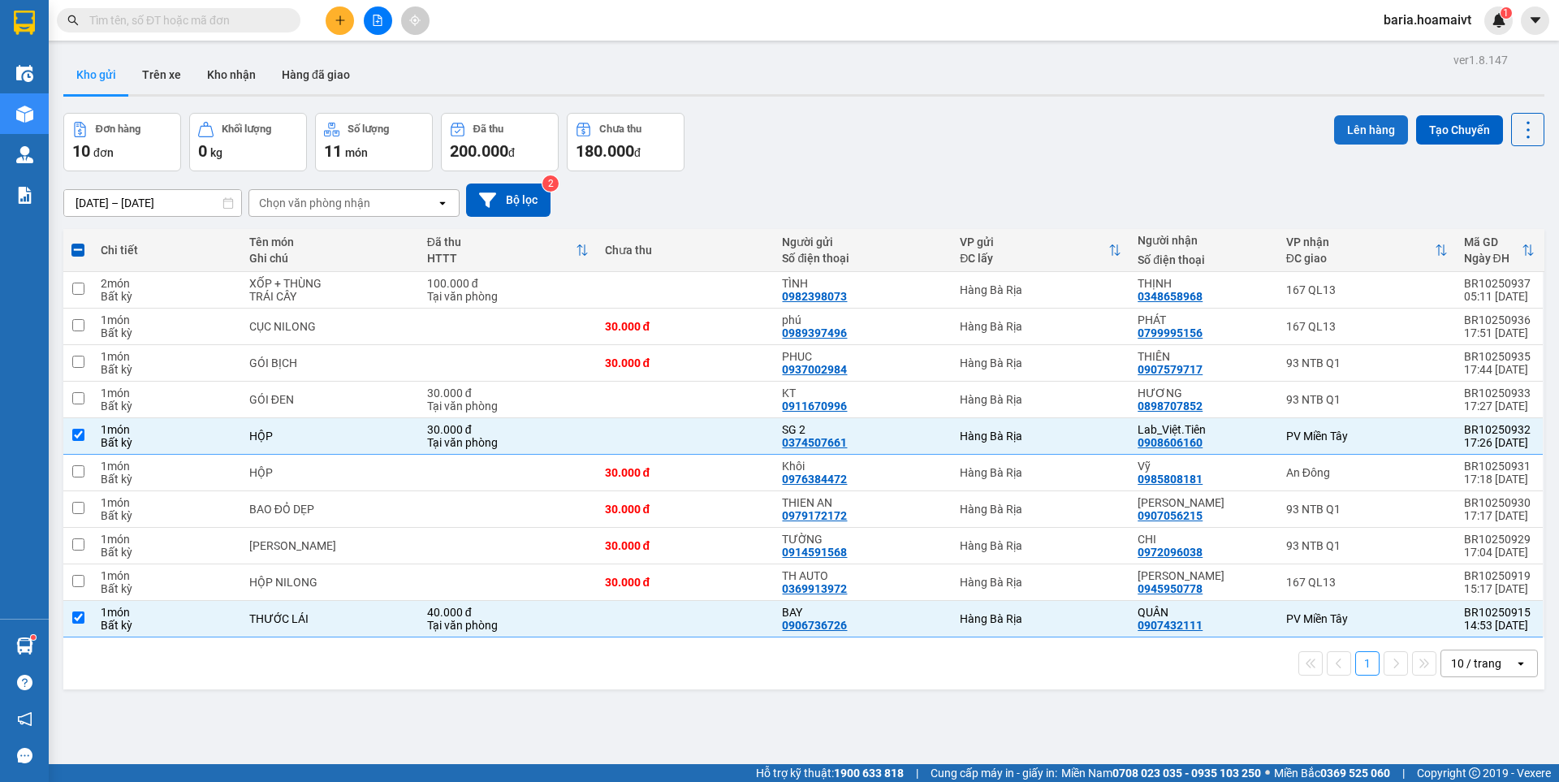
click at [1351, 130] on button "Lên hàng" at bounding box center [1371, 129] width 74 height 29
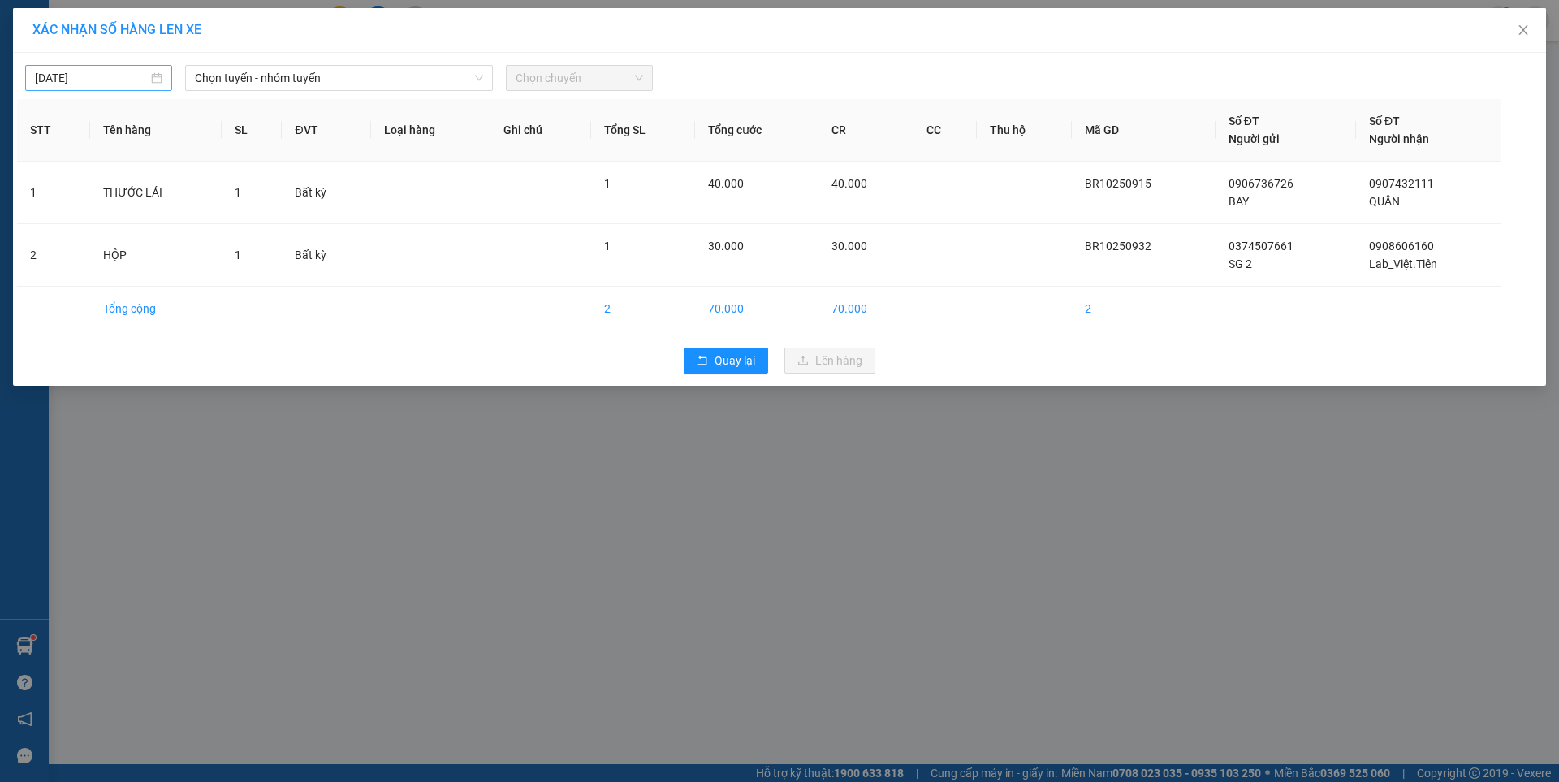
click at [93, 75] on input "[DATE]" at bounding box center [91, 78] width 113 height 18
click at [104, 222] on div "14" at bounding box center [107, 220] width 19 height 19
type input "[DATE]"
click at [332, 78] on span "Chọn tuyến - nhóm tuyến" at bounding box center [339, 78] width 288 height 24
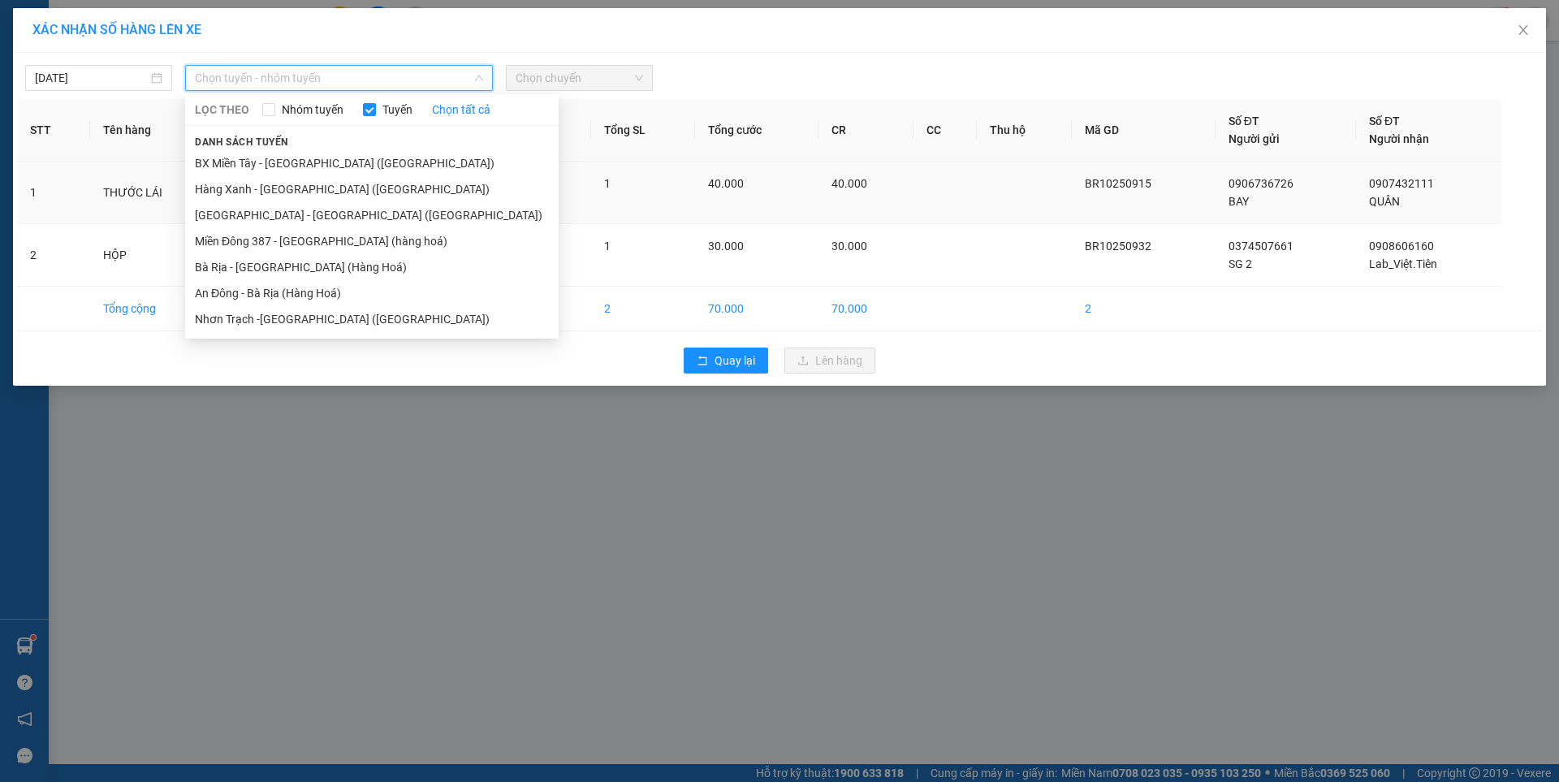
drag, startPoint x: 270, startPoint y: 274, endPoint x: 405, endPoint y: 188, distance: 160.1
click at [270, 273] on li "Bà Rịa - [GEOGRAPHIC_DATA] (Hàng Hoá)" at bounding box center [371, 267] width 373 height 26
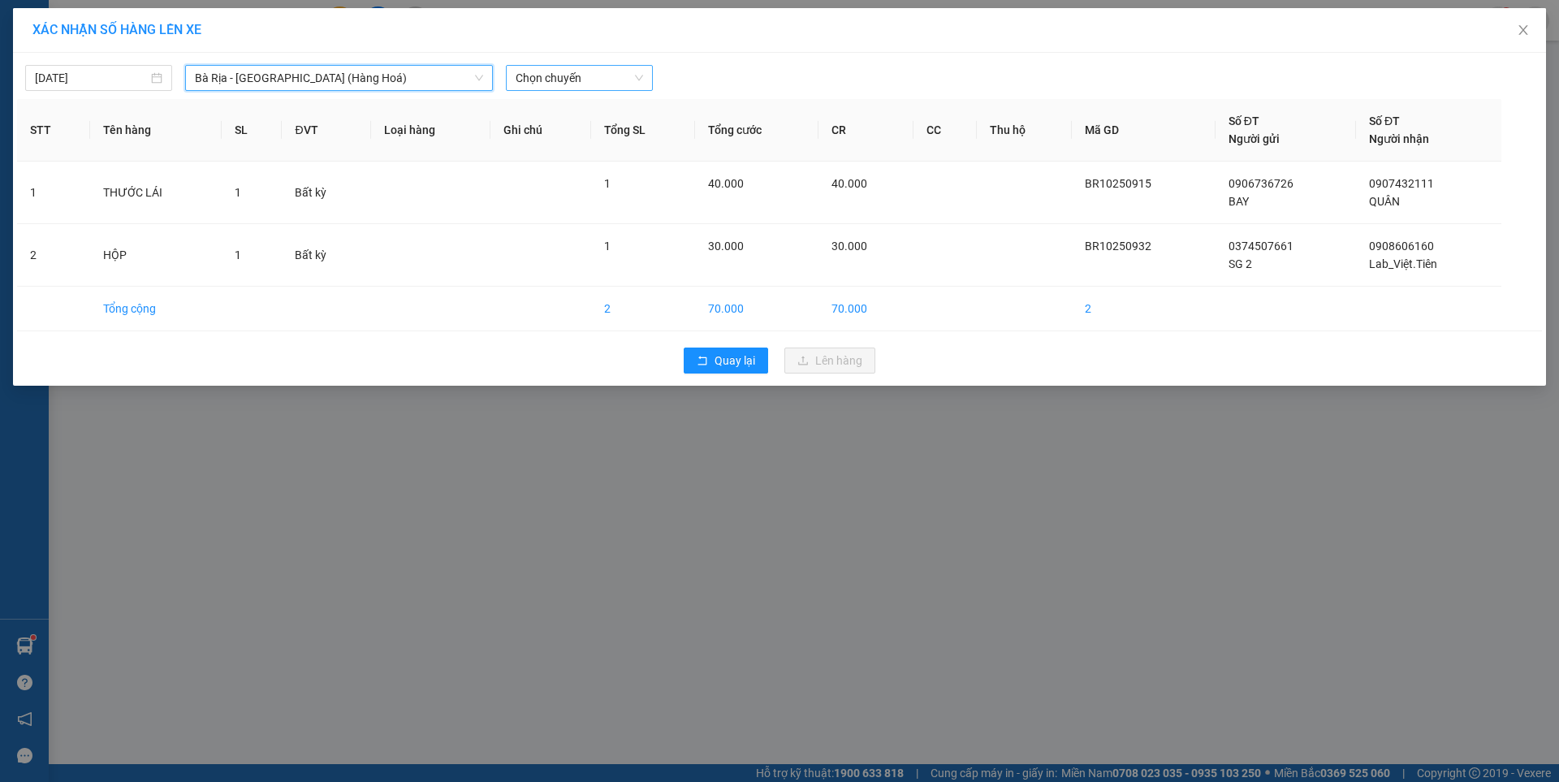
click at [576, 72] on span "Chọn chuyến" at bounding box center [578, 78] width 127 height 24
type input "0500"
click at [616, 139] on div "Thêm chuyến " 05:00 "" at bounding box center [591, 137] width 171 height 28
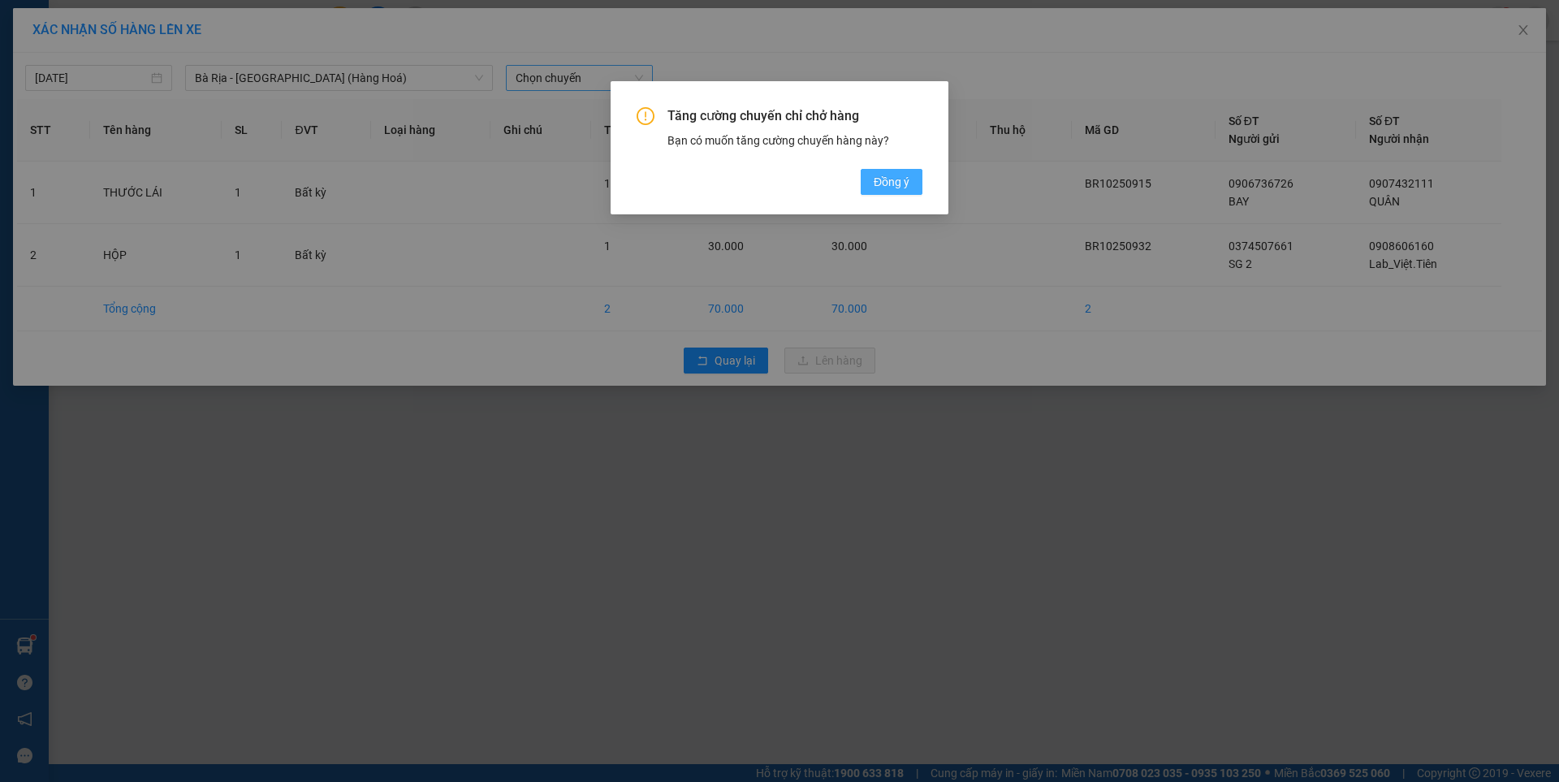
click at [894, 175] on span "Đồng ý" at bounding box center [891, 182] width 36 height 18
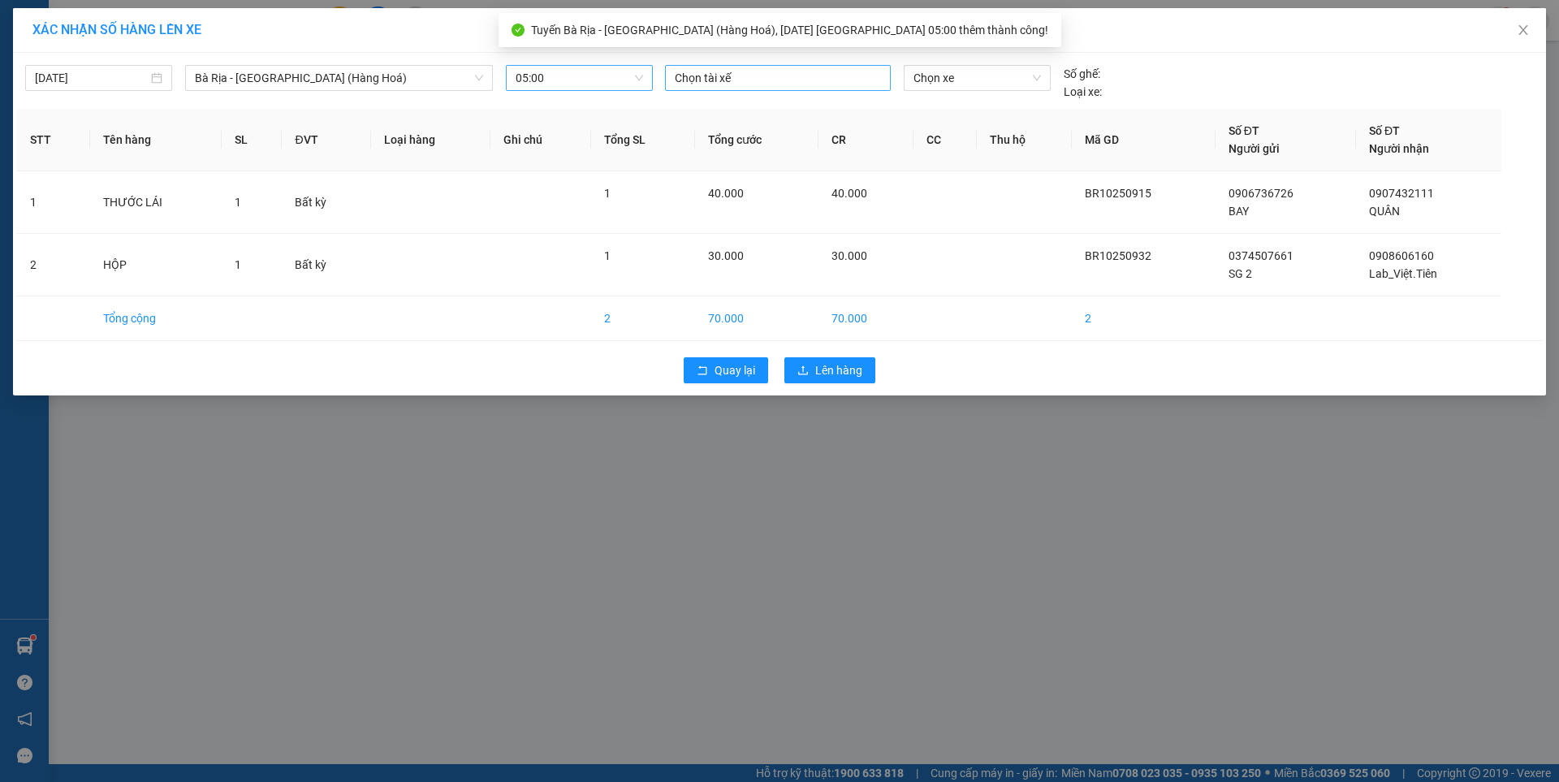
click at [799, 75] on div at bounding box center [778, 77] width 218 height 19
type input "CHAU"
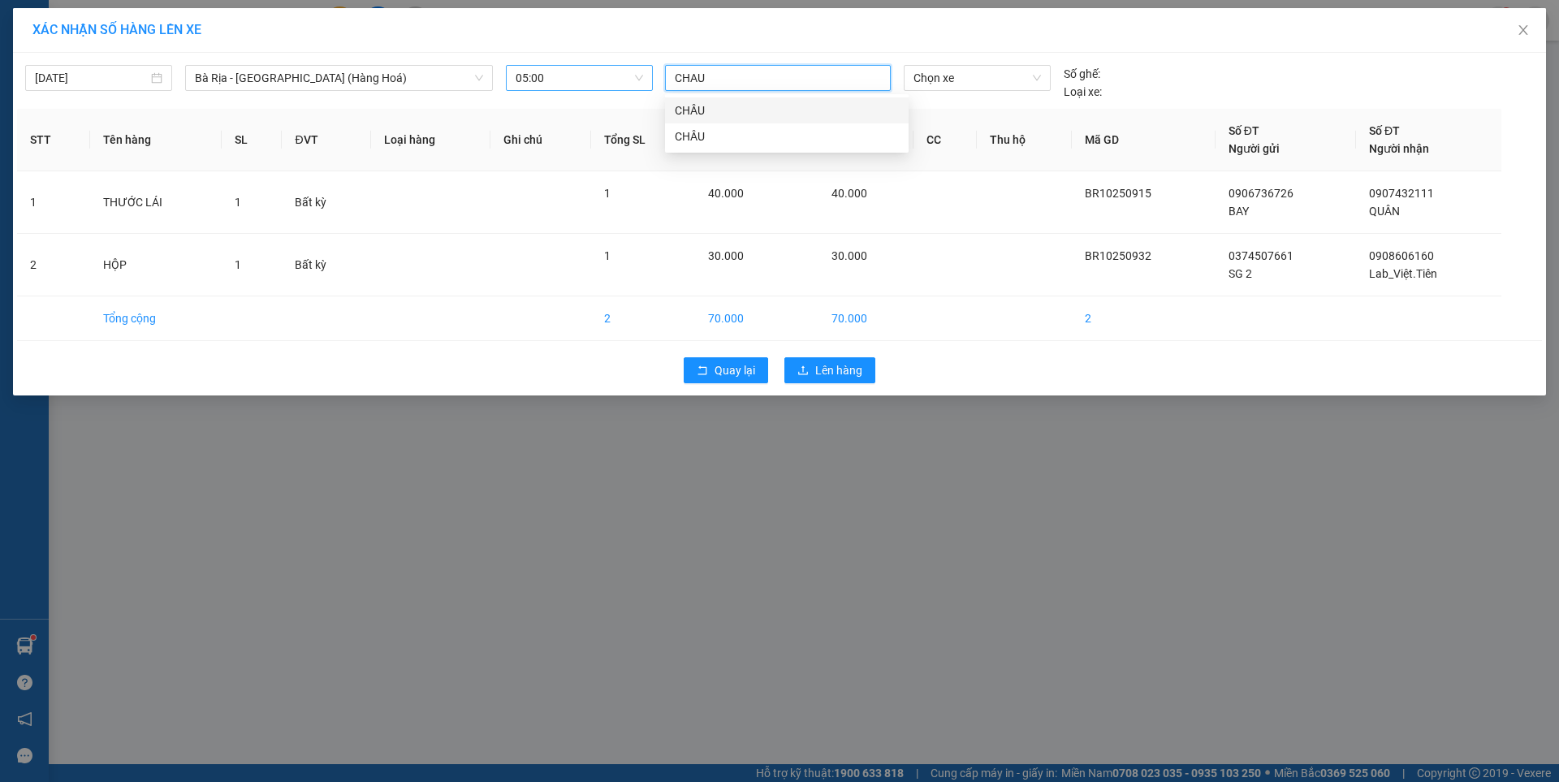
click at [683, 110] on div "CHÂU" at bounding box center [787, 110] width 224 height 18
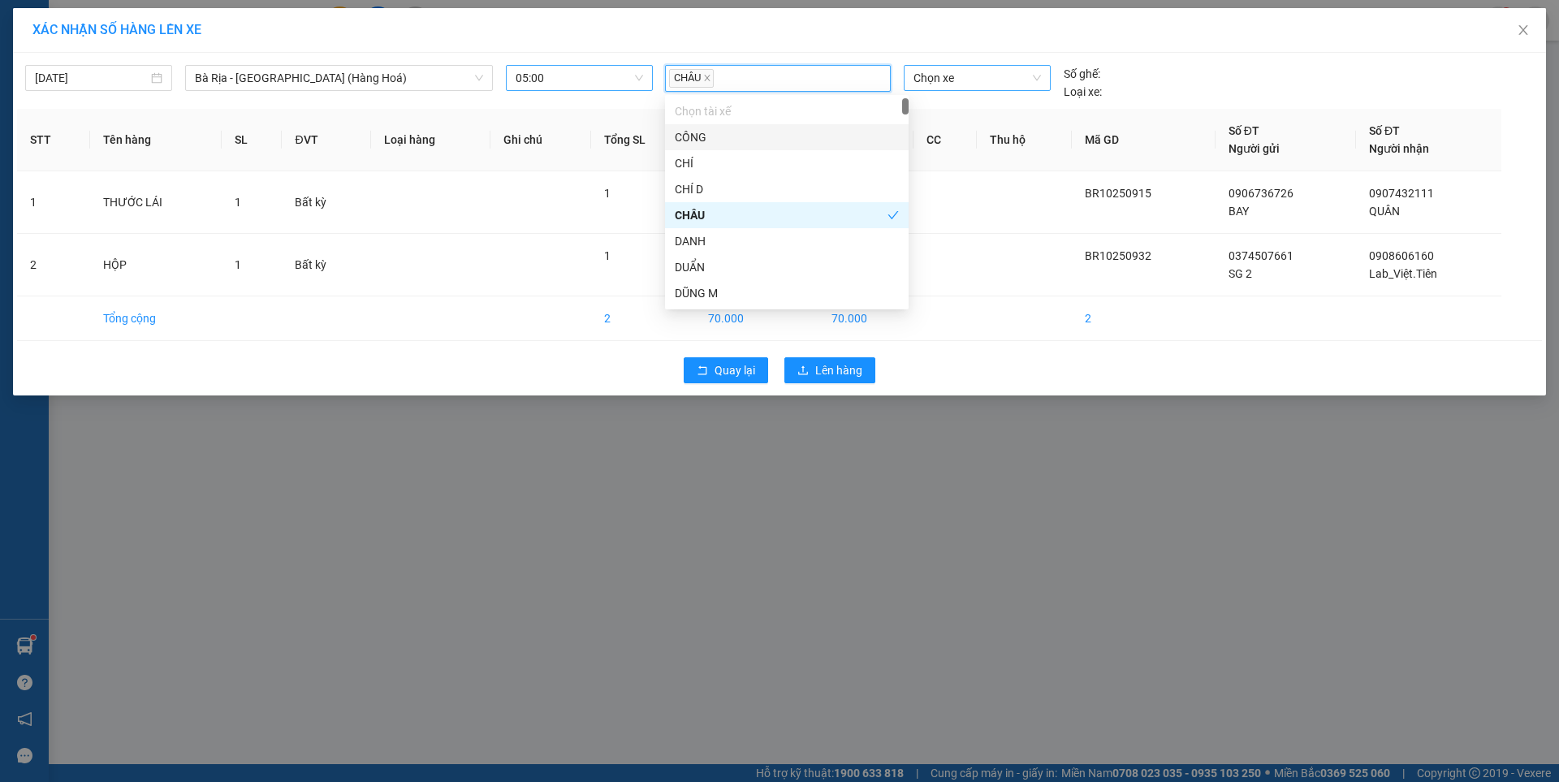
click at [938, 79] on span "Chọn xe" at bounding box center [976, 78] width 127 height 24
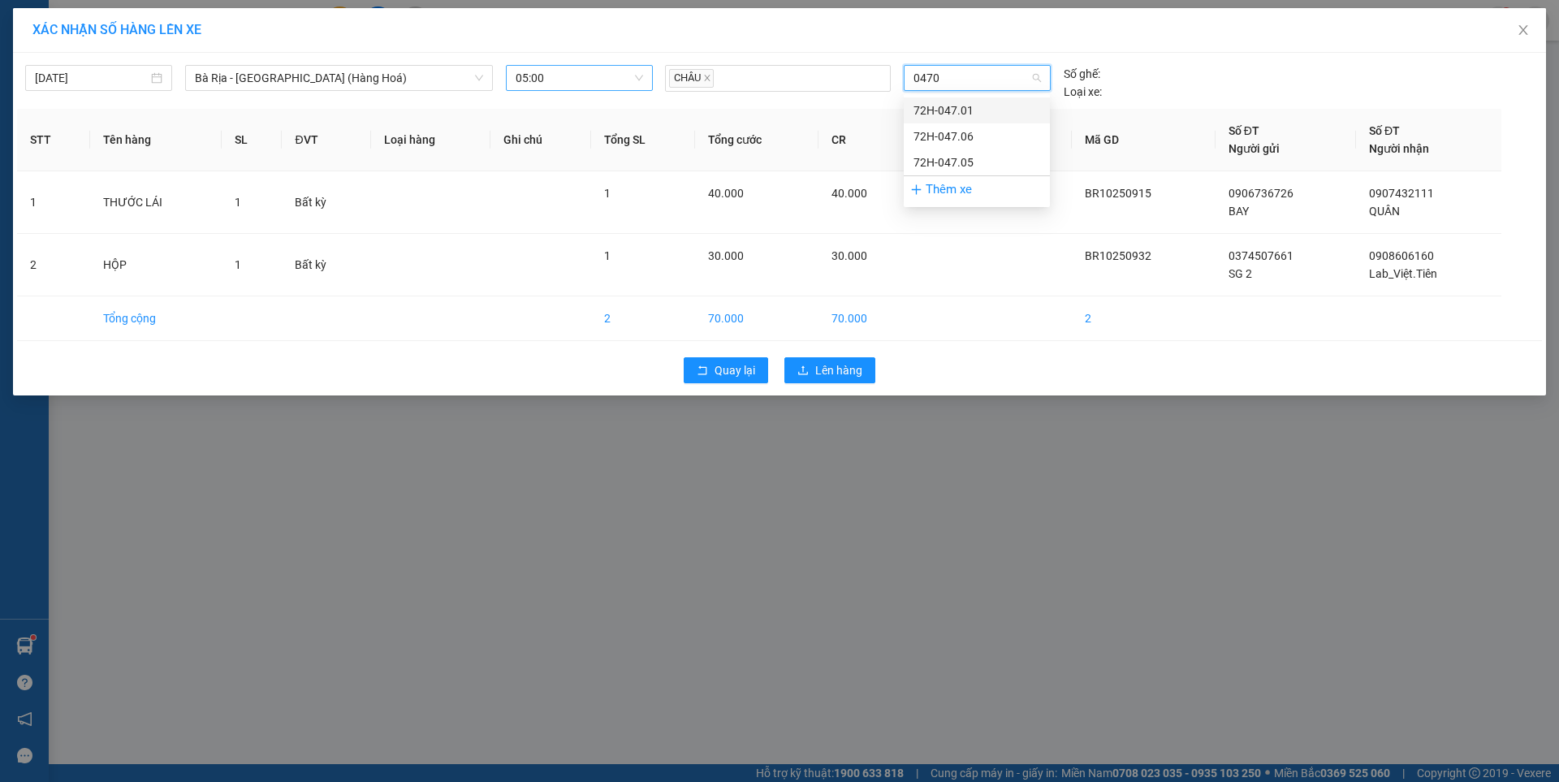
type input "04705"
click at [962, 105] on div "72H-047.05" at bounding box center [976, 110] width 127 height 18
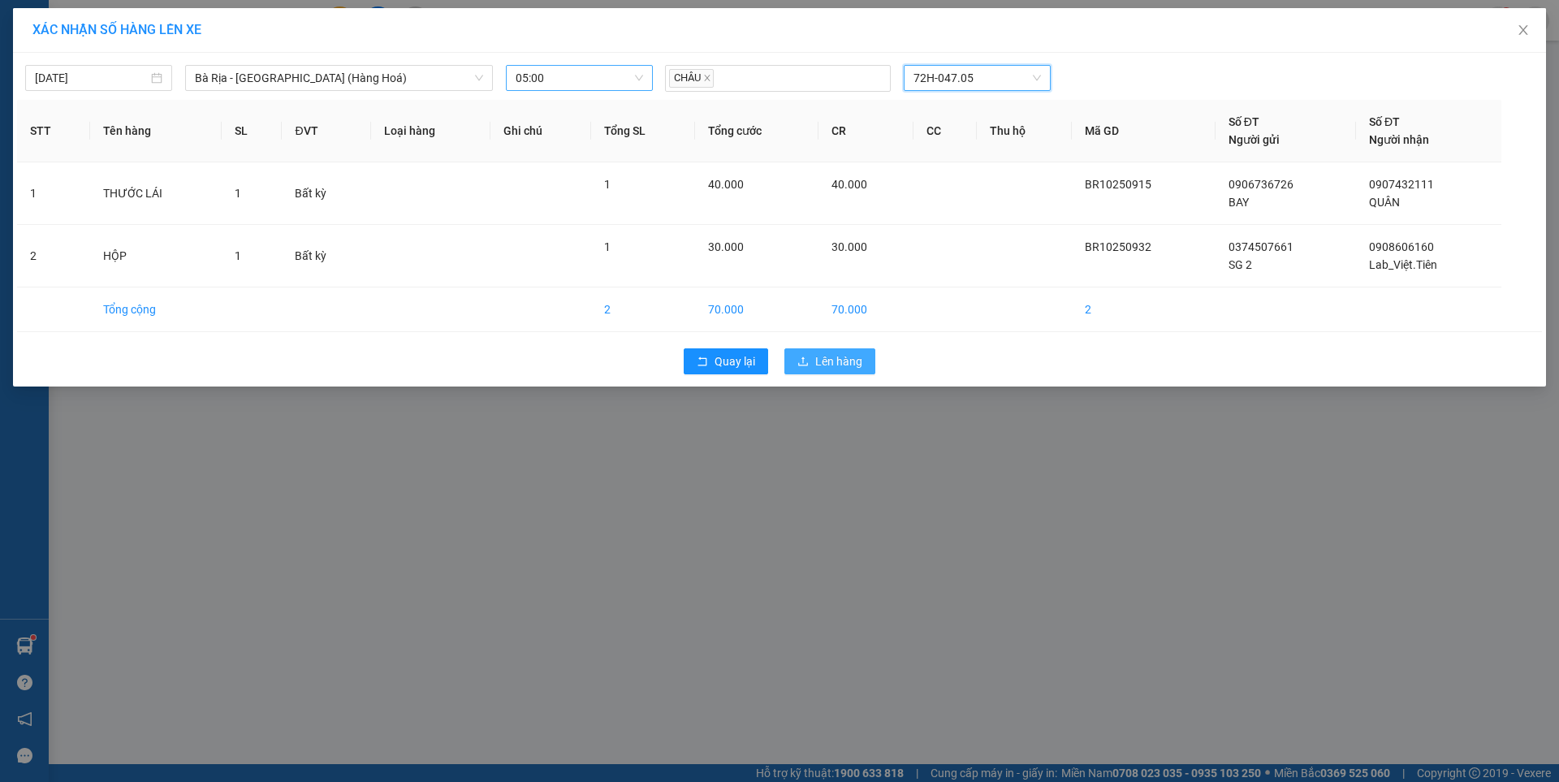
click at [839, 350] on button "Lên hàng" at bounding box center [829, 361] width 91 height 26
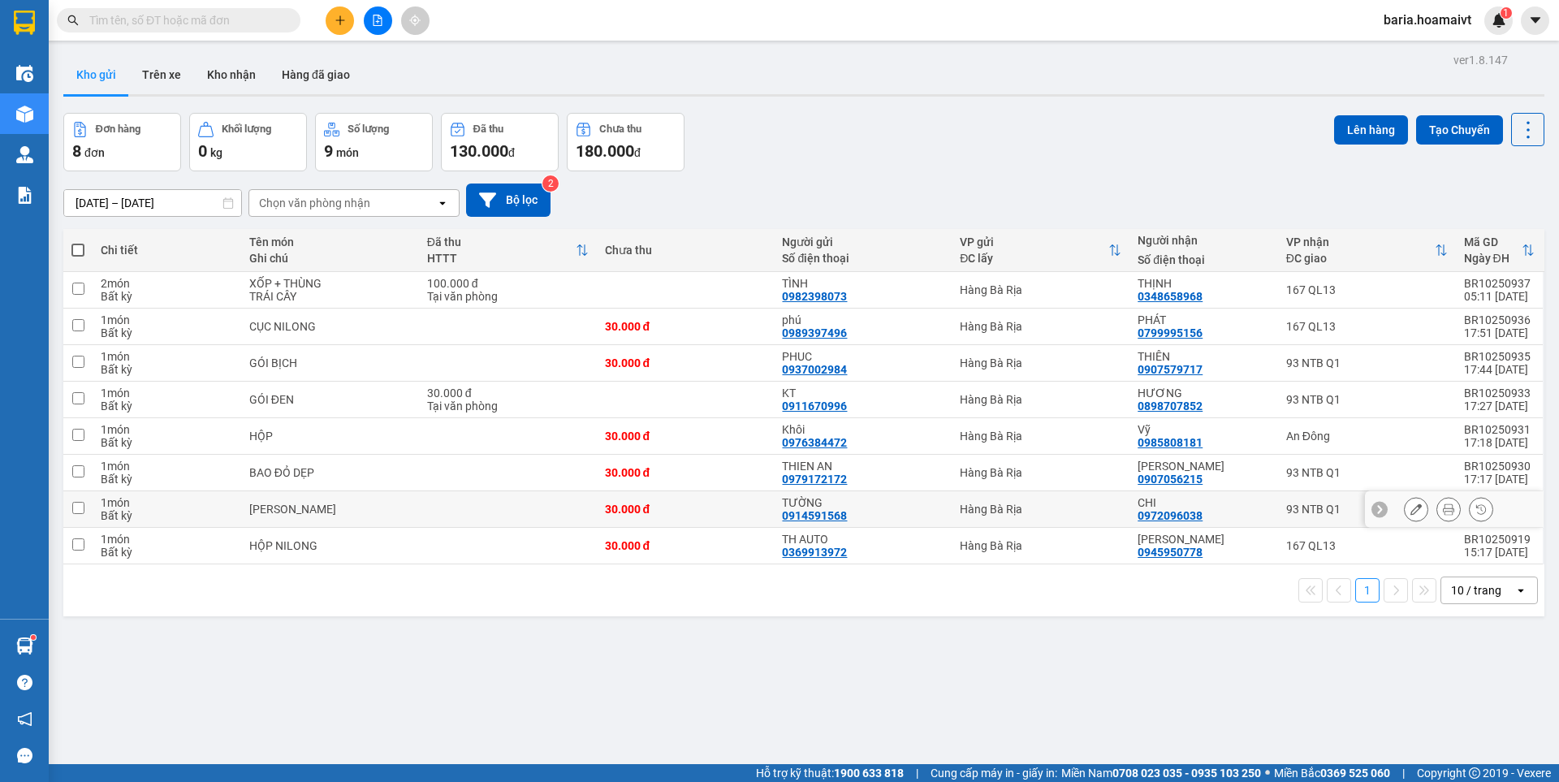
click at [1302, 510] on div "93 NTB Q1" at bounding box center [1367, 509] width 162 height 13
checkbox input "true"
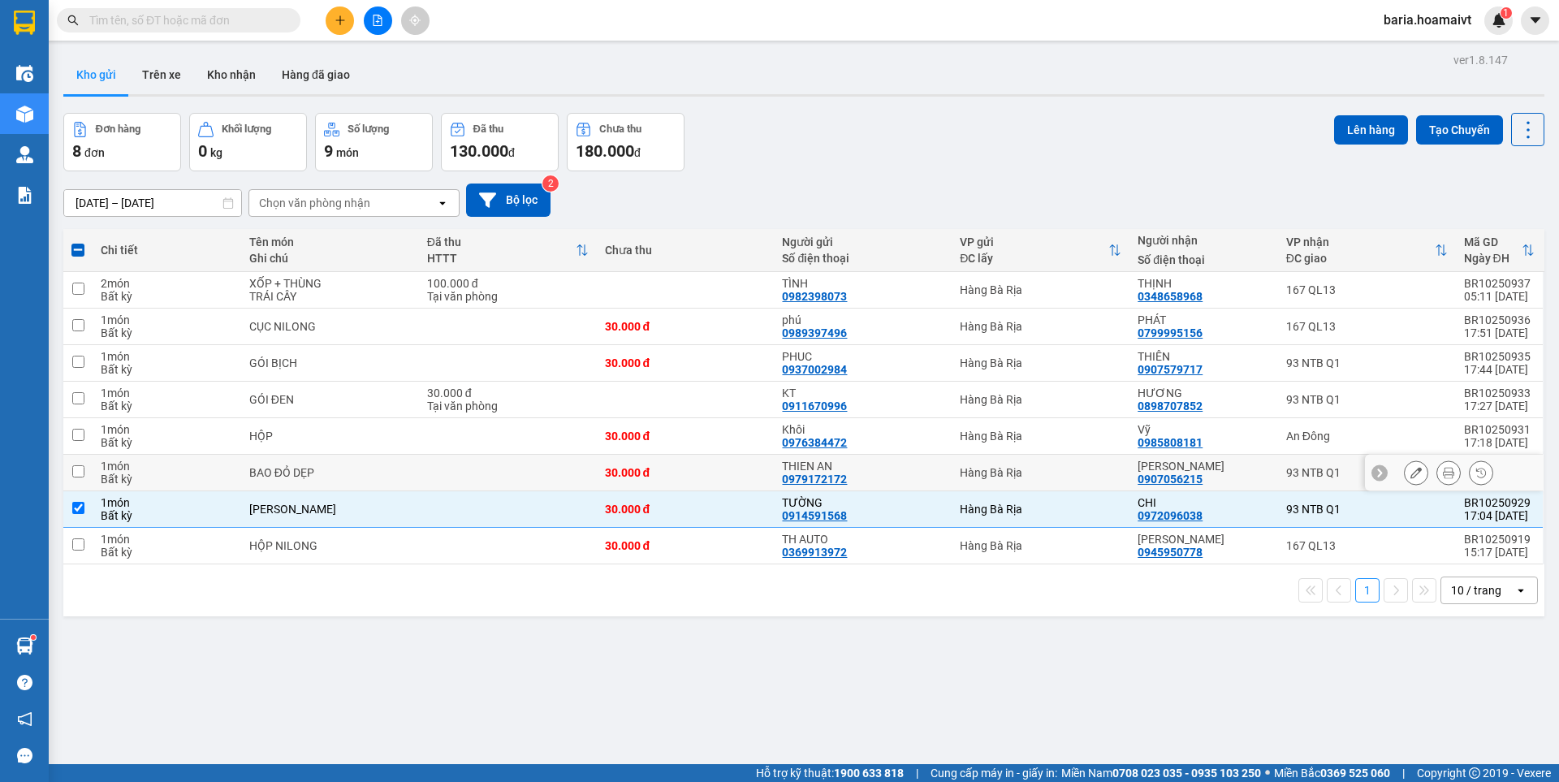
click at [1298, 473] on div "93 NTB Q1" at bounding box center [1367, 472] width 162 height 13
checkbox input "true"
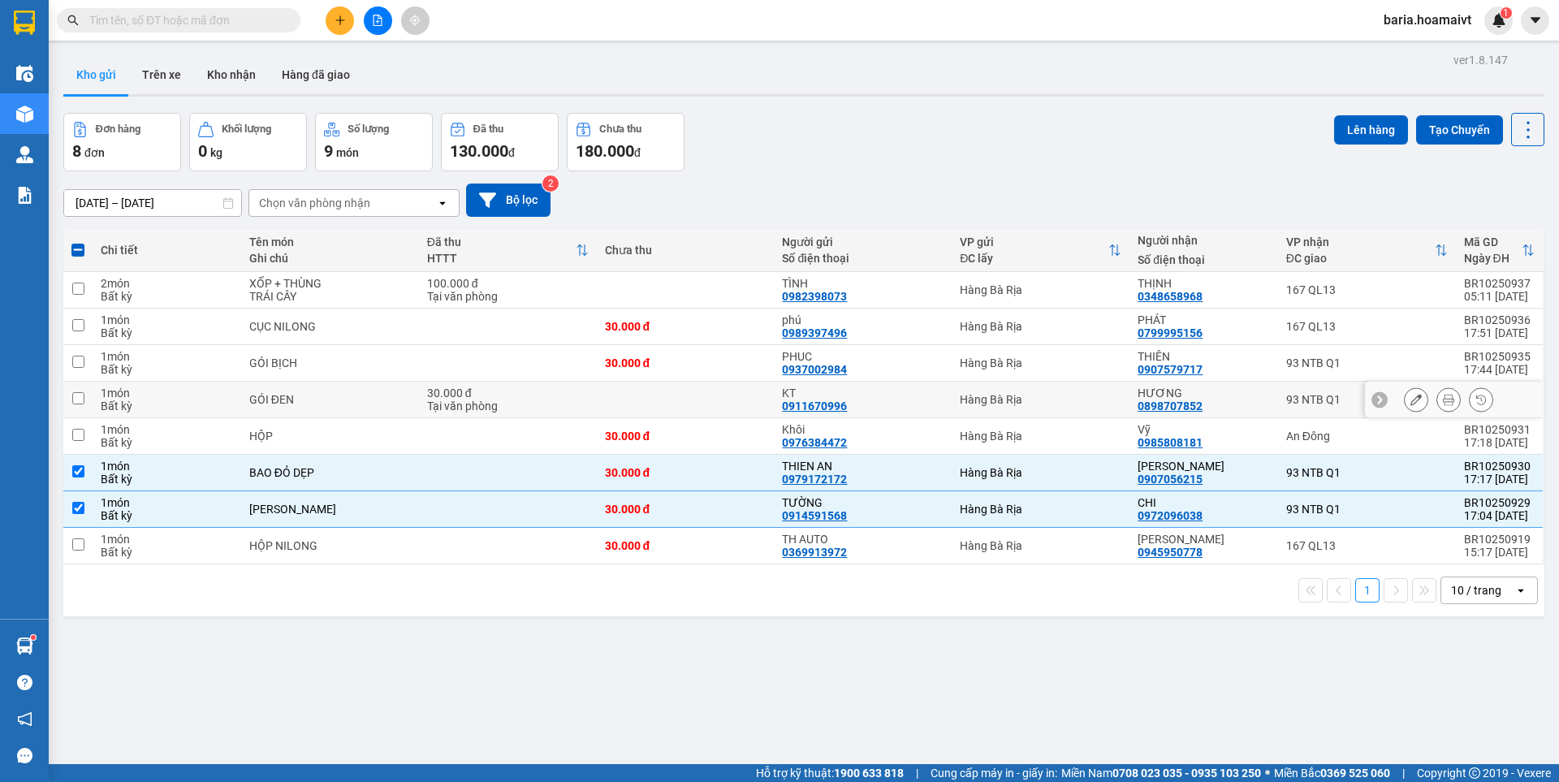
click at [1296, 395] on div "93 NTB Q1" at bounding box center [1367, 399] width 162 height 13
checkbox input "true"
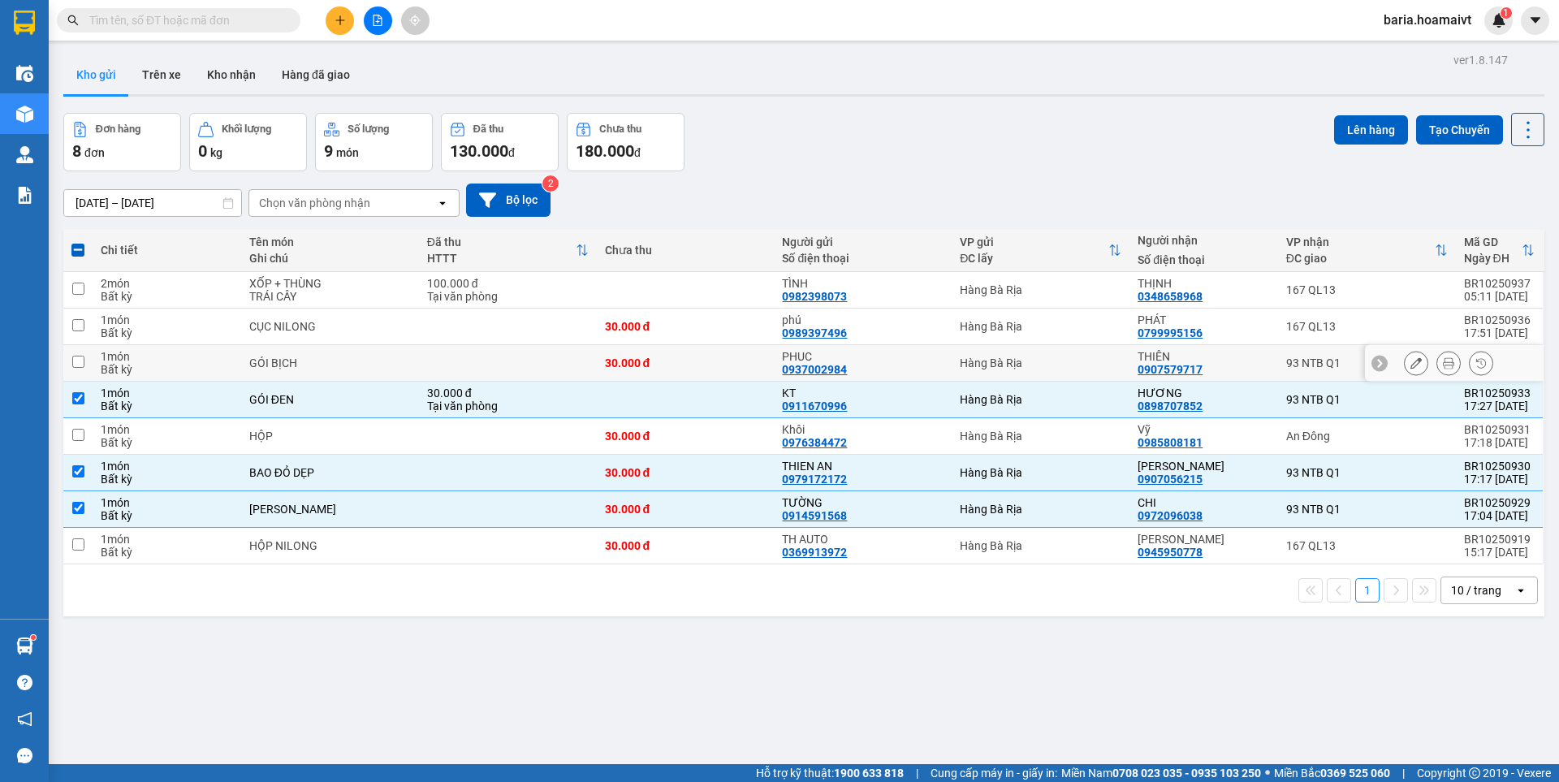
click at [1300, 356] on div "93 NTB Q1" at bounding box center [1367, 362] width 162 height 13
checkbox input "true"
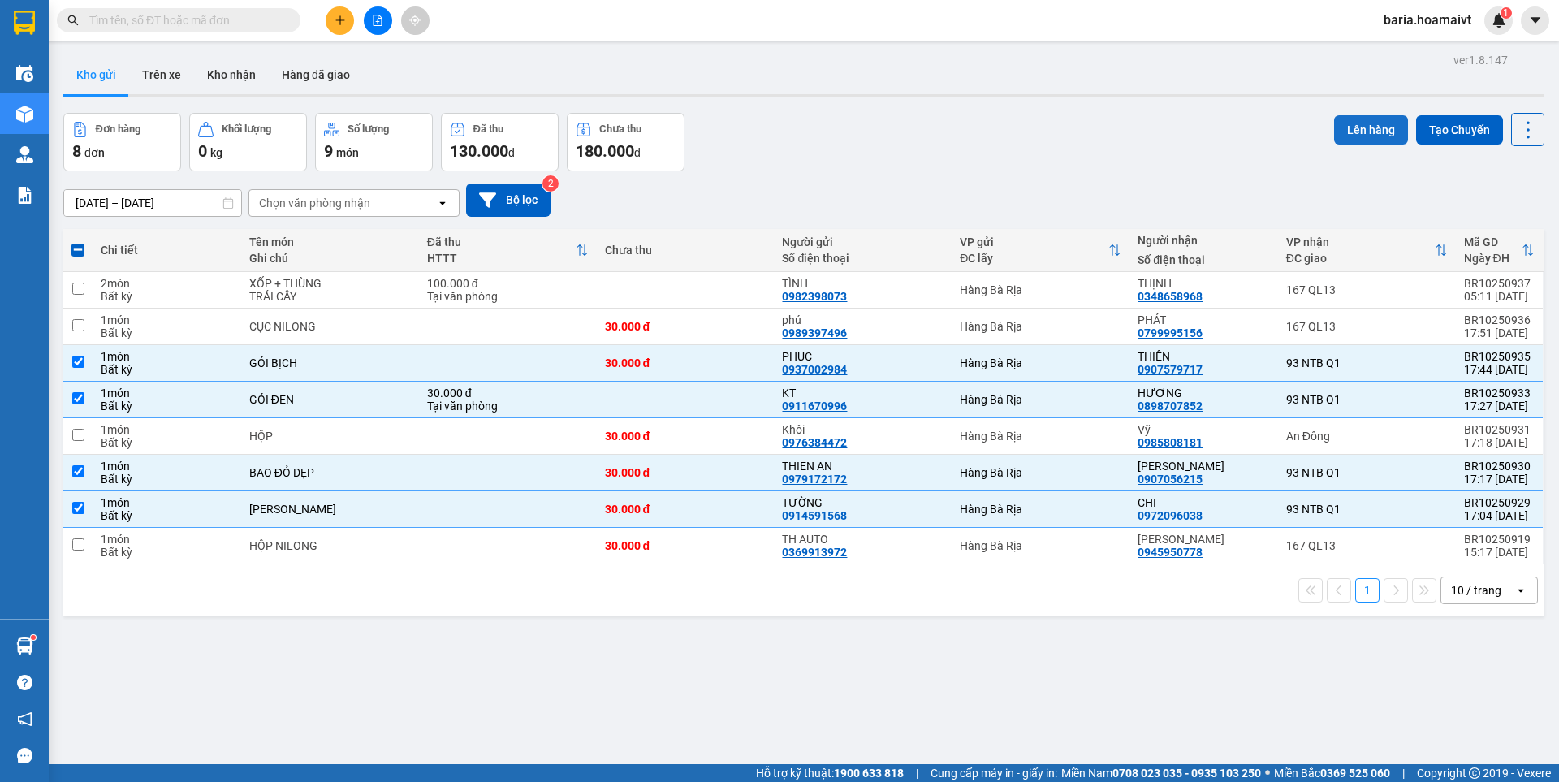
click at [1348, 130] on button "Lên hàng" at bounding box center [1371, 129] width 74 height 29
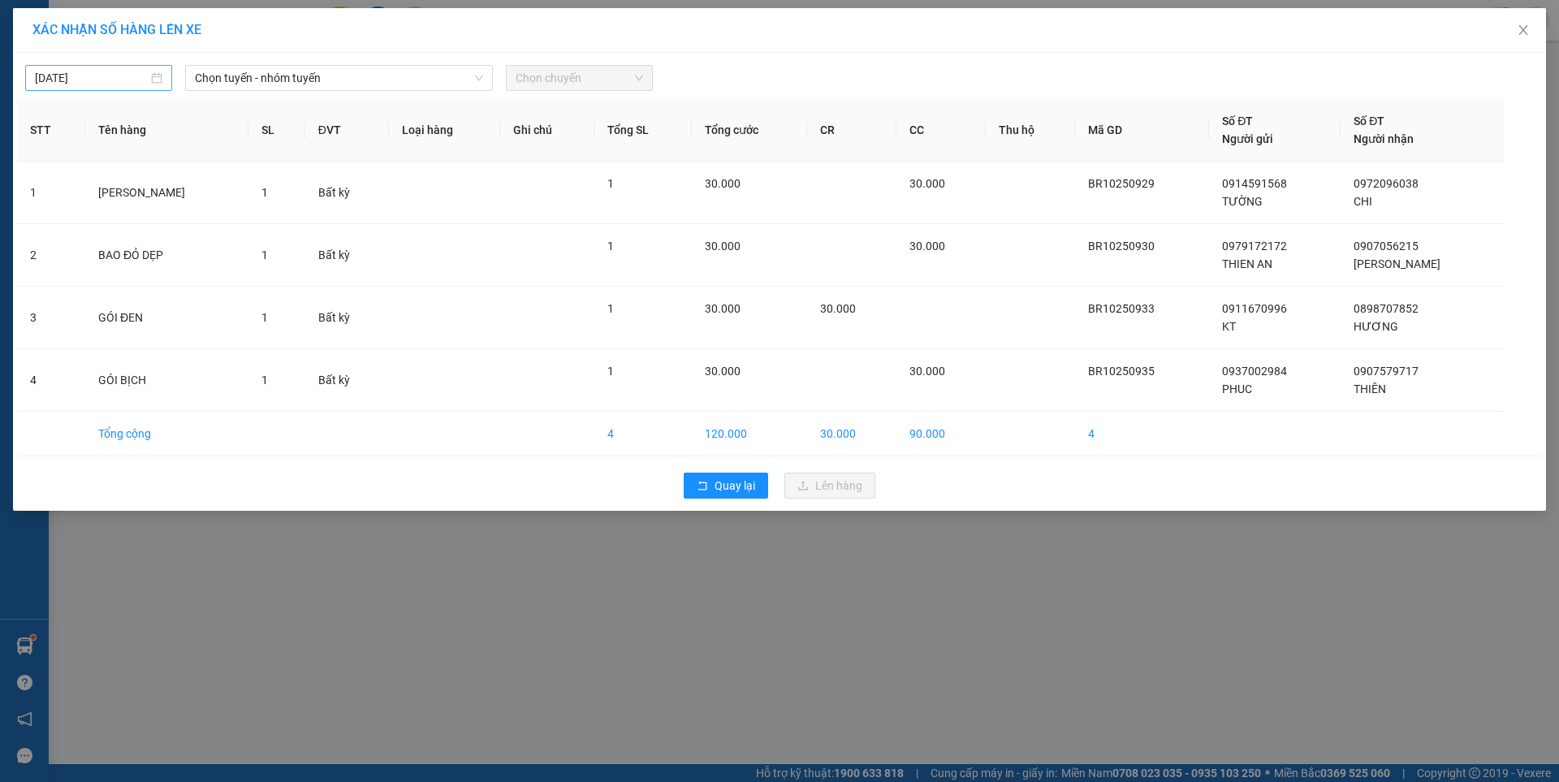
click at [119, 82] on input "[DATE]" at bounding box center [91, 78] width 113 height 18
click at [109, 217] on div "14" at bounding box center [107, 220] width 19 height 19
type input "[DATE]"
click at [348, 80] on span "Chọn tuyến - nhóm tuyến" at bounding box center [339, 78] width 288 height 24
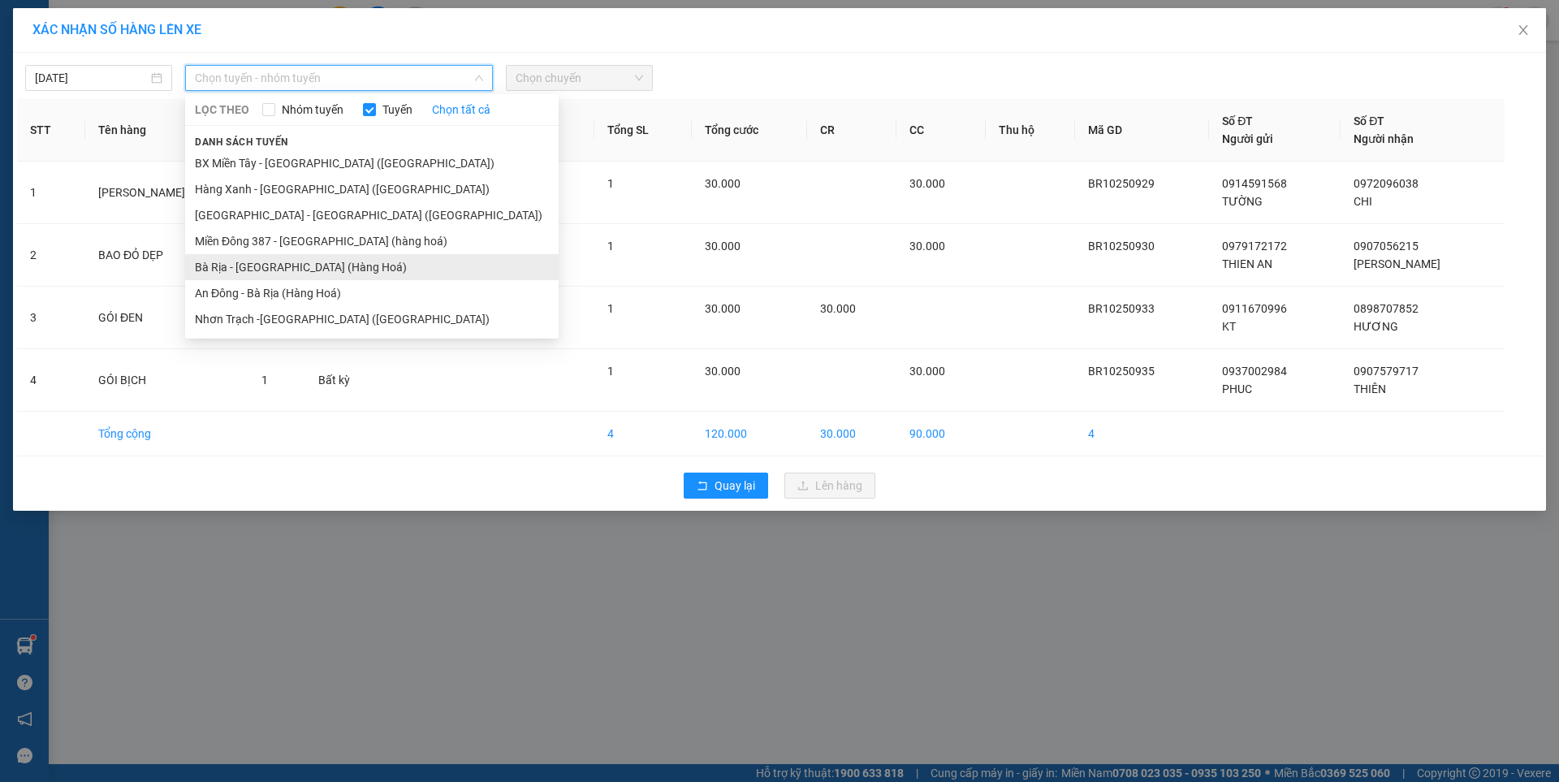
click at [271, 274] on li "Bà Rịa - [GEOGRAPHIC_DATA] (Hàng Hoá)" at bounding box center [371, 267] width 373 height 26
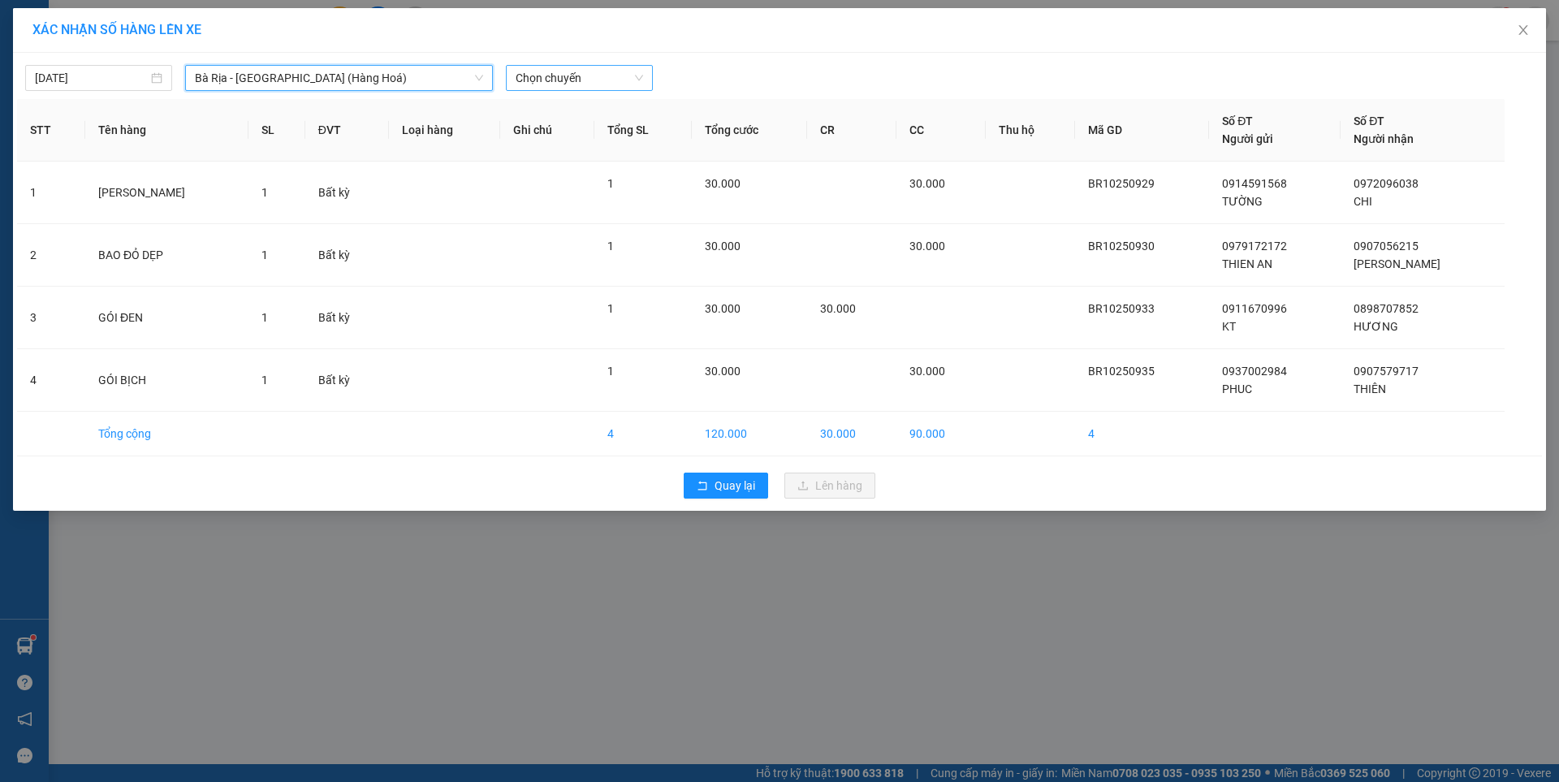
click at [613, 69] on span "Chọn chuyến" at bounding box center [578, 78] width 127 height 24
type input "0520"
click at [626, 140] on div "Thêm chuyến " 05:20 "" at bounding box center [591, 137] width 171 height 28
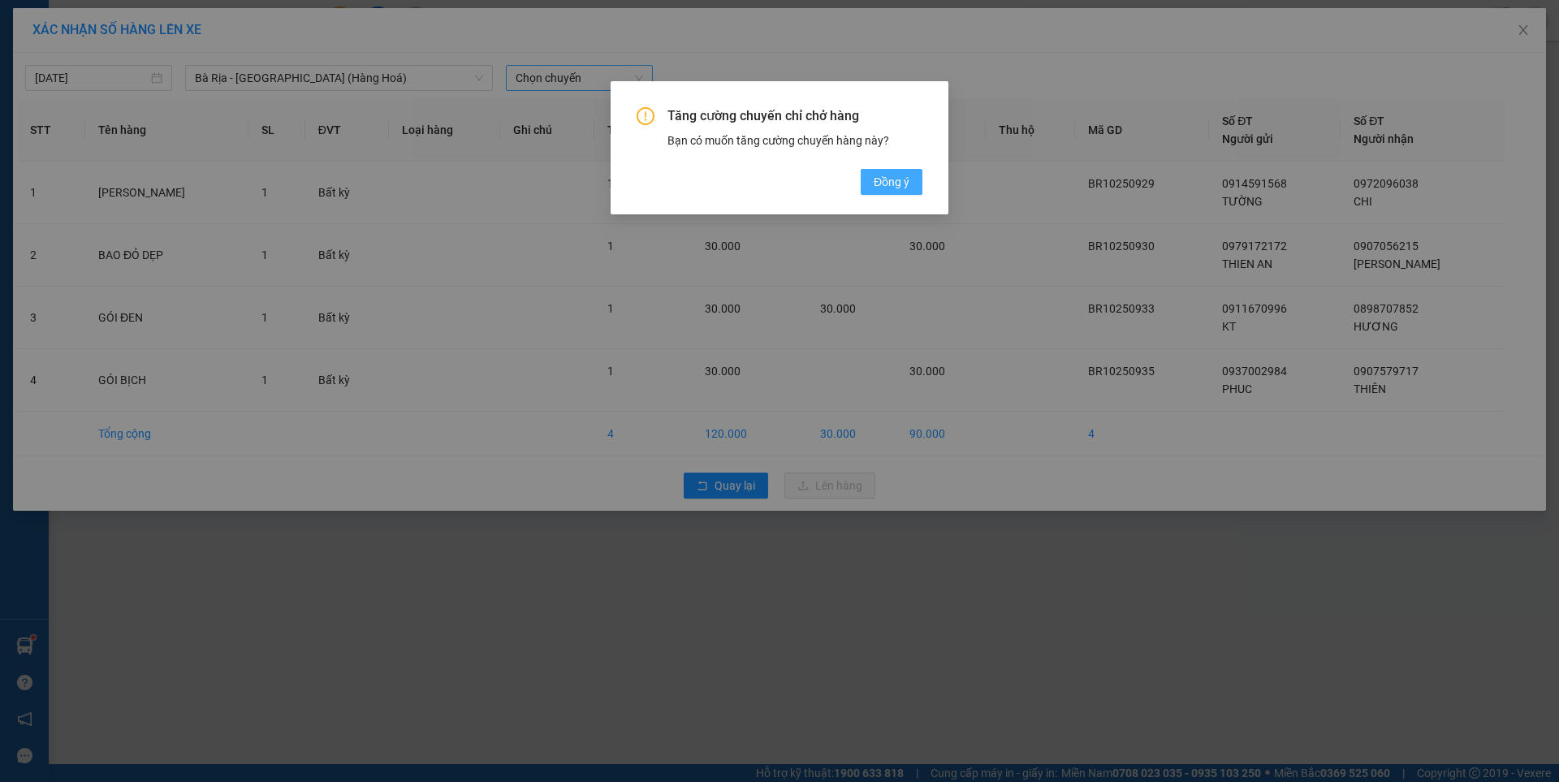
click at [891, 172] on button "Đồng ý" at bounding box center [892, 182] width 62 height 26
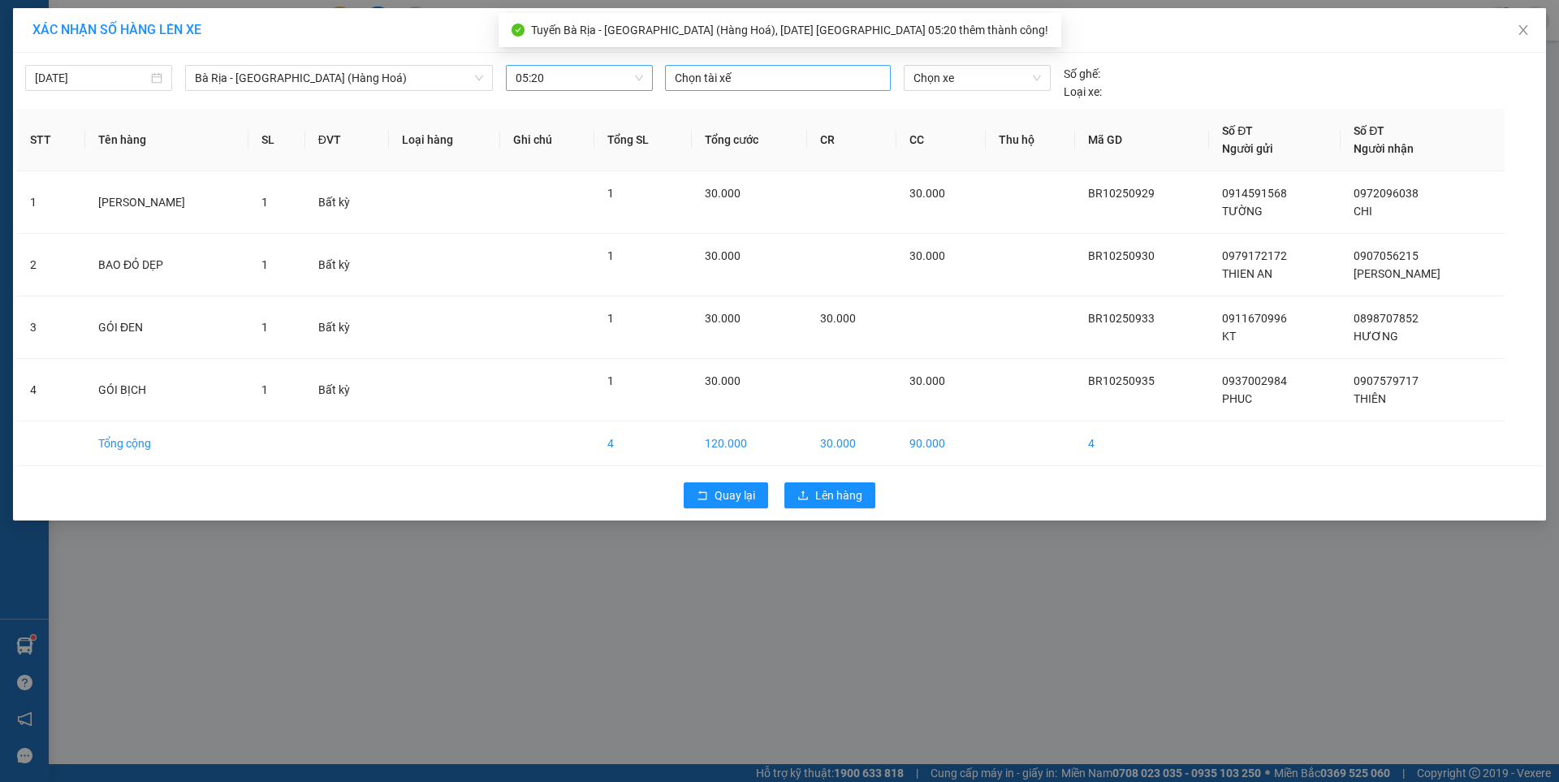
click at [772, 77] on div at bounding box center [778, 77] width 218 height 19
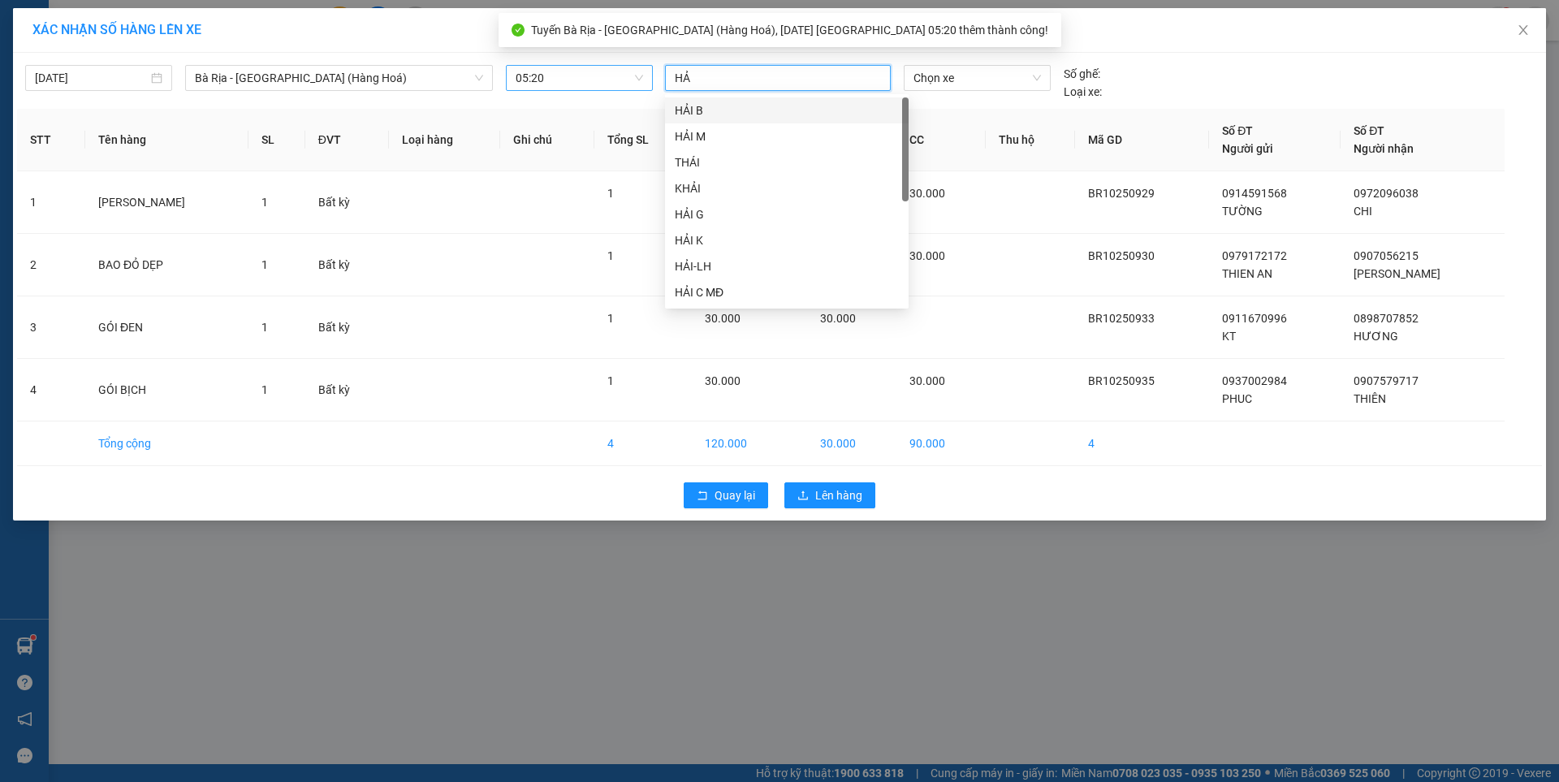
type input "HẢI"
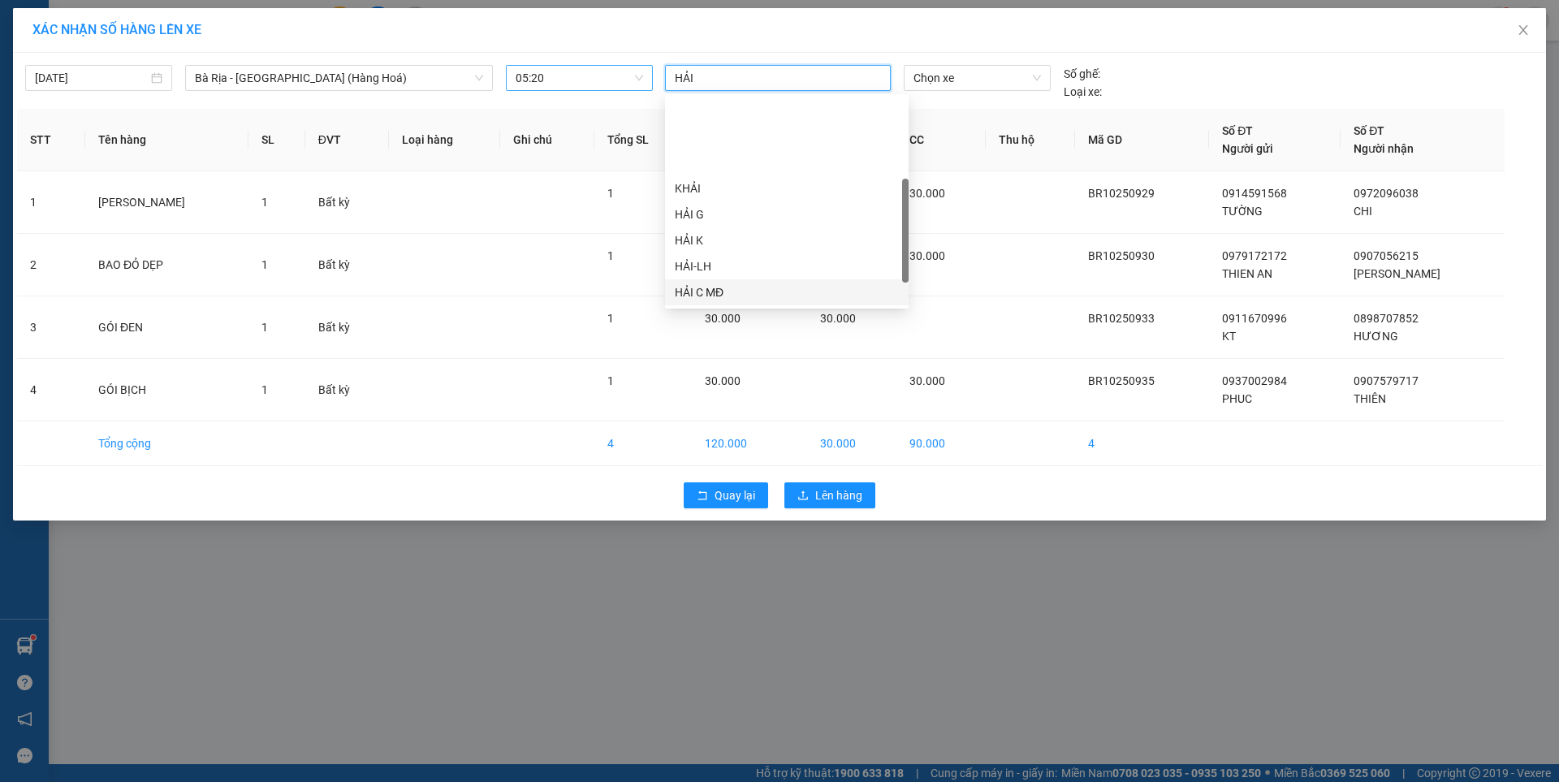
scroll to position [81, 0]
click at [697, 189] on div "HẢI-LH" at bounding box center [787, 185] width 224 height 18
click at [969, 70] on span "Chọn xe" at bounding box center [976, 78] width 127 height 24
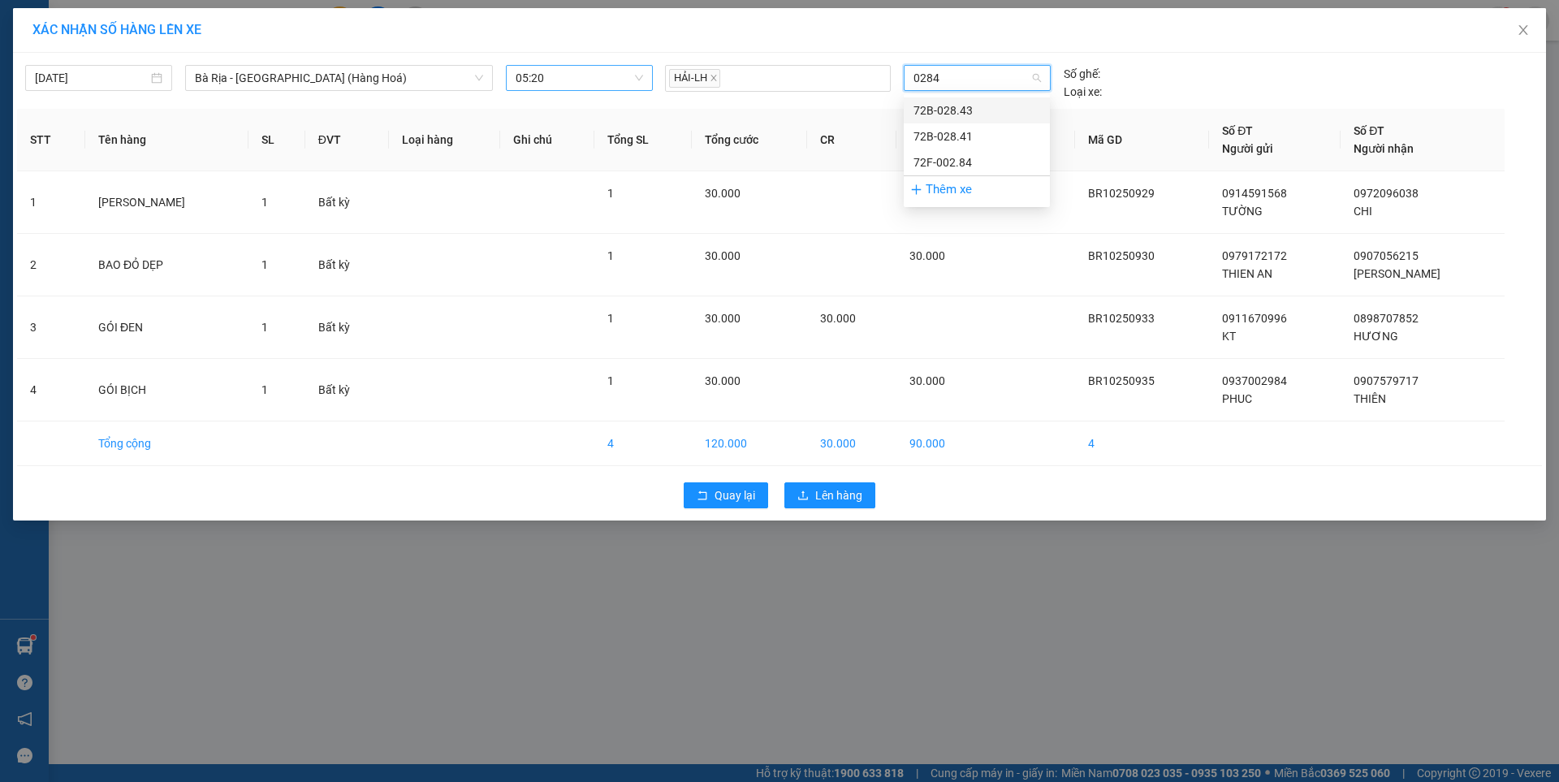
type input "02841"
click at [956, 112] on div "72B-028.41" at bounding box center [976, 110] width 127 height 18
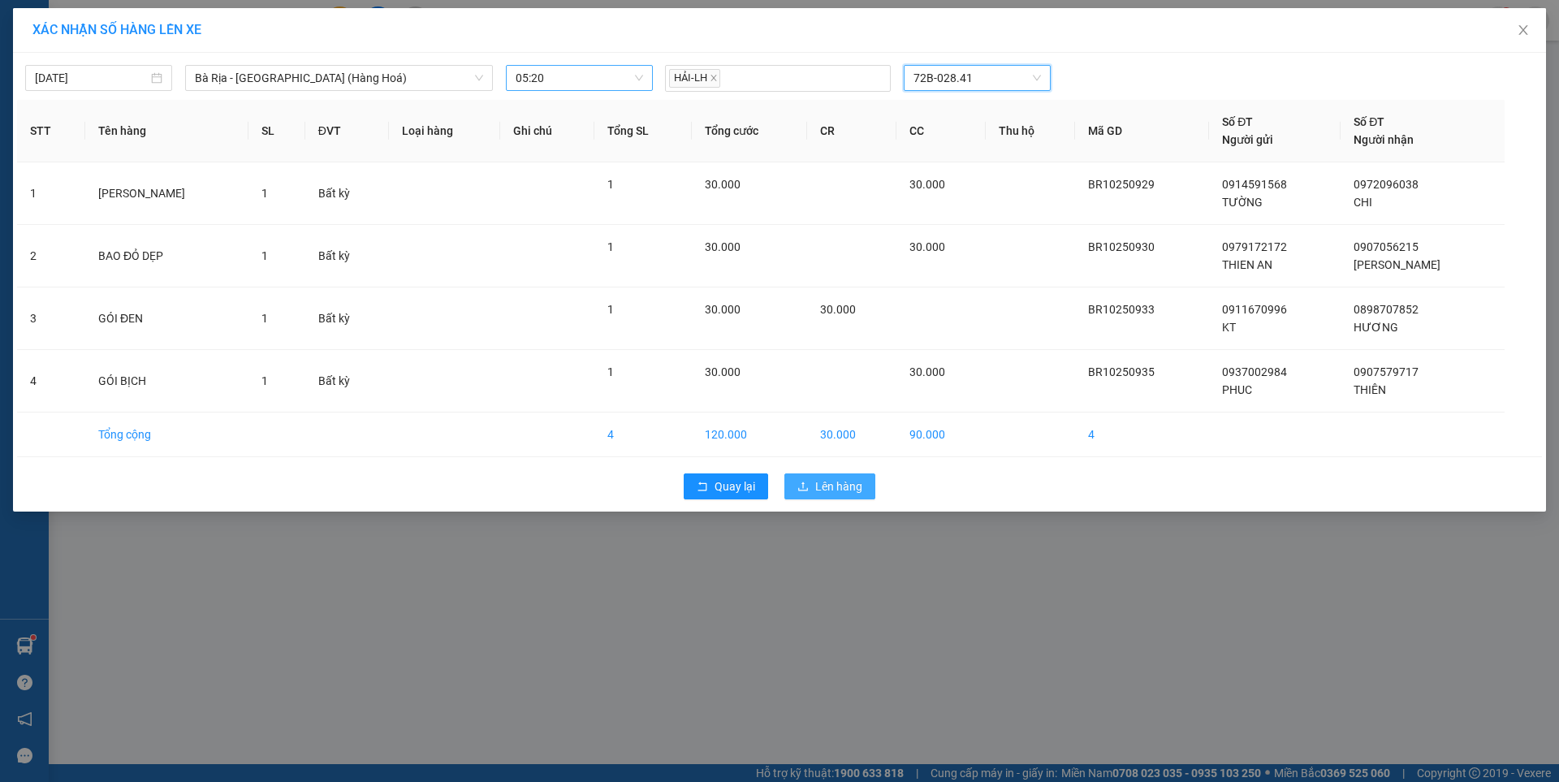
click at [830, 490] on span "Lên hàng" at bounding box center [838, 486] width 47 height 18
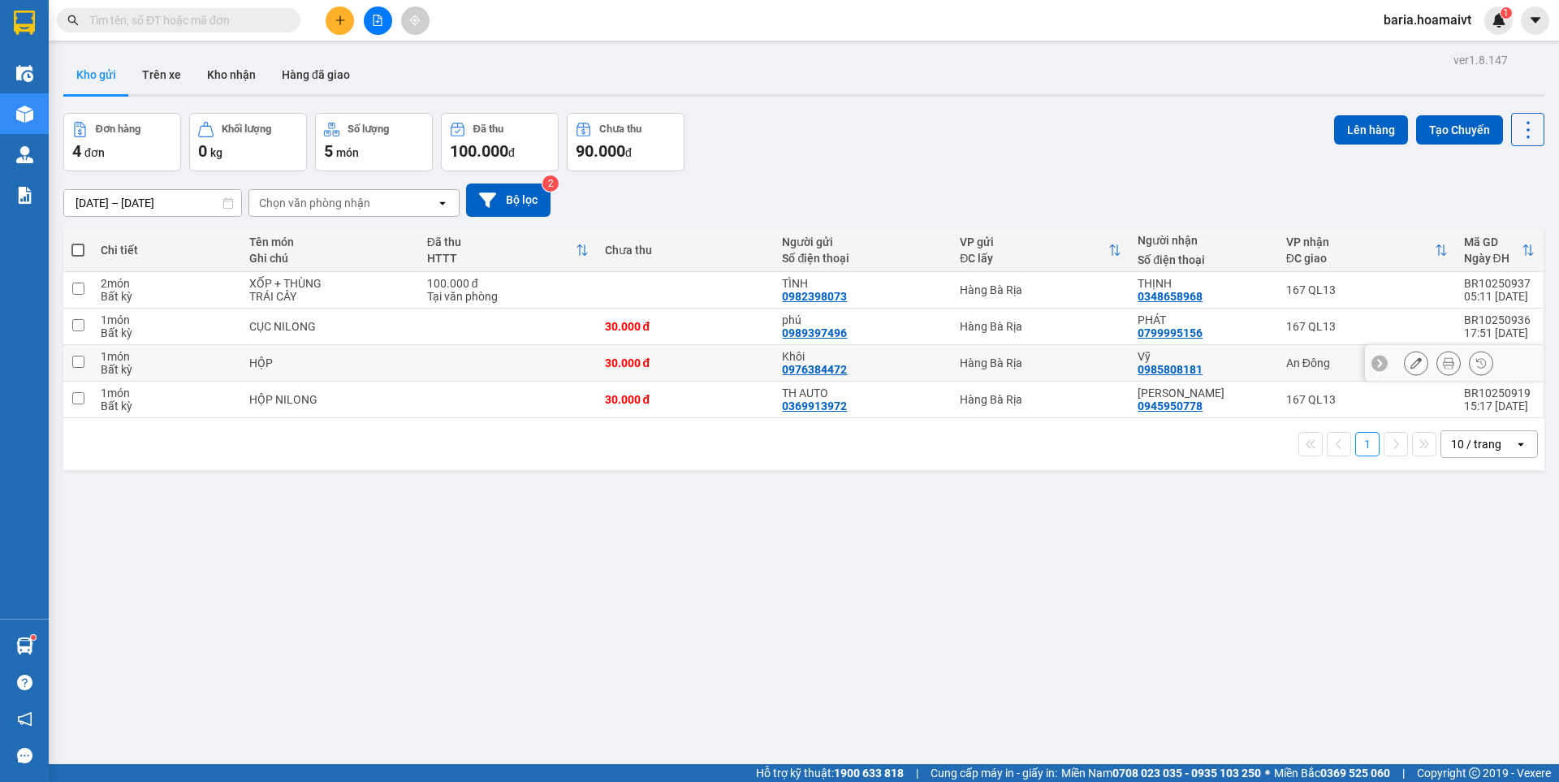
click at [1278, 369] on td "An Đông" at bounding box center [1367, 363] width 178 height 37
checkbox input "true"
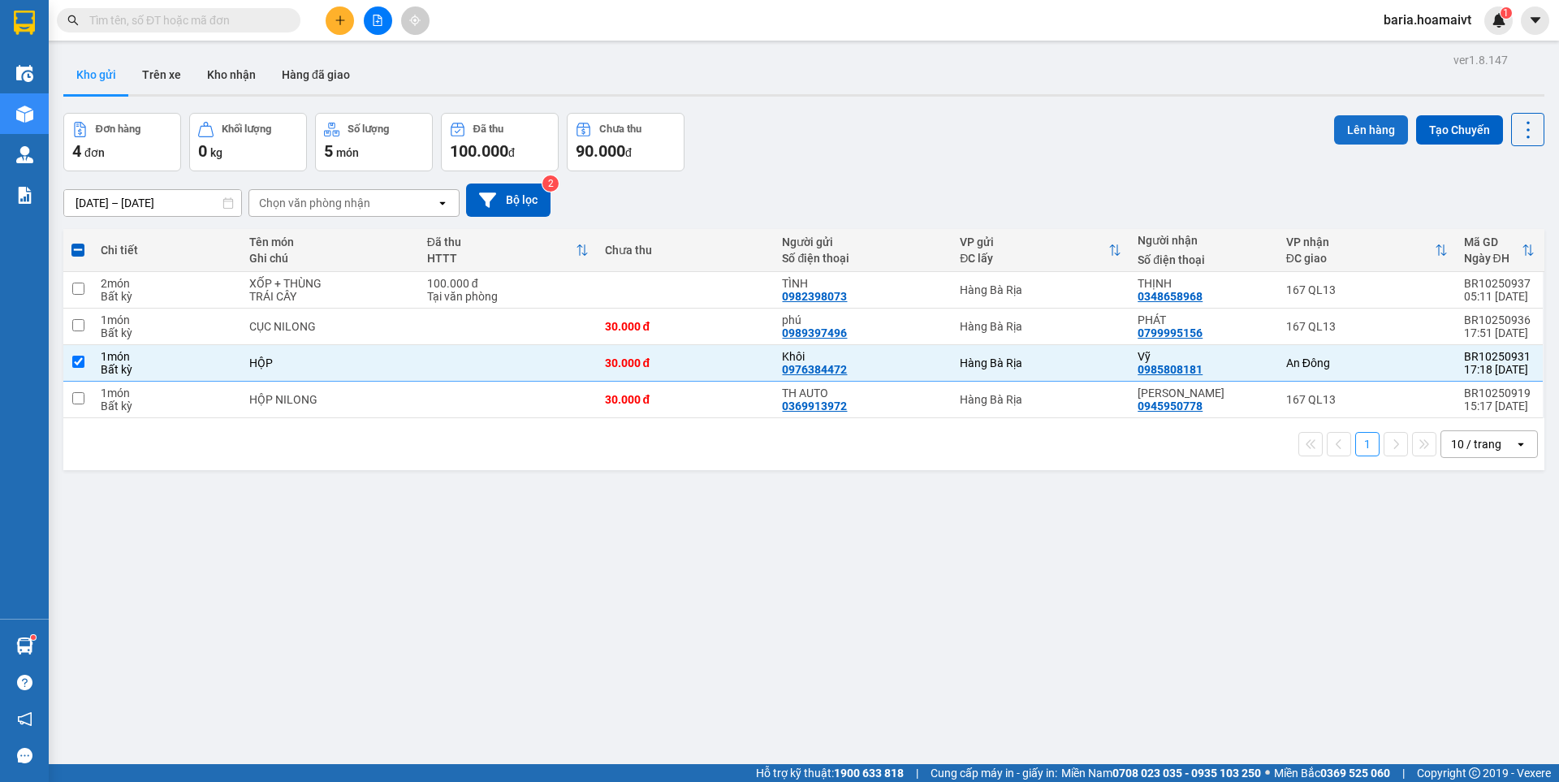
click at [1343, 124] on button "Lên hàng" at bounding box center [1371, 129] width 74 height 29
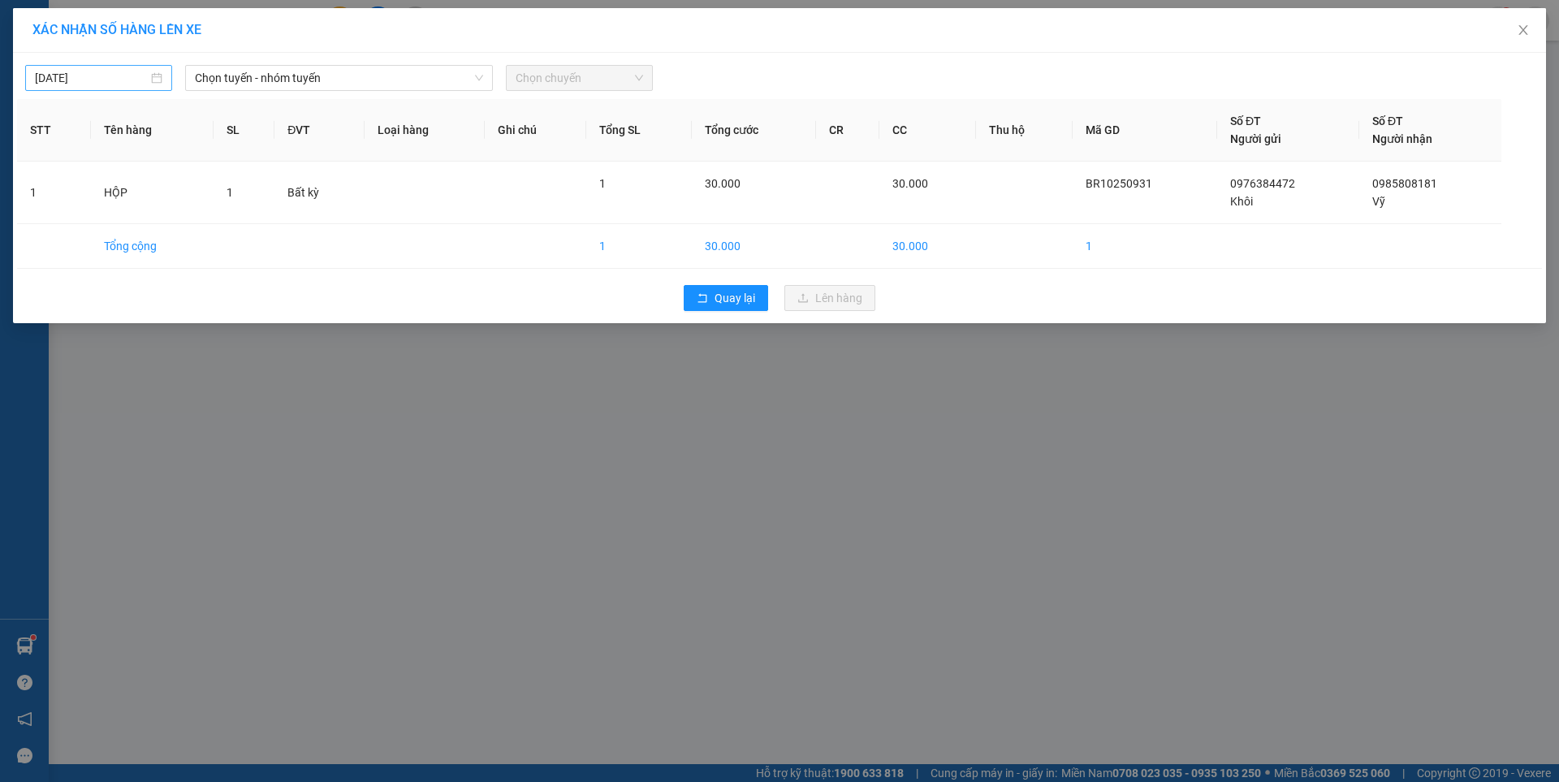
click at [140, 87] on div "[DATE]" at bounding box center [98, 78] width 147 height 26
drag, startPoint x: 111, startPoint y: 223, endPoint x: 275, endPoint y: 131, distance: 188.3
click at [110, 223] on div "14" at bounding box center [107, 220] width 19 height 19
type input "[DATE]"
click at [388, 71] on span "Chọn tuyến - nhóm tuyến" at bounding box center [339, 78] width 288 height 24
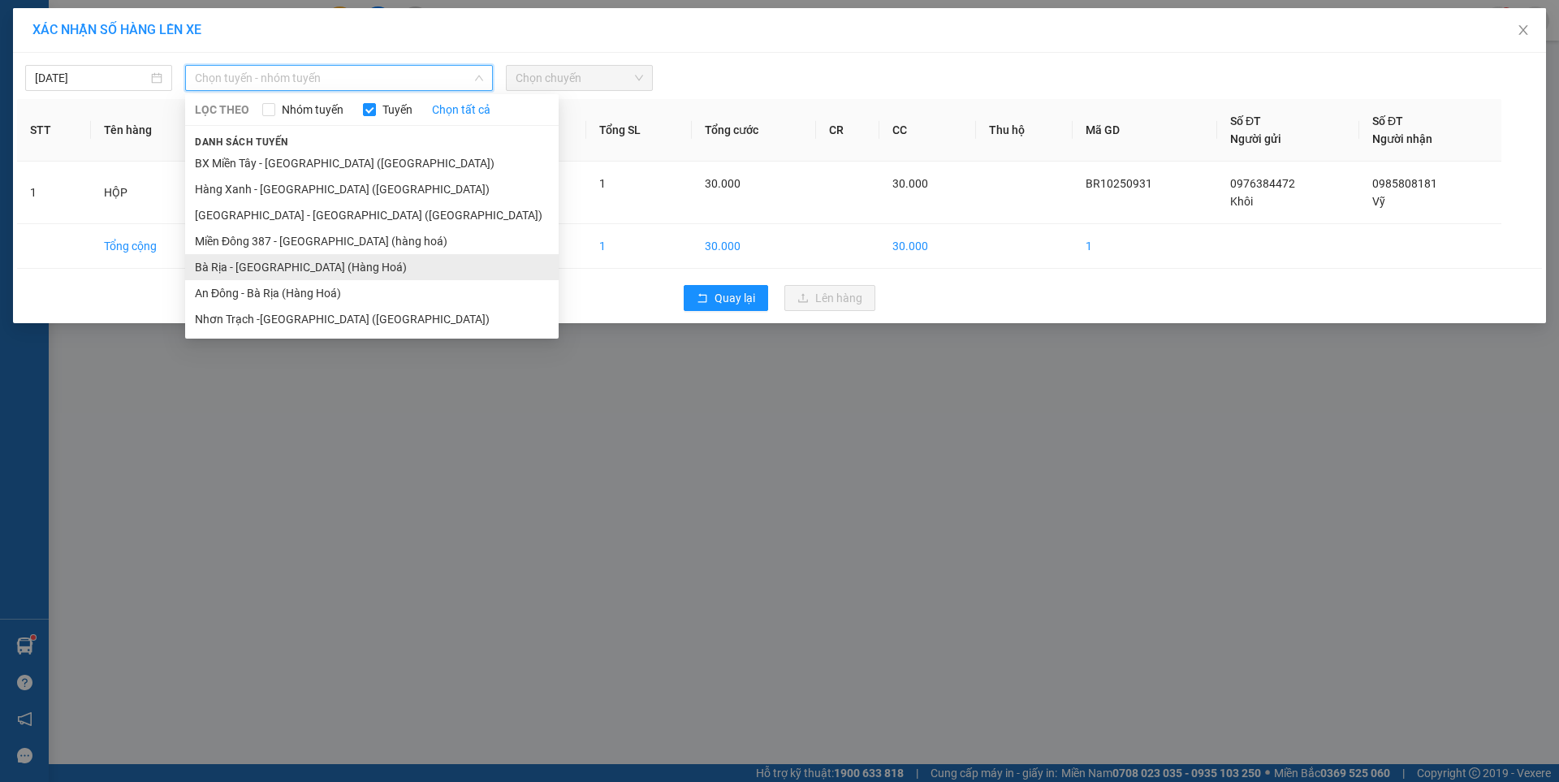
click at [250, 269] on li "Bà Rịa - [GEOGRAPHIC_DATA] (Hàng Hoá)" at bounding box center [371, 267] width 373 height 26
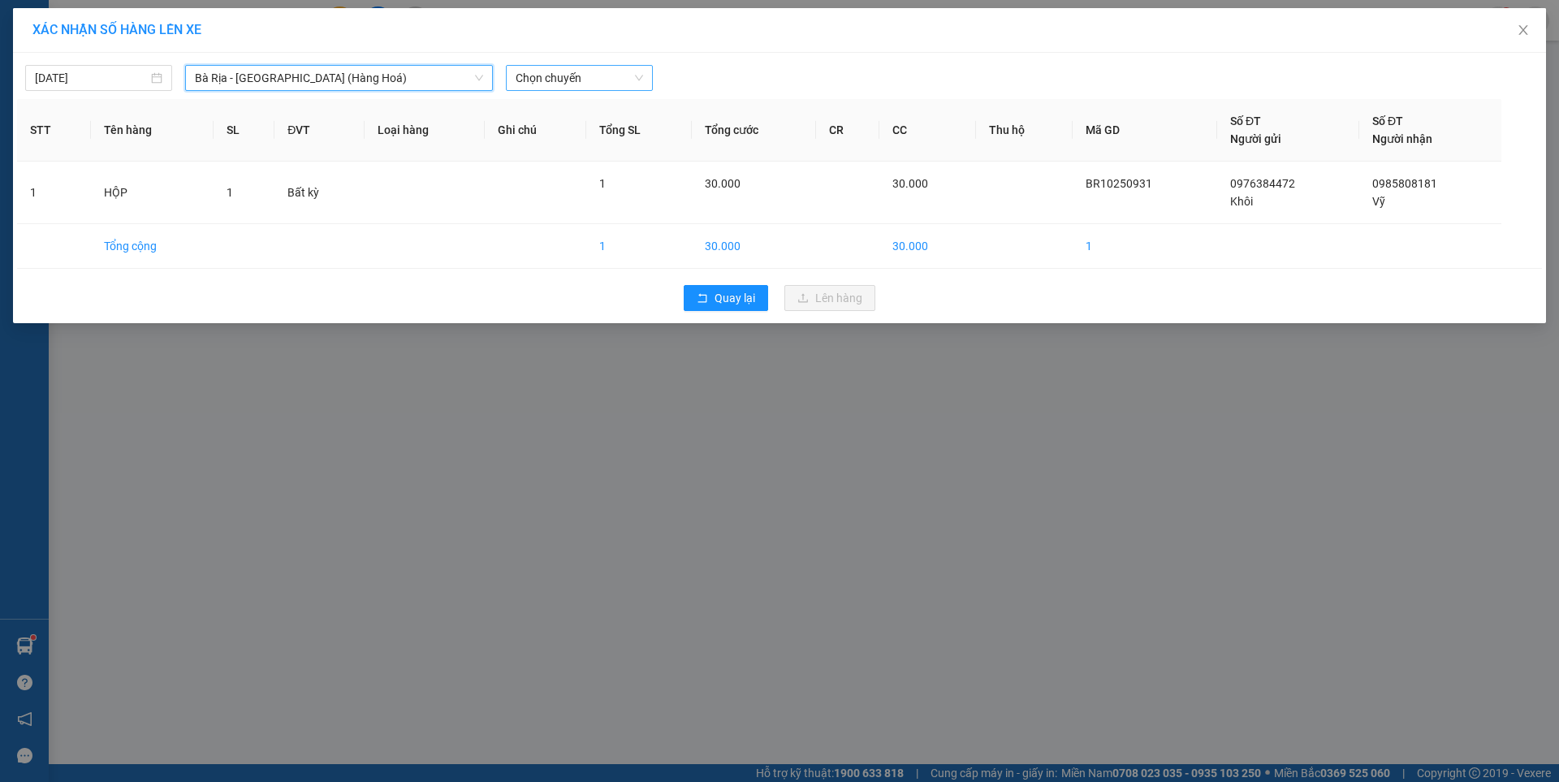
click at [578, 67] on span "Chọn chuyến" at bounding box center [578, 78] width 127 height 24
type input "0530"
click at [627, 140] on div "Thêm chuyến " 05:30 "" at bounding box center [591, 137] width 171 height 28
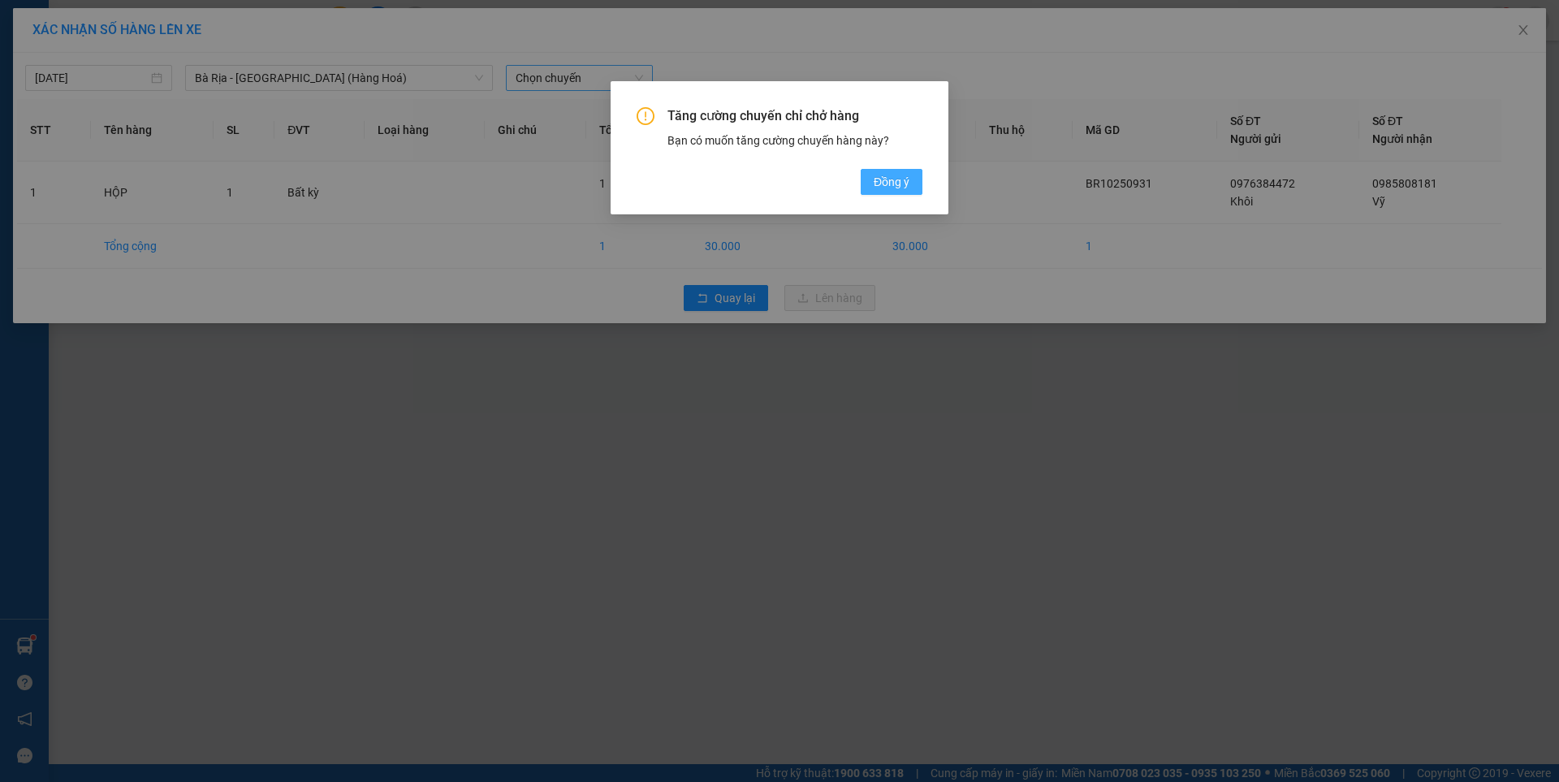
click at [875, 179] on span "Đồng ý" at bounding box center [891, 182] width 36 height 18
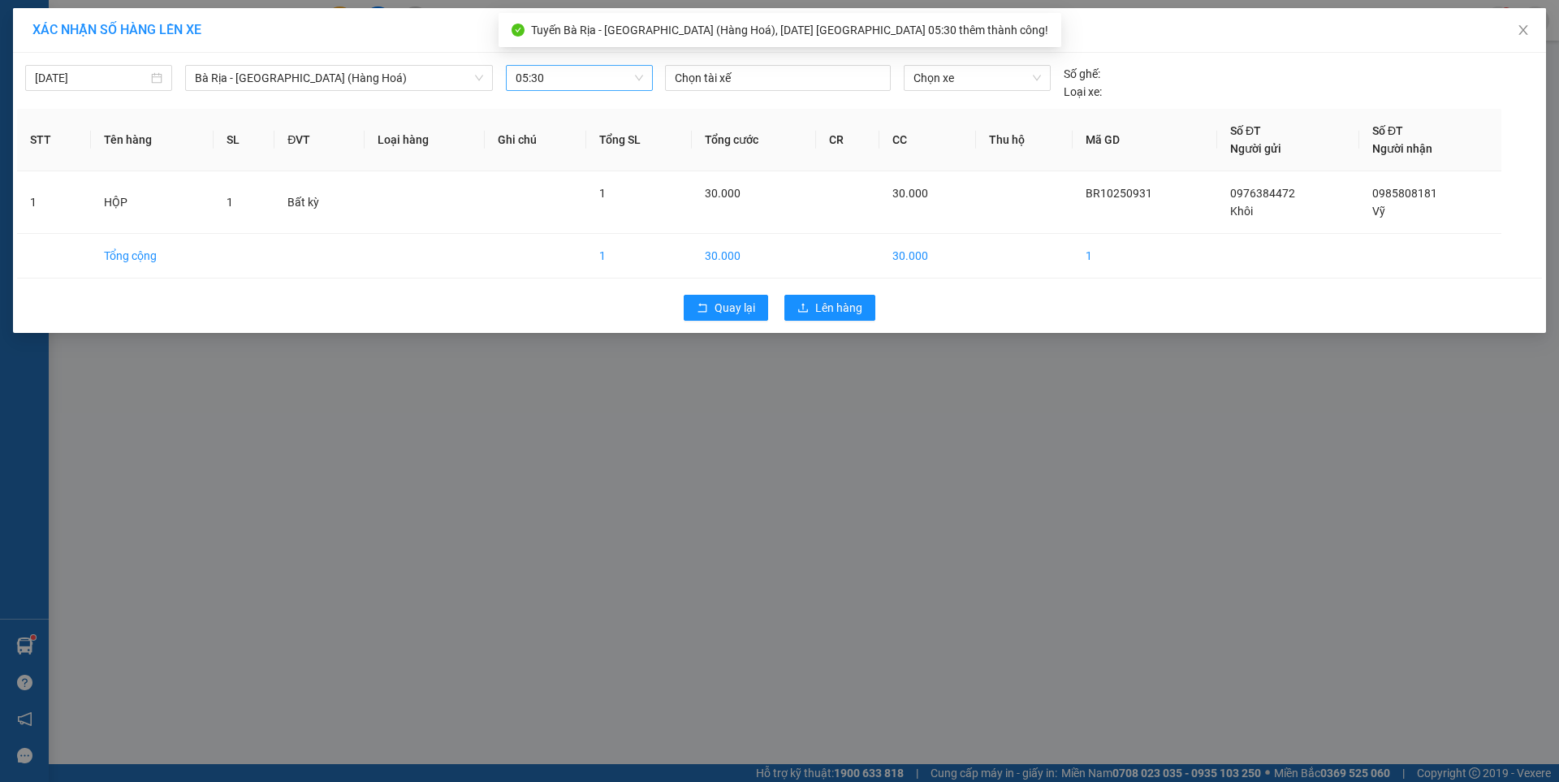
click at [823, 80] on div at bounding box center [778, 77] width 218 height 19
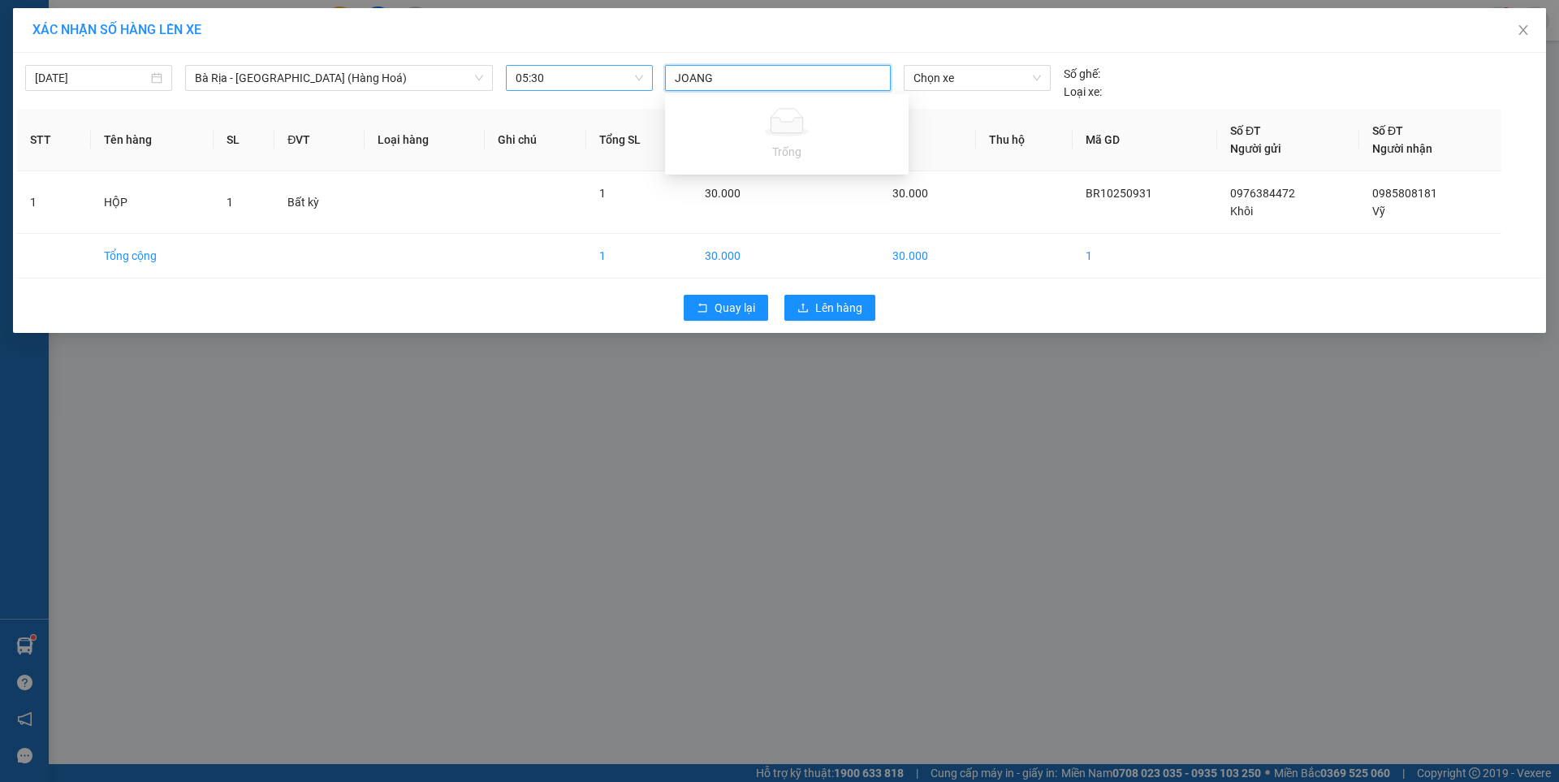
click at [679, 80] on input "JOANG" at bounding box center [694, 77] width 39 height 19
type input "HOANG"
click at [714, 143] on div "[PERSON_NAME]" at bounding box center [787, 136] width 224 height 18
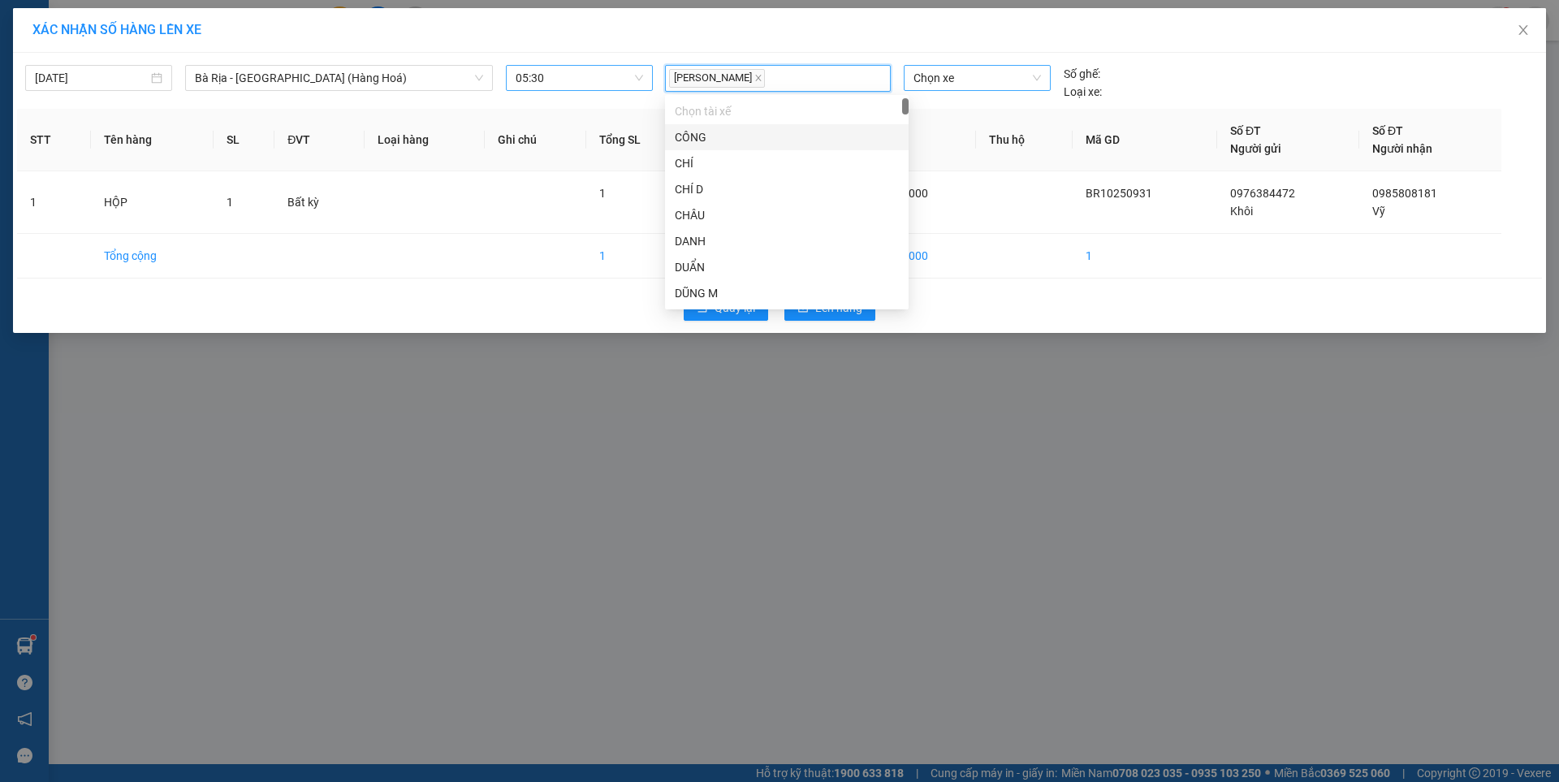
click at [964, 80] on span "Chọn xe" at bounding box center [976, 78] width 127 height 24
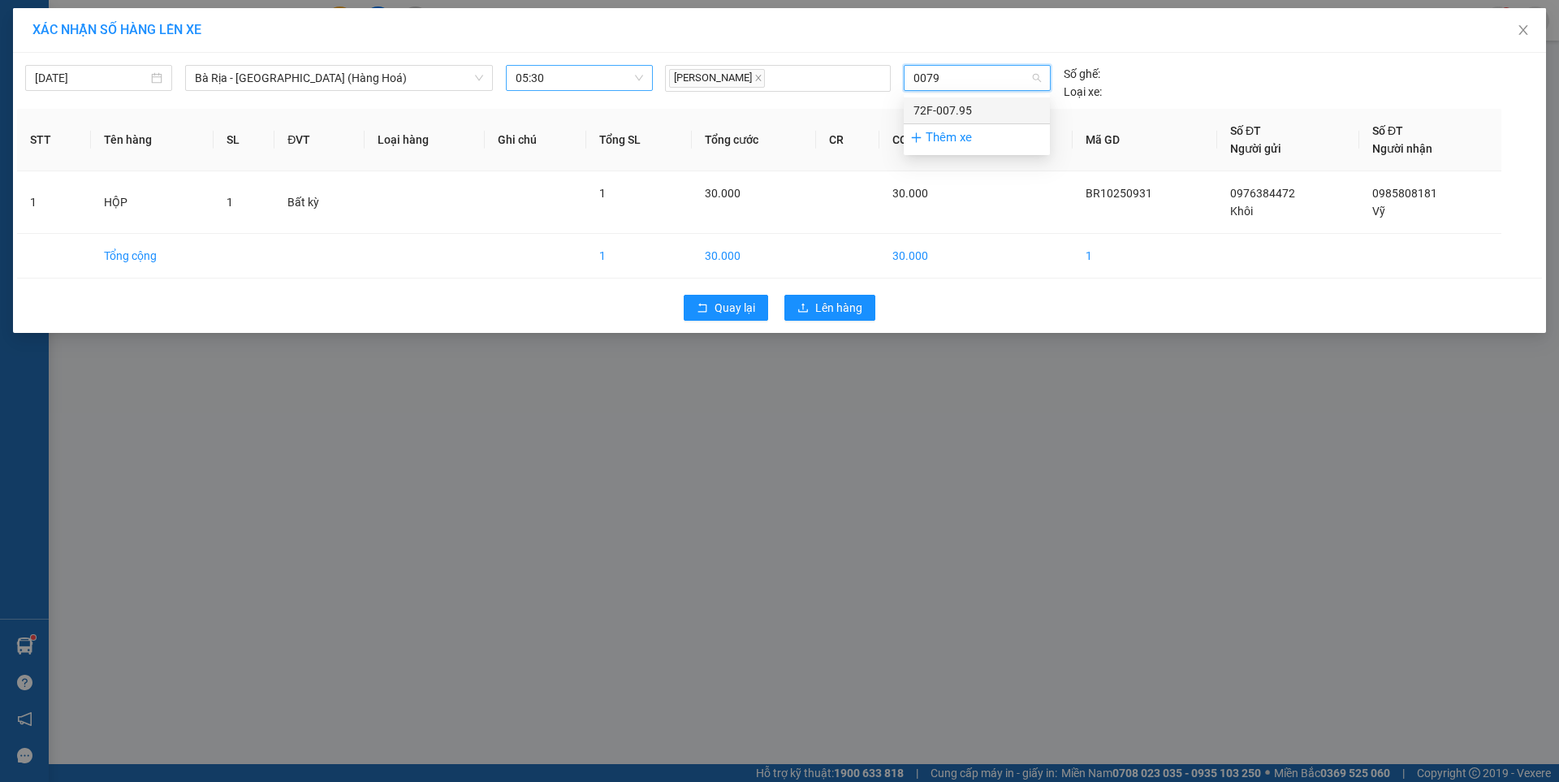
type input "00795"
click at [955, 103] on div "72F-007.95" at bounding box center [976, 110] width 127 height 18
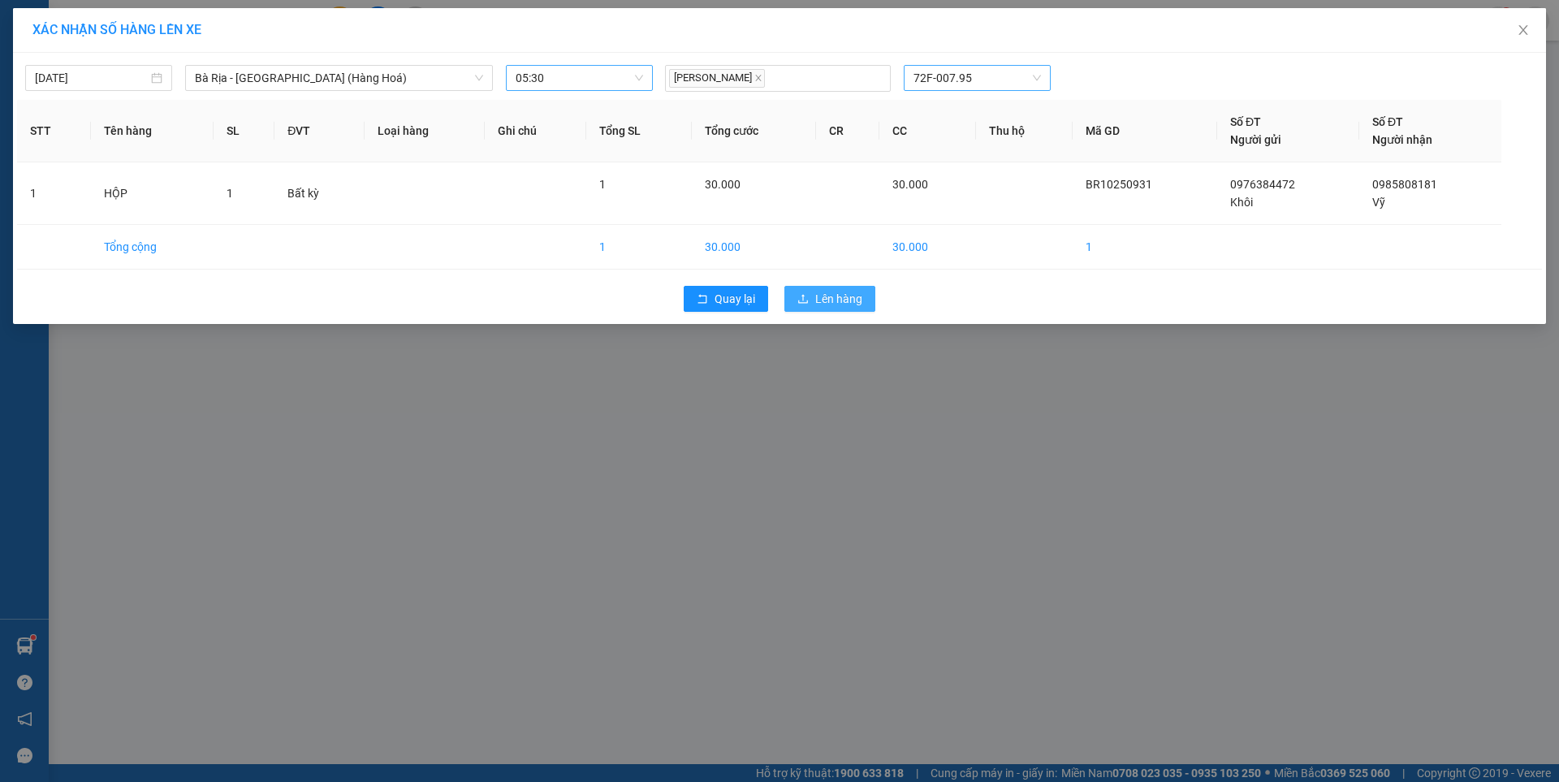
click at [835, 296] on span "Lên hàng" at bounding box center [838, 299] width 47 height 18
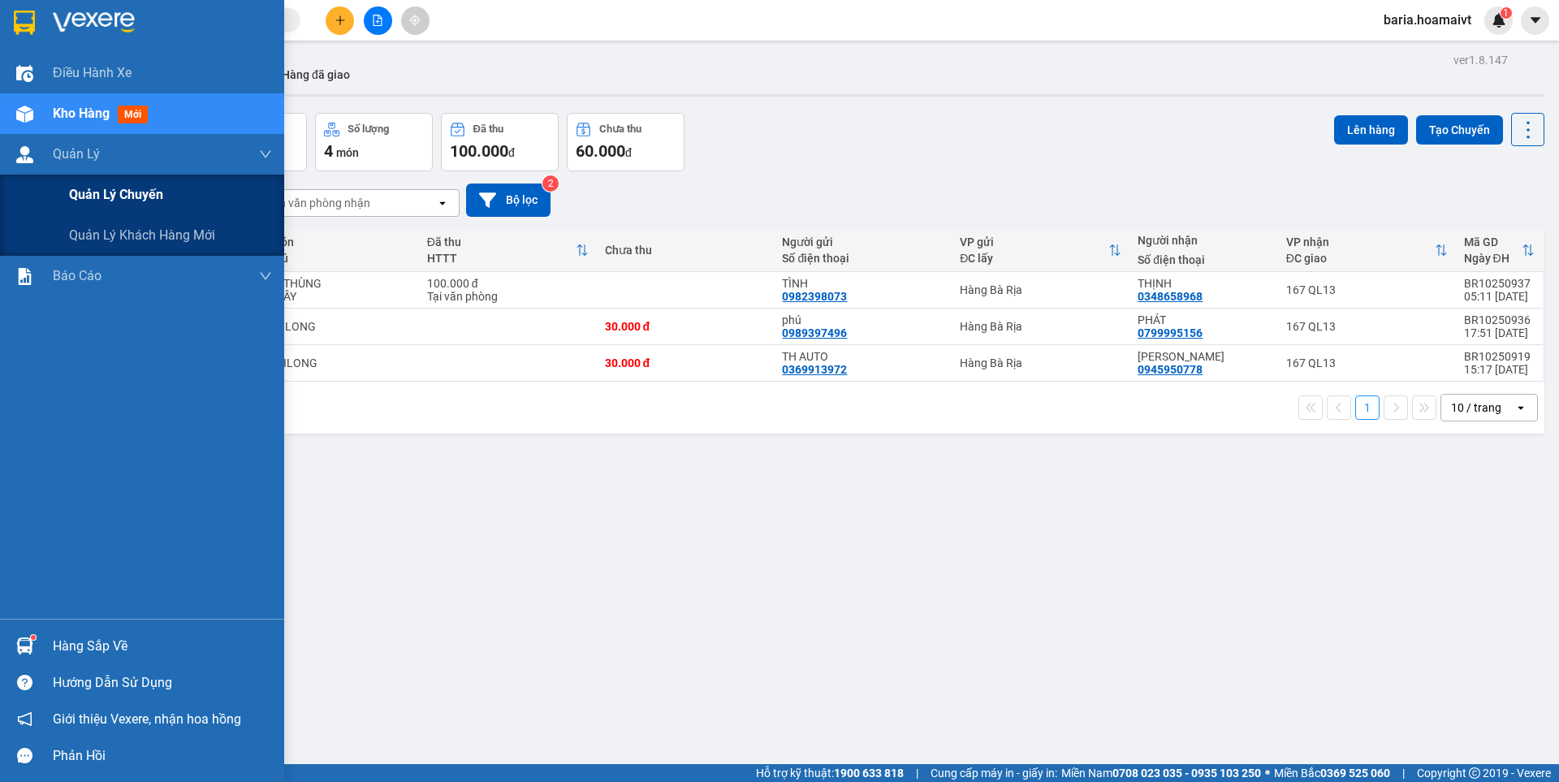
click at [135, 205] on span "Quản lý chuyến" at bounding box center [116, 194] width 94 height 20
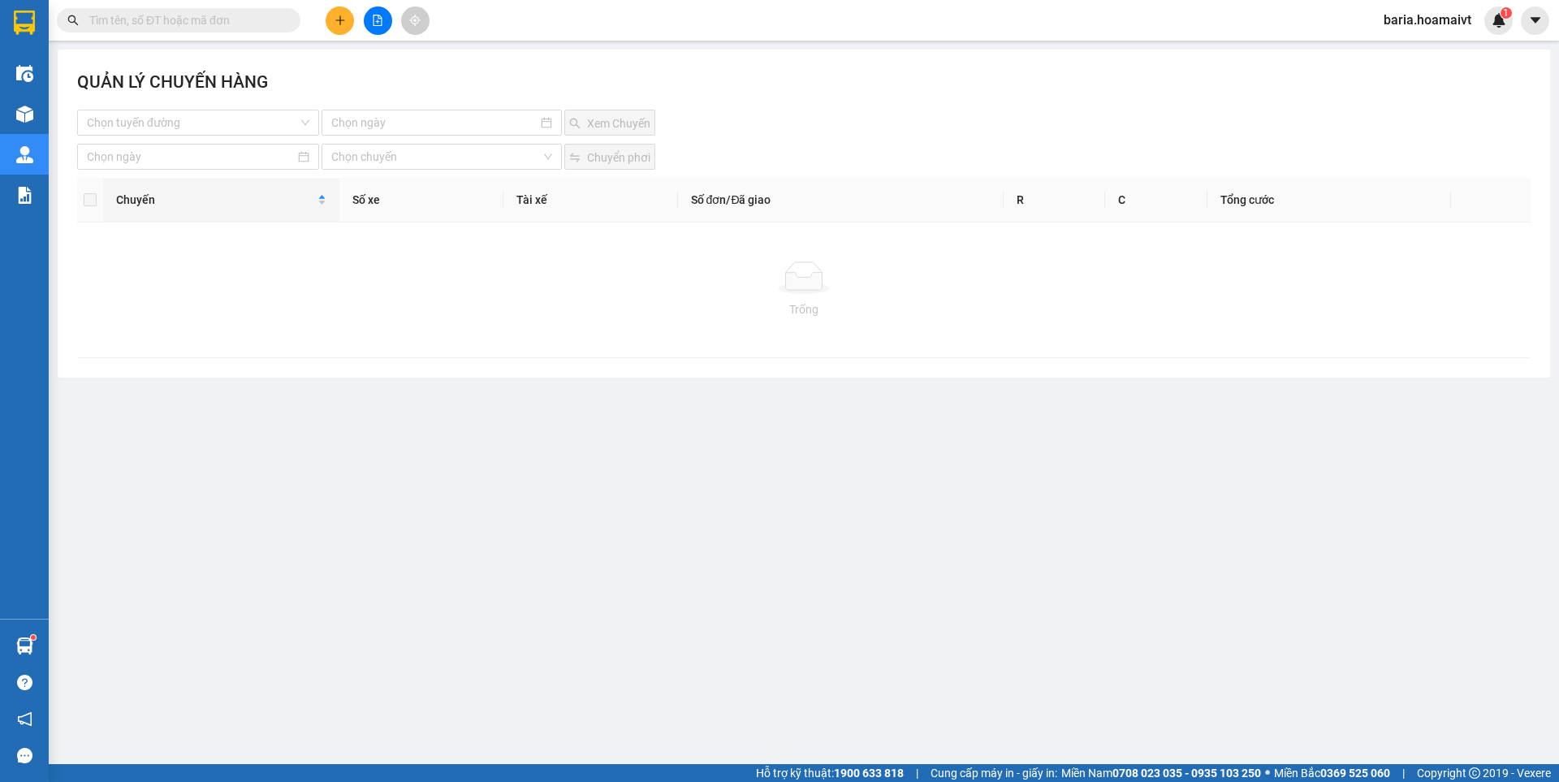
click at [617, 416] on main "QUẢN LÝ CHUYẾN HÀNG Chọn tuyến đường Xem Chuyến Chọn chuyến Chuyển phơi Chuyến …" at bounding box center [779, 382] width 1559 height 764
click at [214, 120] on input "search" at bounding box center [192, 122] width 211 height 24
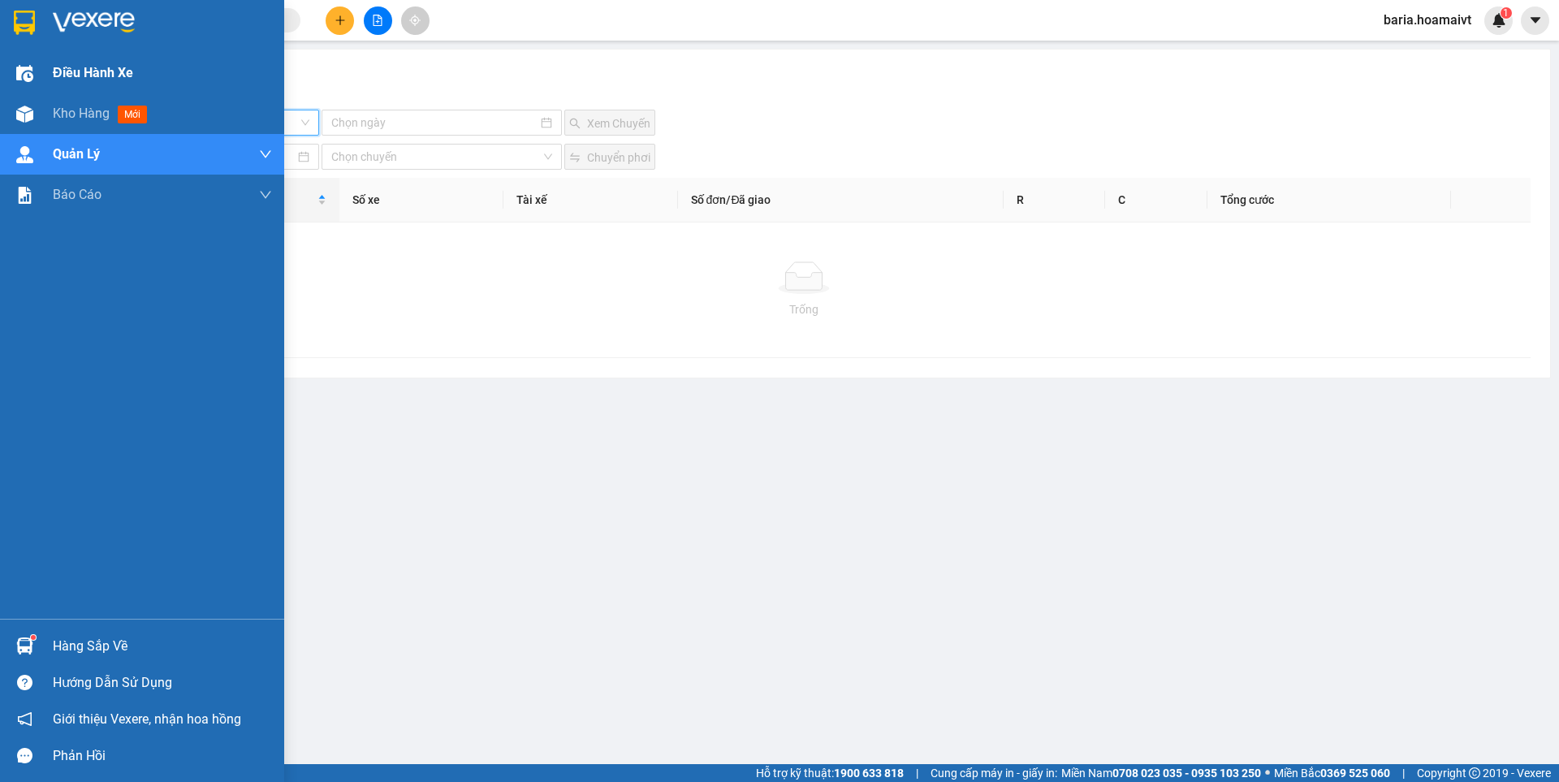
click at [80, 71] on span "Điều hành xe" at bounding box center [93, 73] width 80 height 20
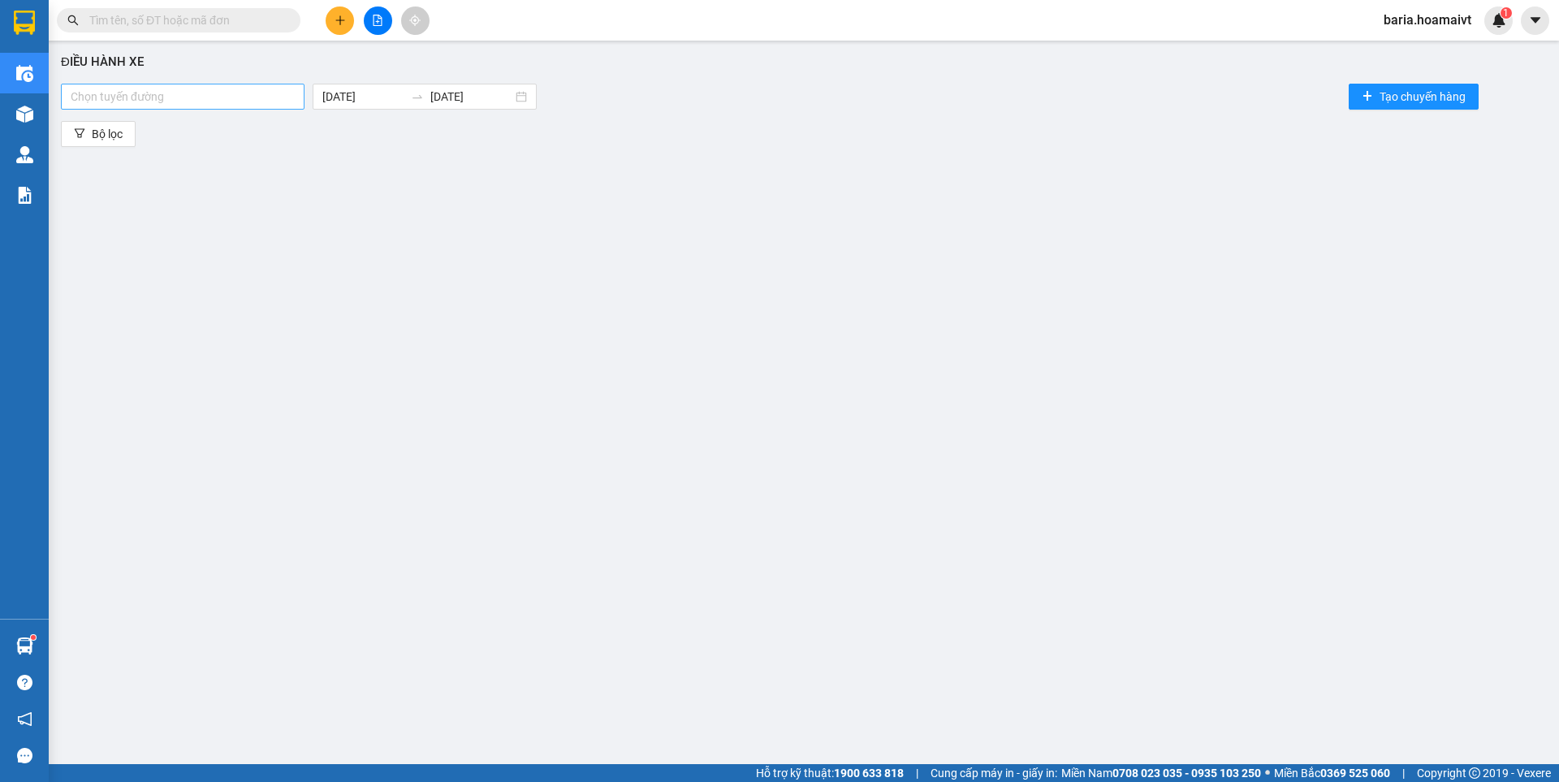
click at [196, 96] on div at bounding box center [182, 96] width 235 height 19
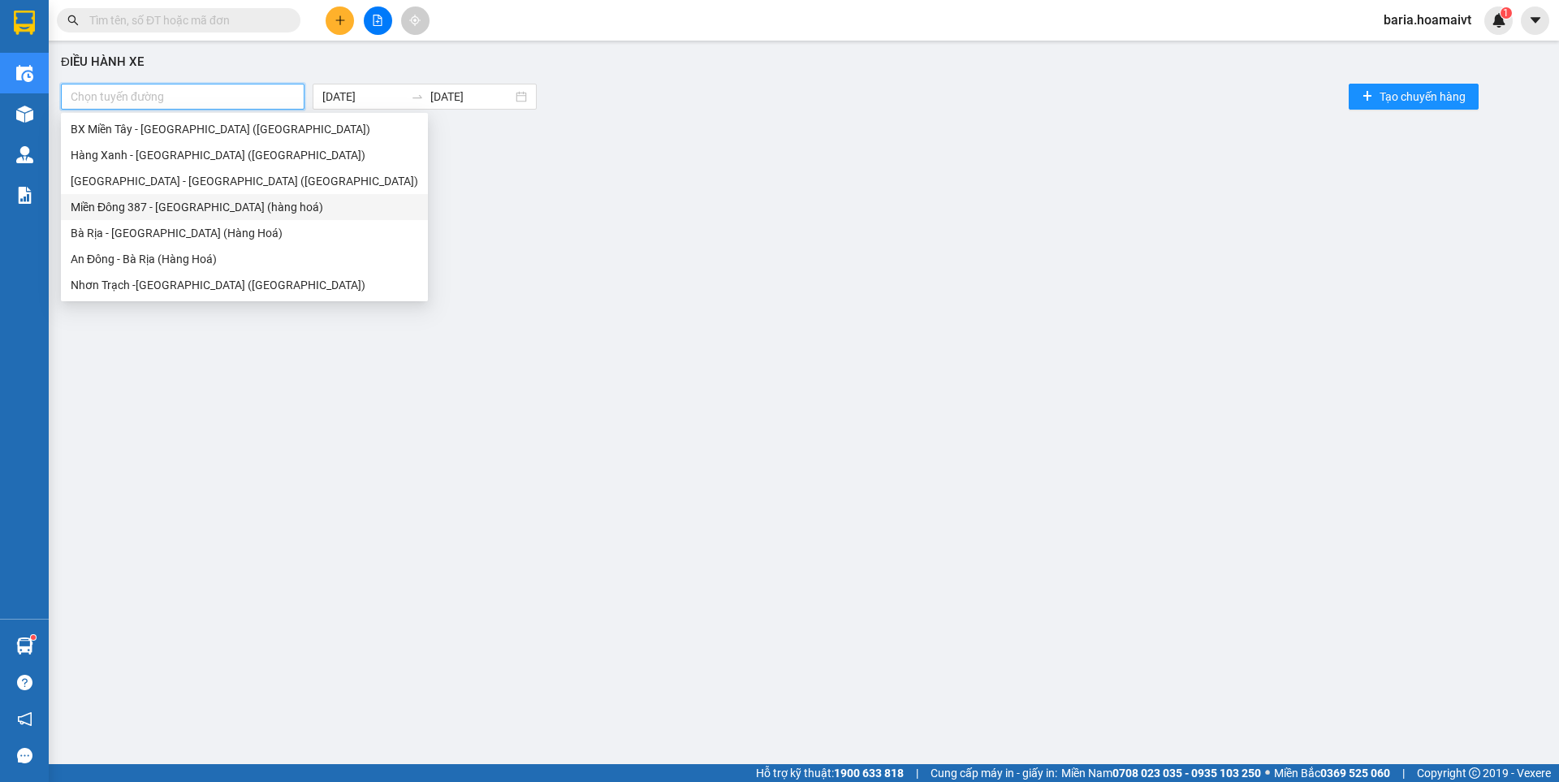
click at [164, 207] on div "Miền Đông 387 - [GEOGRAPHIC_DATA] (hàng hoá)" at bounding box center [244, 207] width 347 height 18
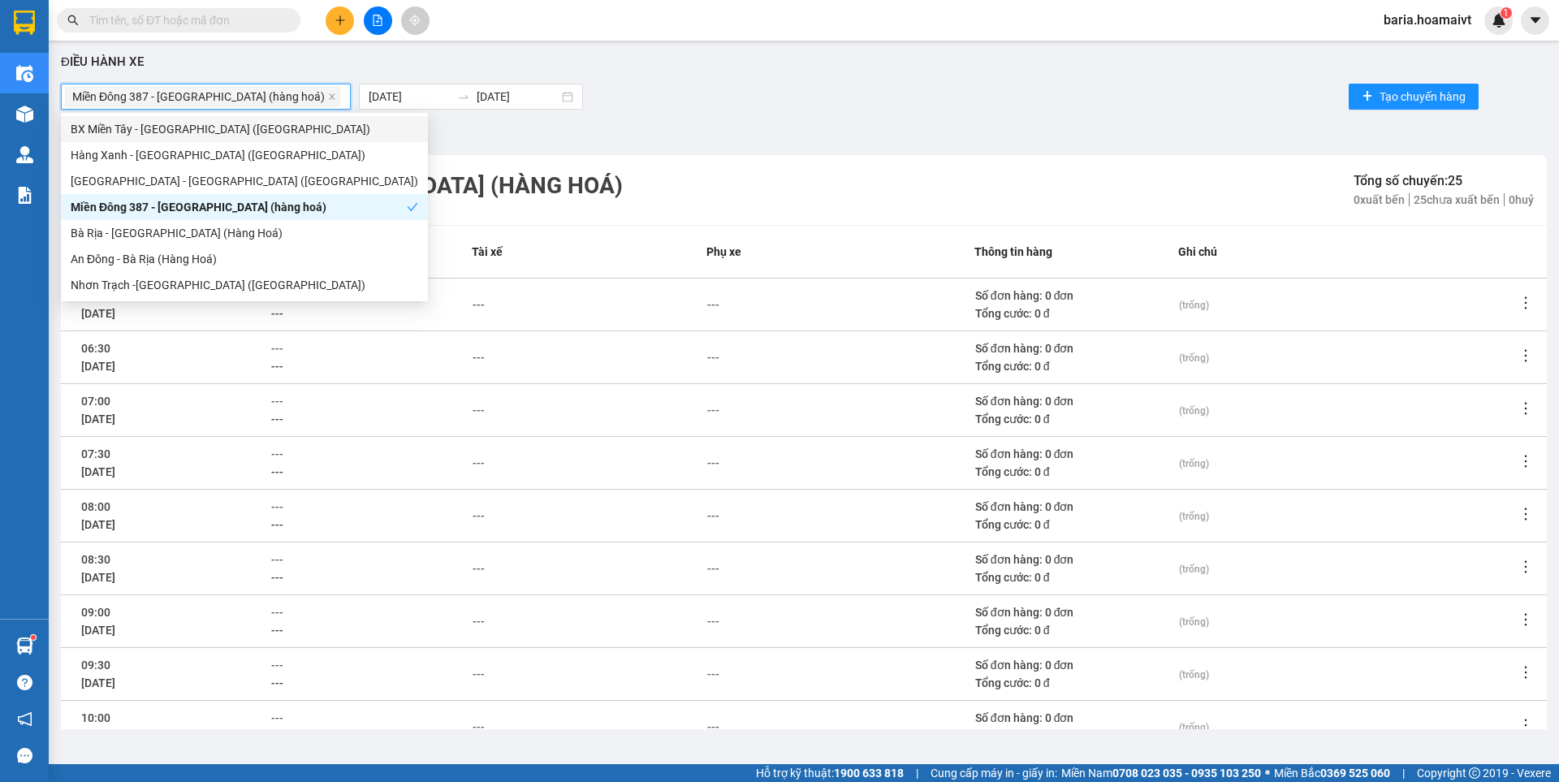
click at [343, 94] on input "search" at bounding box center [344, 96] width 3 height 19
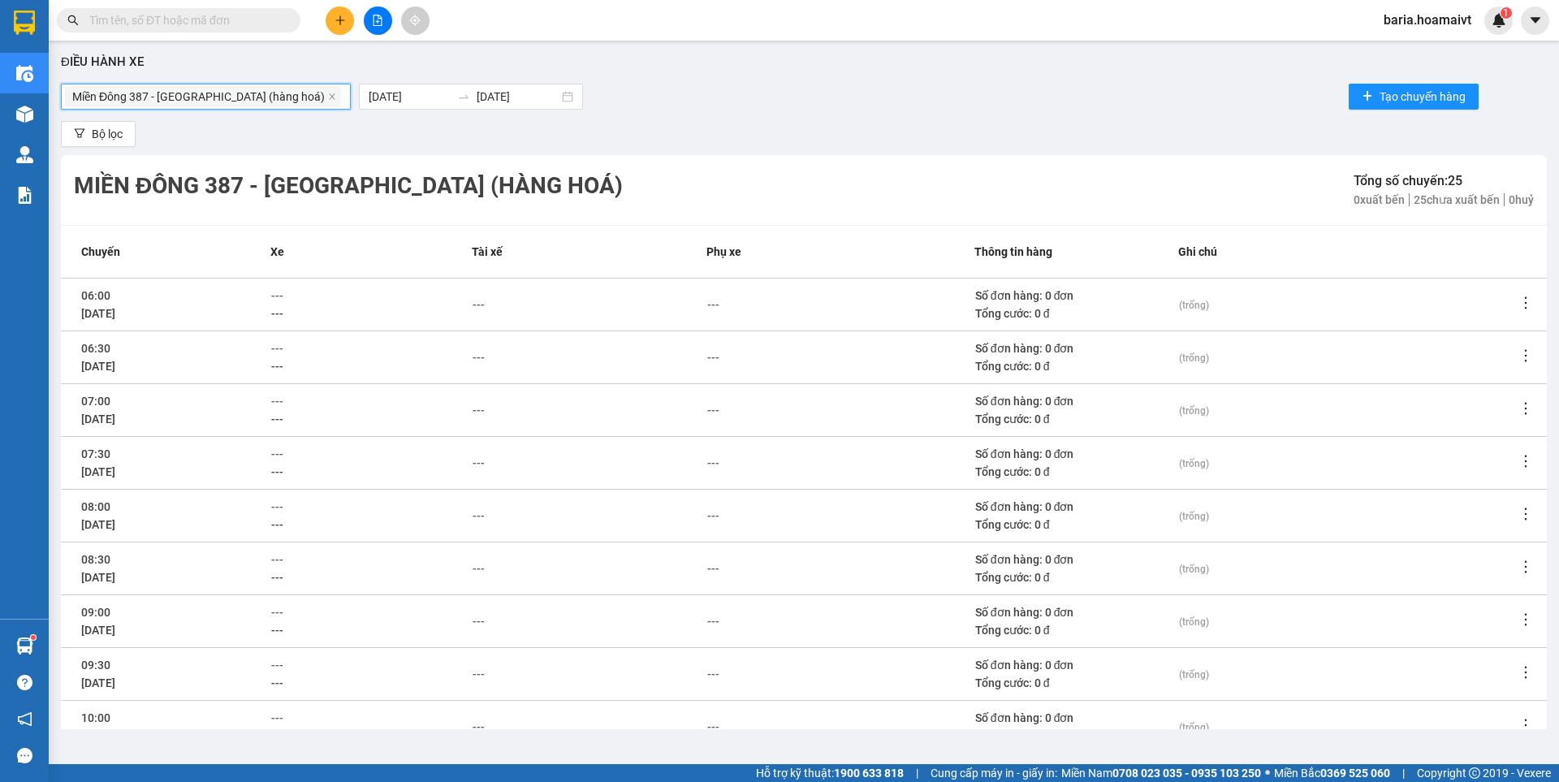
click at [207, 96] on span "Miền Đông 387 - [GEOGRAPHIC_DATA] (hàng hoá)" at bounding box center [198, 97] width 252 height 18
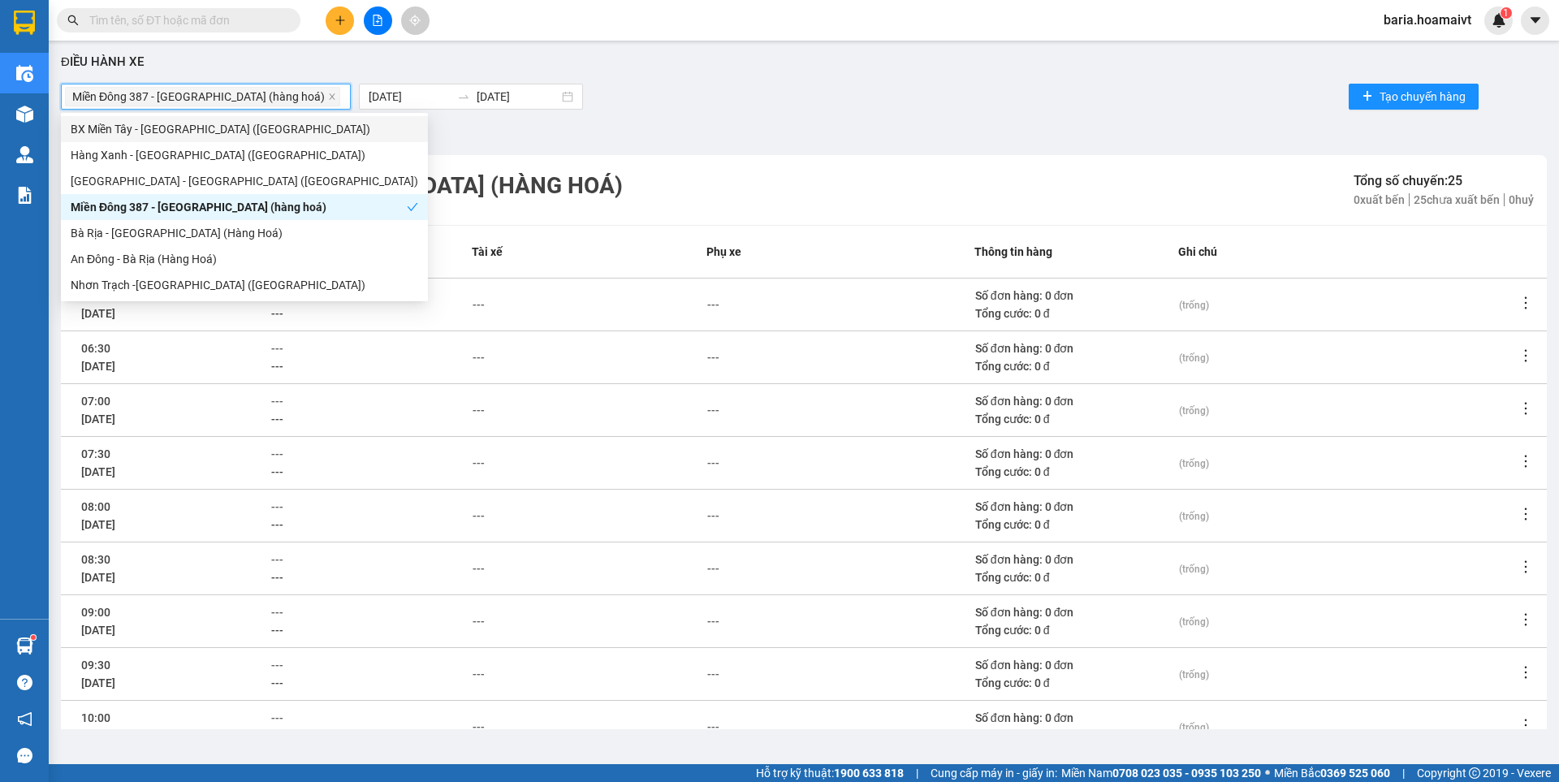
click at [207, 96] on span "Miền Đông 387 - [GEOGRAPHIC_DATA] (hàng hoá)" at bounding box center [198, 97] width 252 height 18
click at [153, 241] on div "Bà Rịa - [GEOGRAPHIC_DATA] (Hàng Hoá)" at bounding box center [244, 233] width 347 height 18
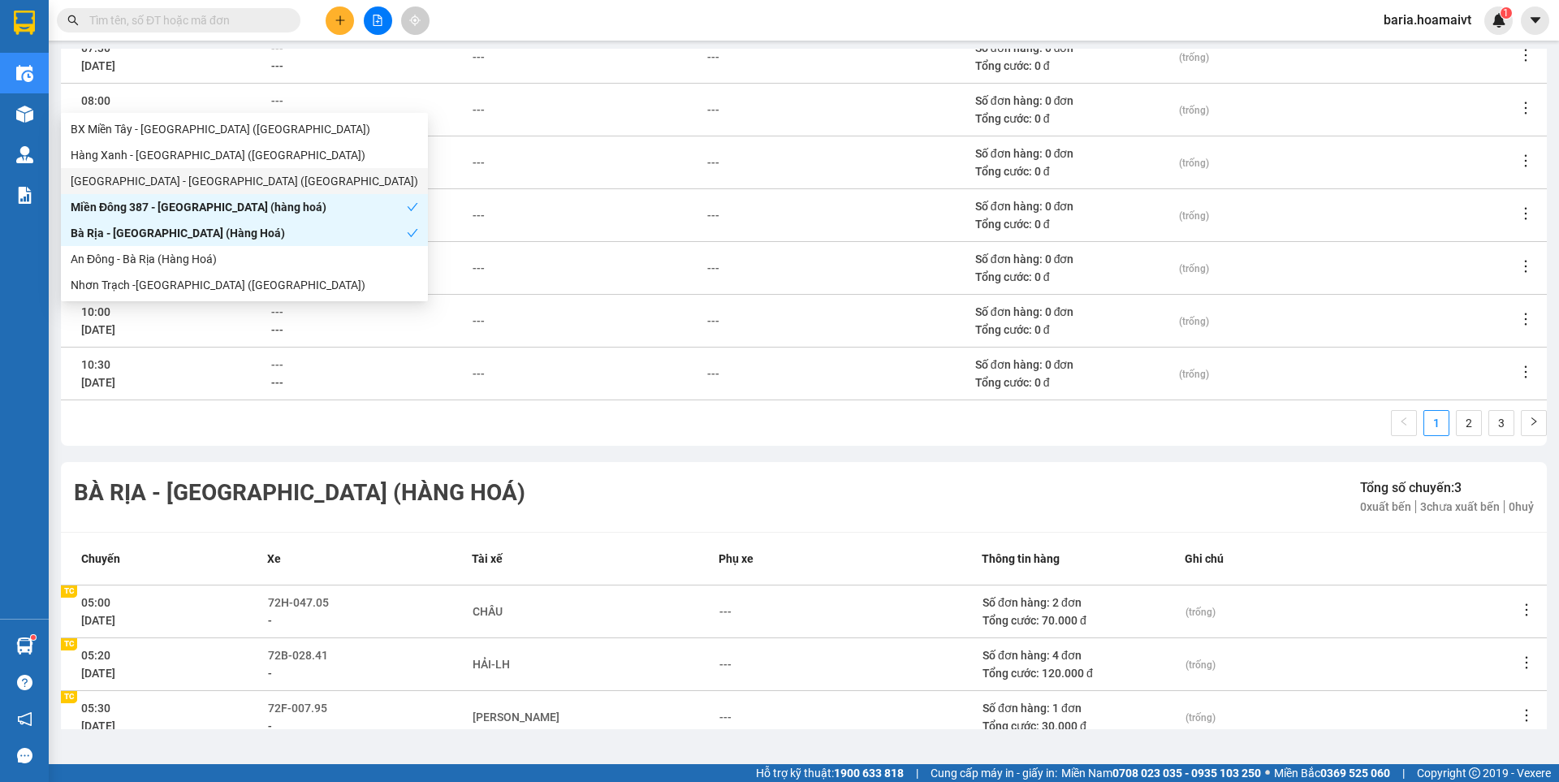
scroll to position [486, 0]
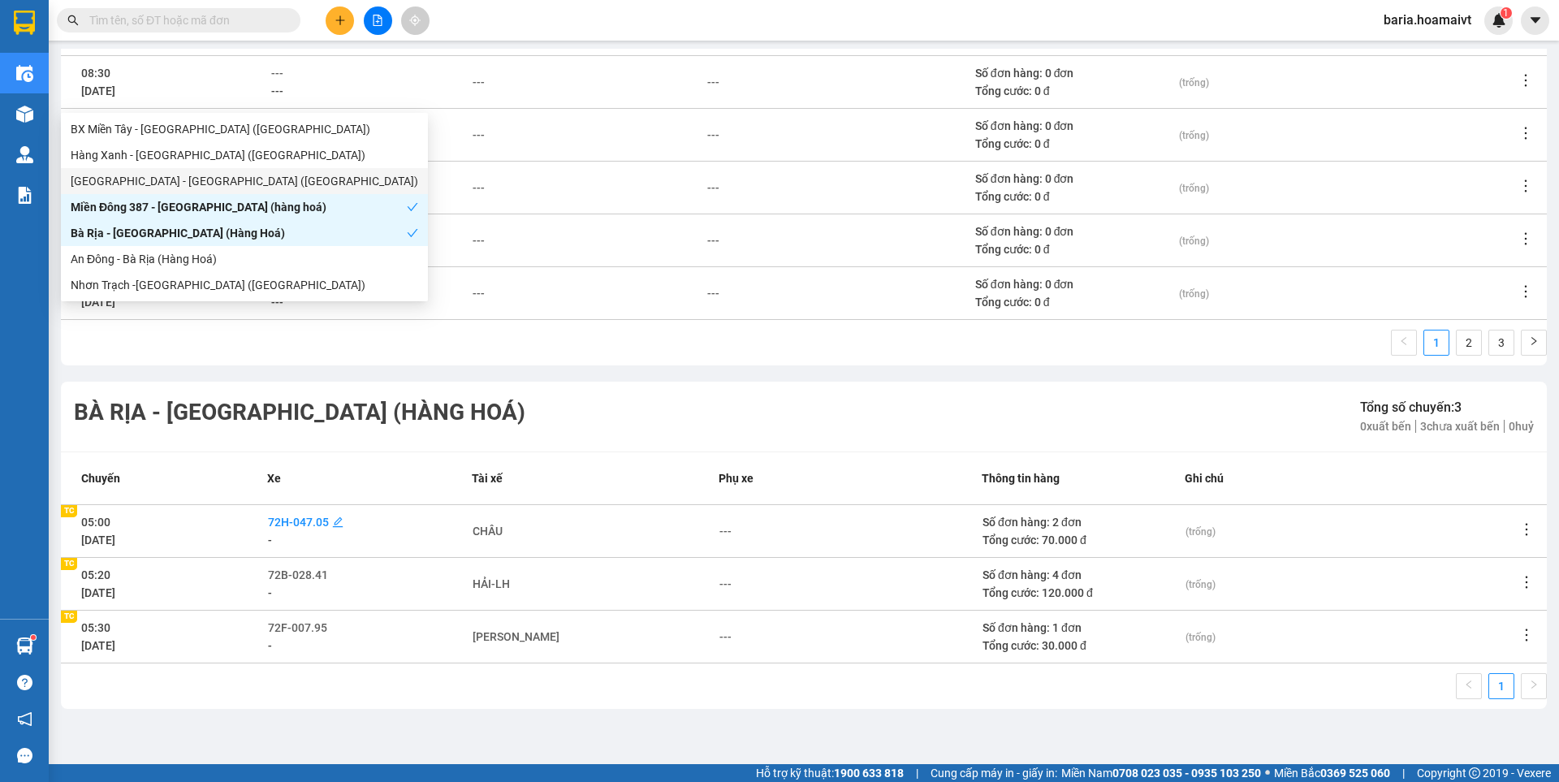
click at [326, 518] on span "72H-047.05" at bounding box center [298, 521] width 61 height 13
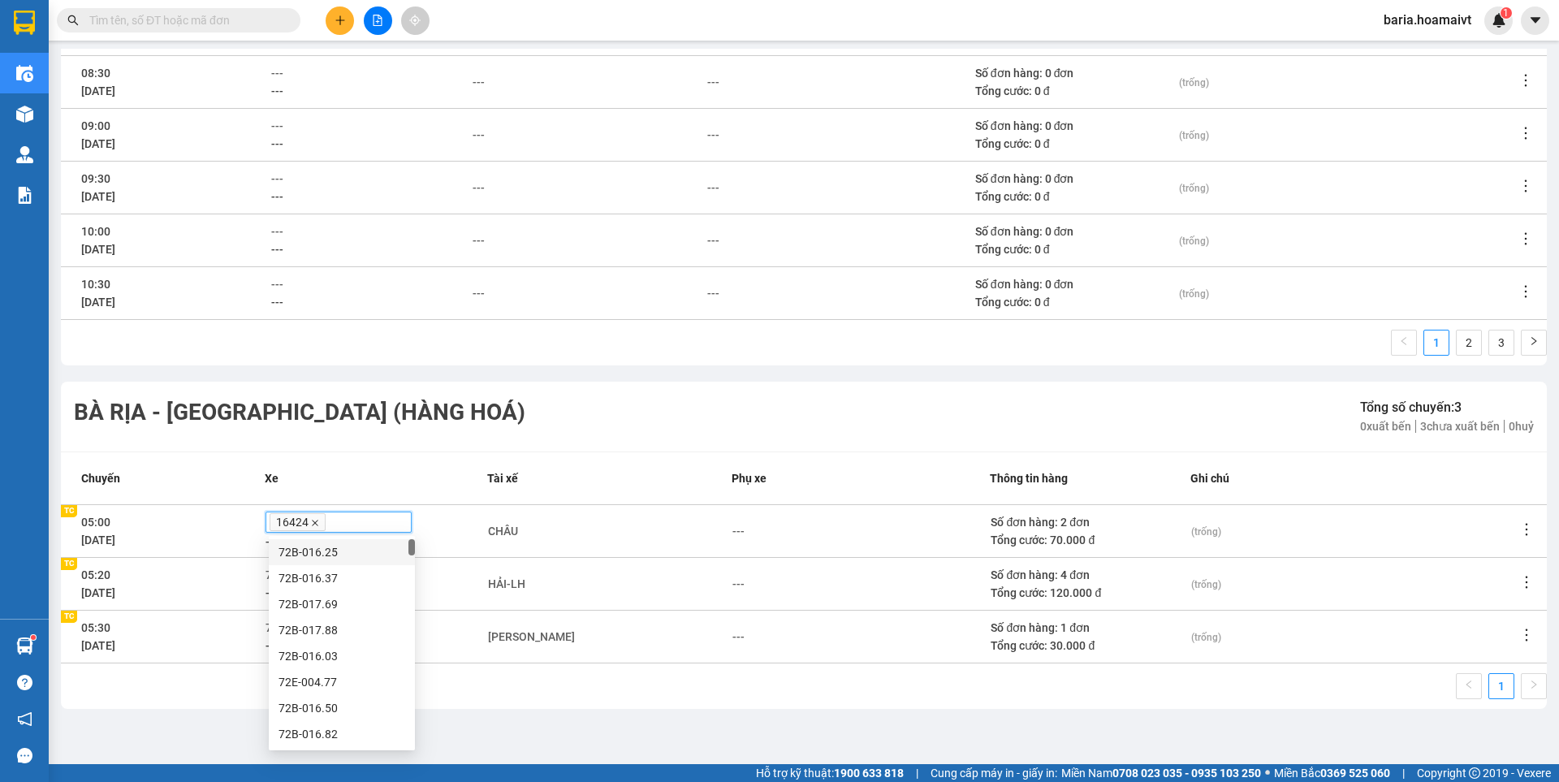
click at [315, 523] on icon "close" at bounding box center [315, 523] width 8 height 8
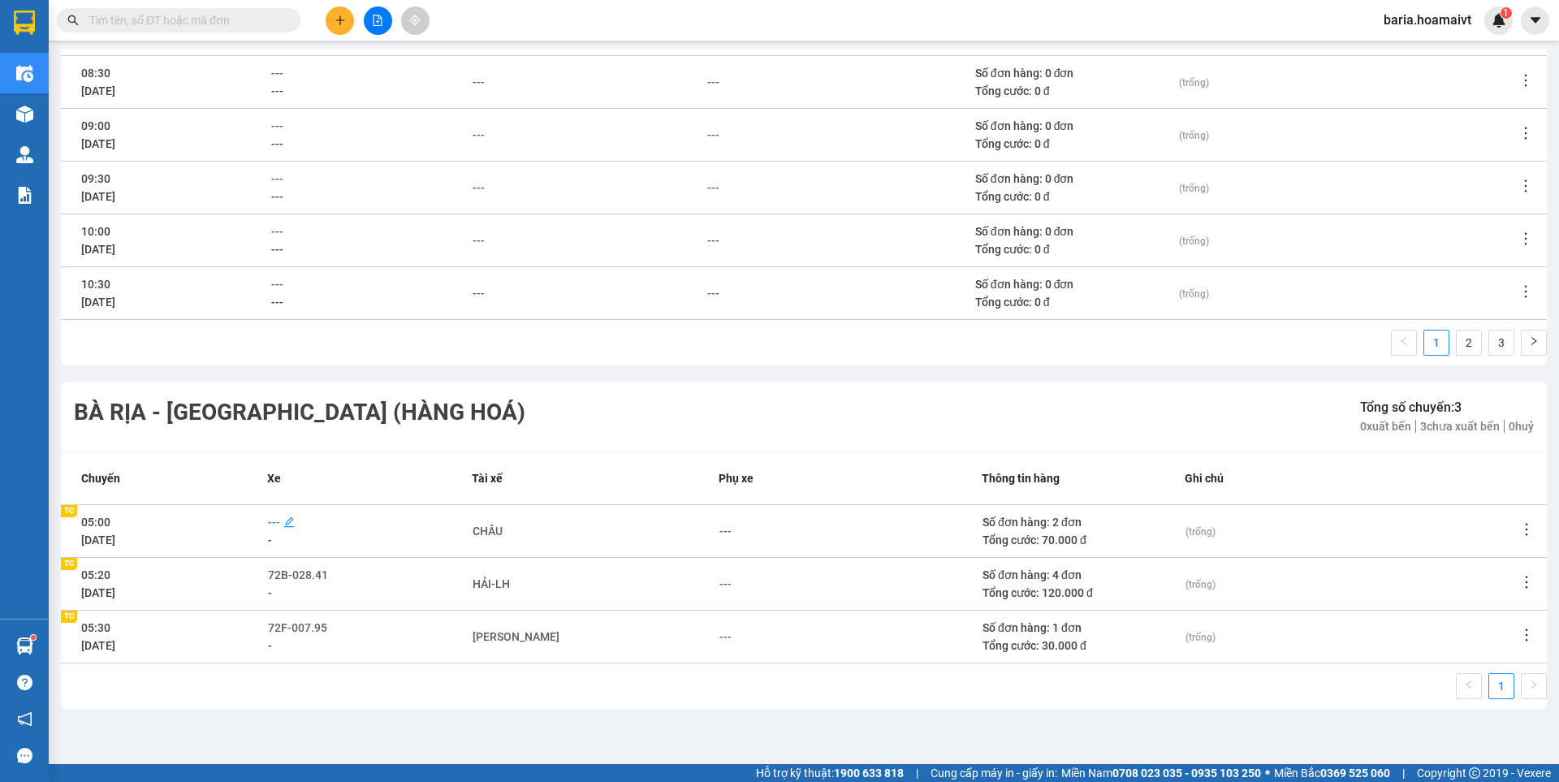
click at [278, 524] on span "---" at bounding box center [274, 521] width 12 height 13
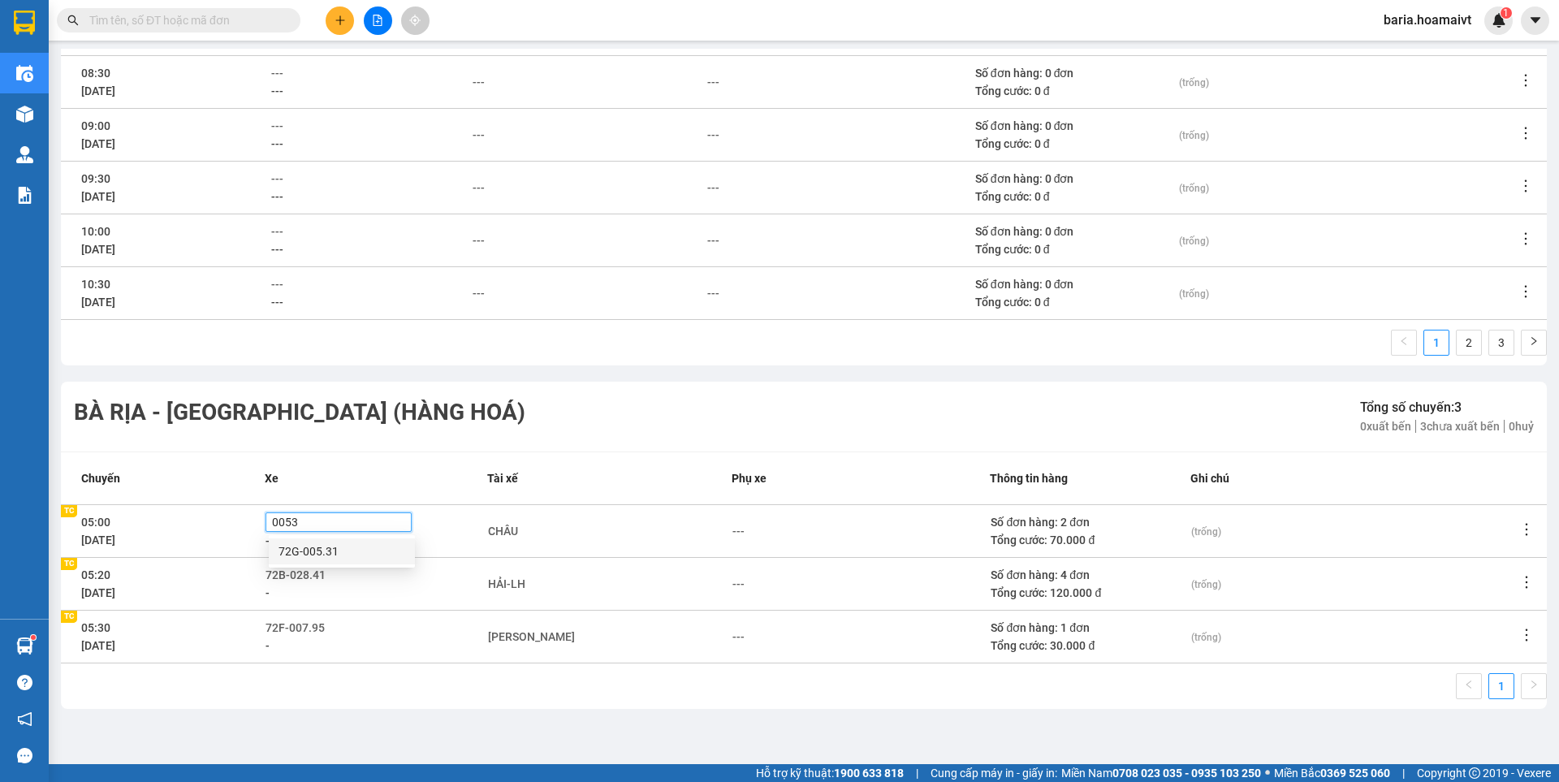
type input "00531"
click at [318, 548] on div "72G-005.31" at bounding box center [341, 551] width 127 height 18
click at [768, 729] on main "Điều hành xe Miền Đông 387 - [GEOGRAPHIC_DATA] (hàng hoá) Bà Rịa - [GEOGRAPHI…" at bounding box center [779, 382] width 1559 height 764
click at [205, 15] on input "text" at bounding box center [185, 20] width 192 height 18
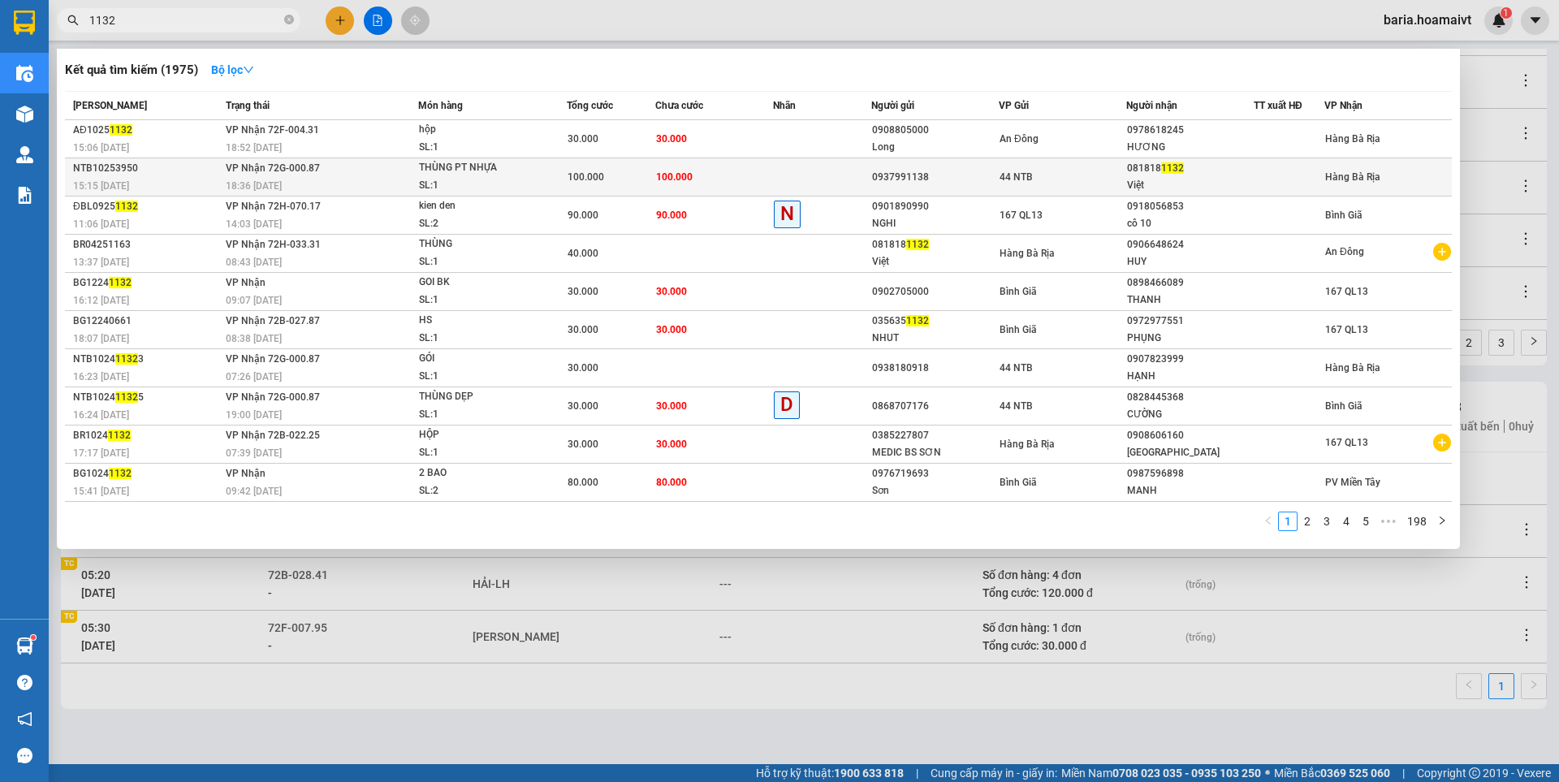
type input "1132"
click at [1168, 171] on span "1132" at bounding box center [1172, 167] width 23 height 11
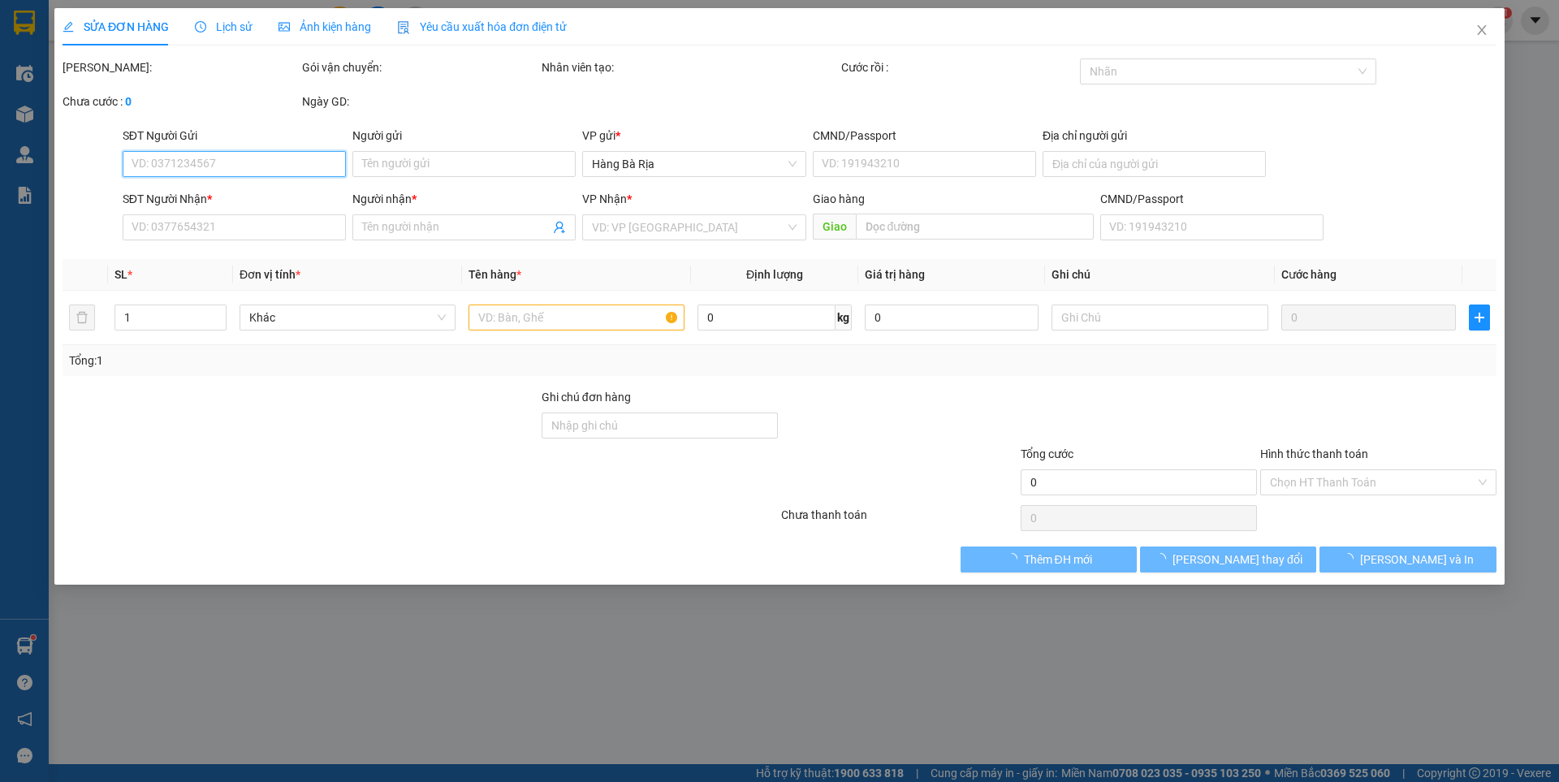
type input "0937991138"
type input "6 DG TÂN THỚI NHẤT 17 F TTN Q 12 TPHCM"
type input "0818181132"
type input "Việt"
type input "100.000"
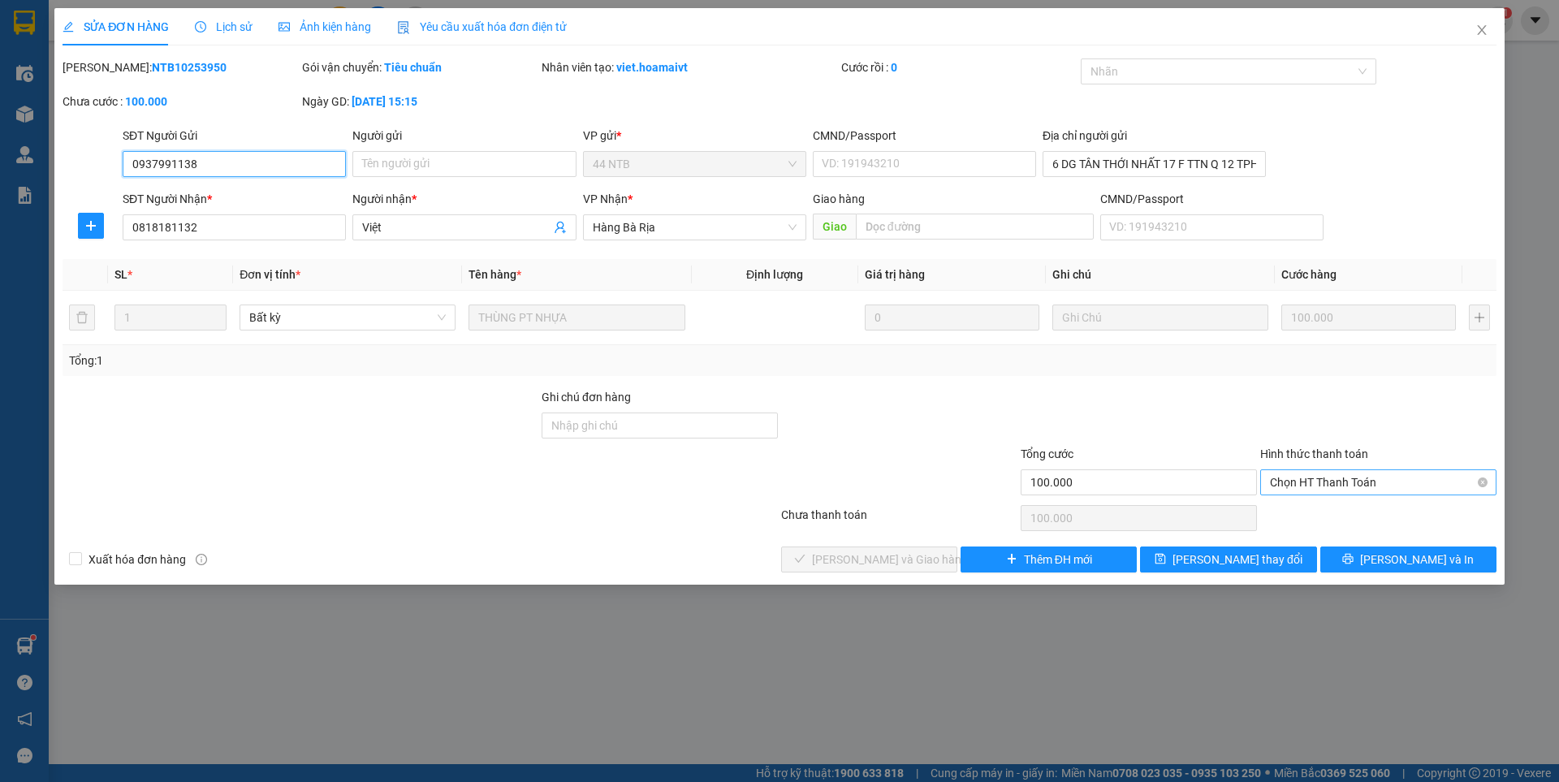
drag, startPoint x: 1369, startPoint y: 476, endPoint x: 1361, endPoint y: 473, distance: 8.5
click at [1367, 476] on span "Chọn HT Thanh Toán" at bounding box center [1378, 482] width 217 height 24
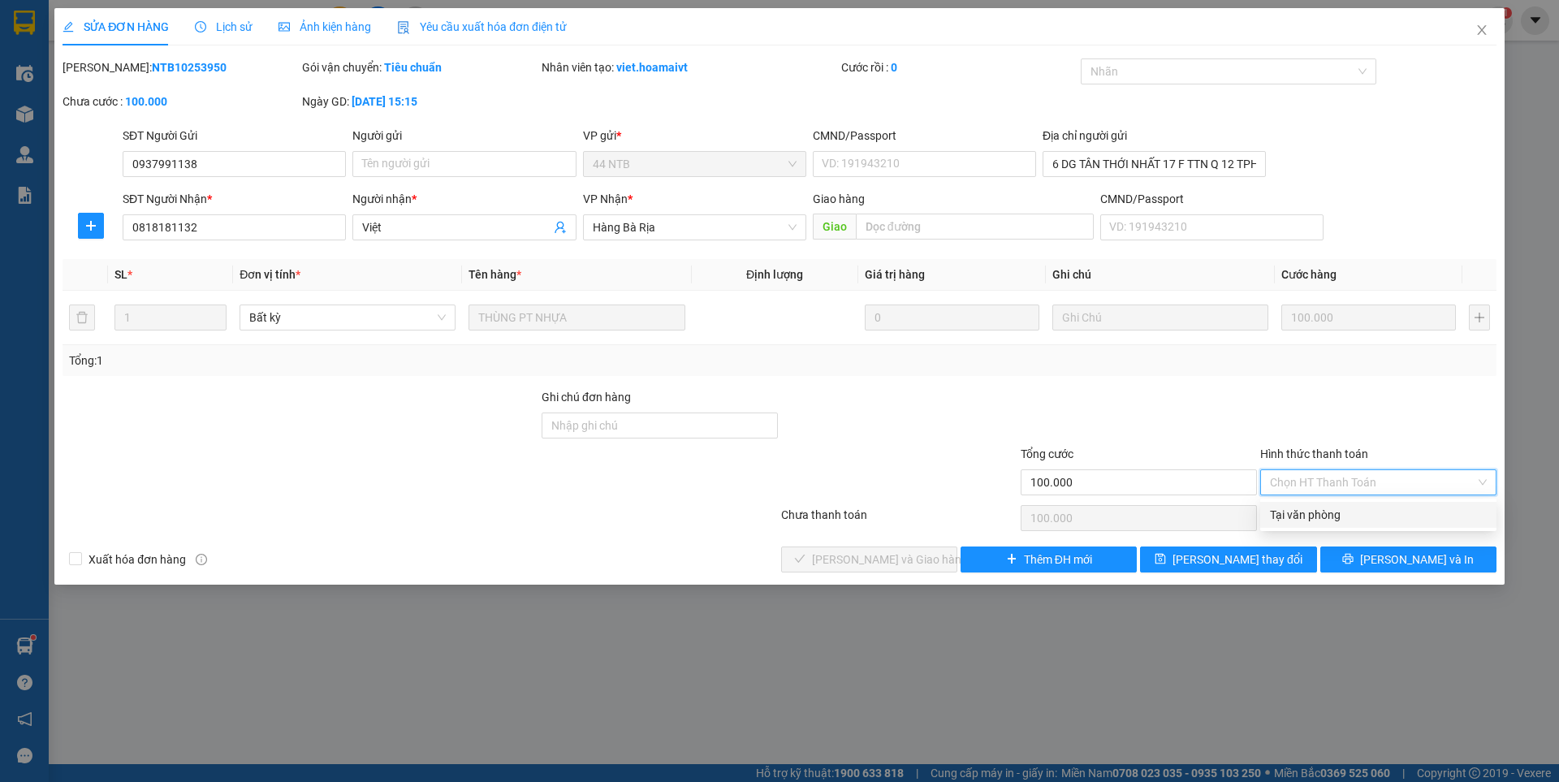
click at [1334, 511] on div "Tại văn phòng" at bounding box center [1378, 515] width 217 height 18
type input "0"
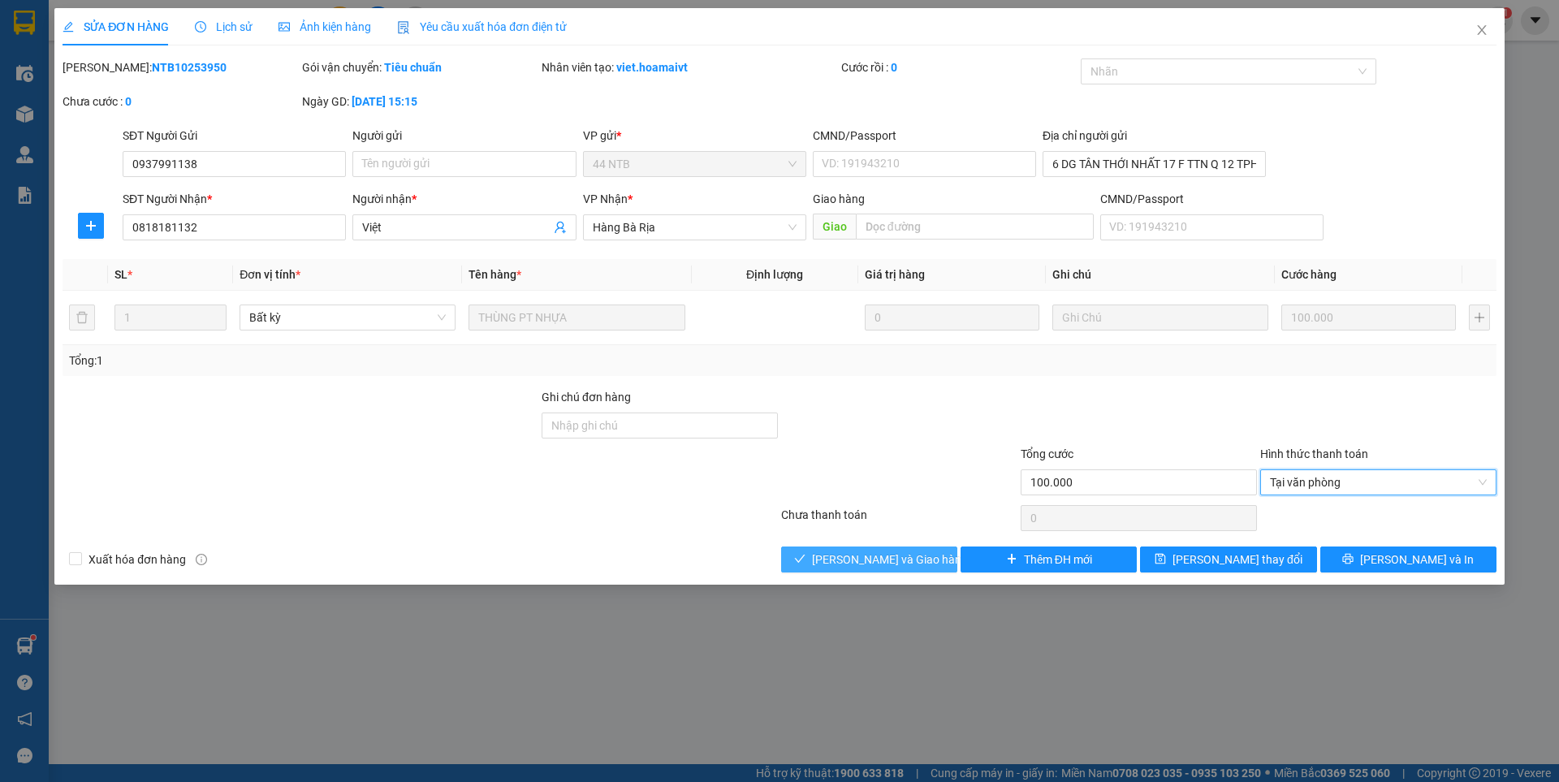
click at [894, 563] on span "[PERSON_NAME] và Giao hàng" at bounding box center [890, 559] width 156 height 18
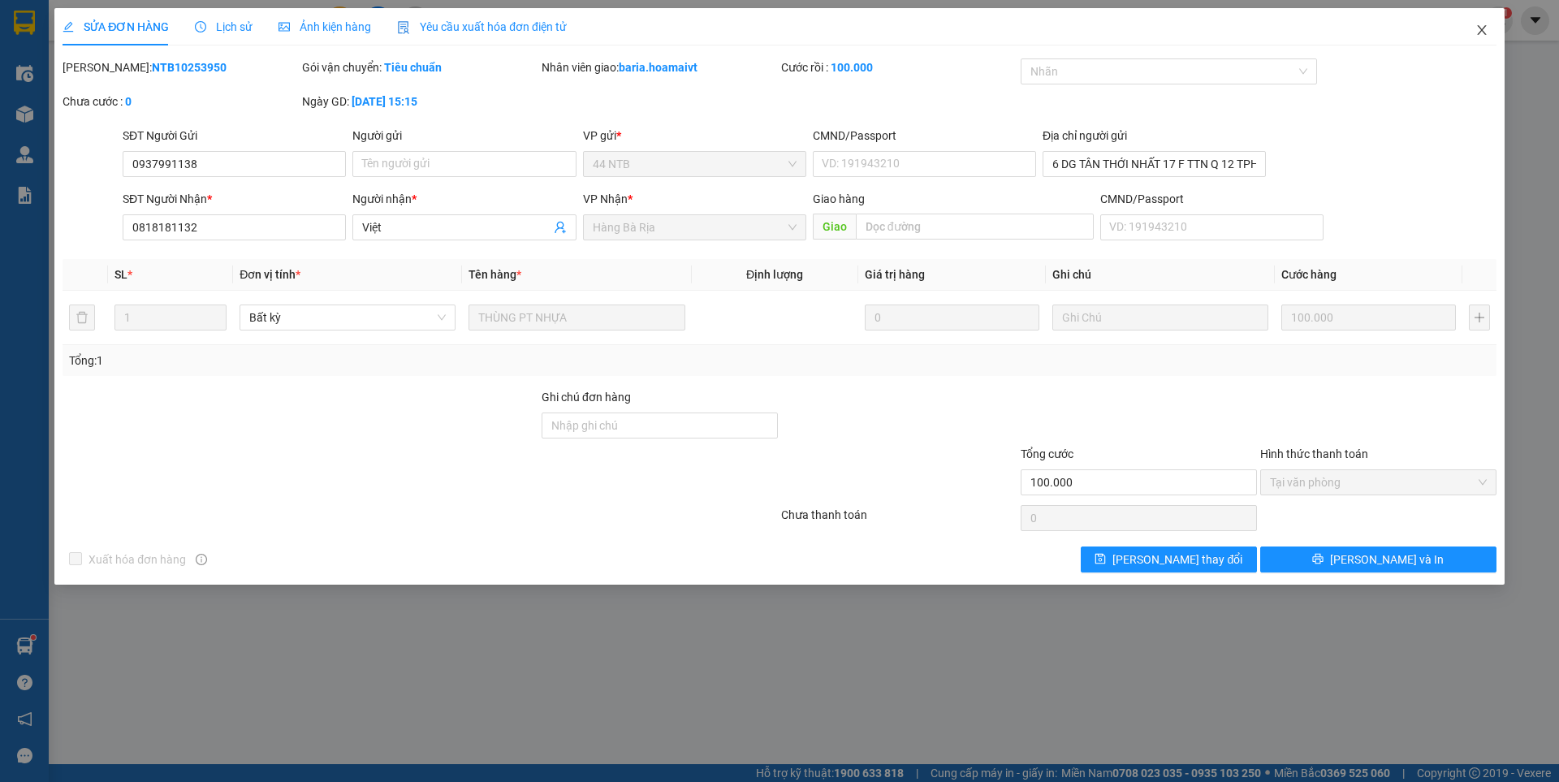
click at [1479, 33] on icon "close" at bounding box center [1481, 30] width 9 height 10
